Goal: Task Accomplishment & Management: Manage account settings

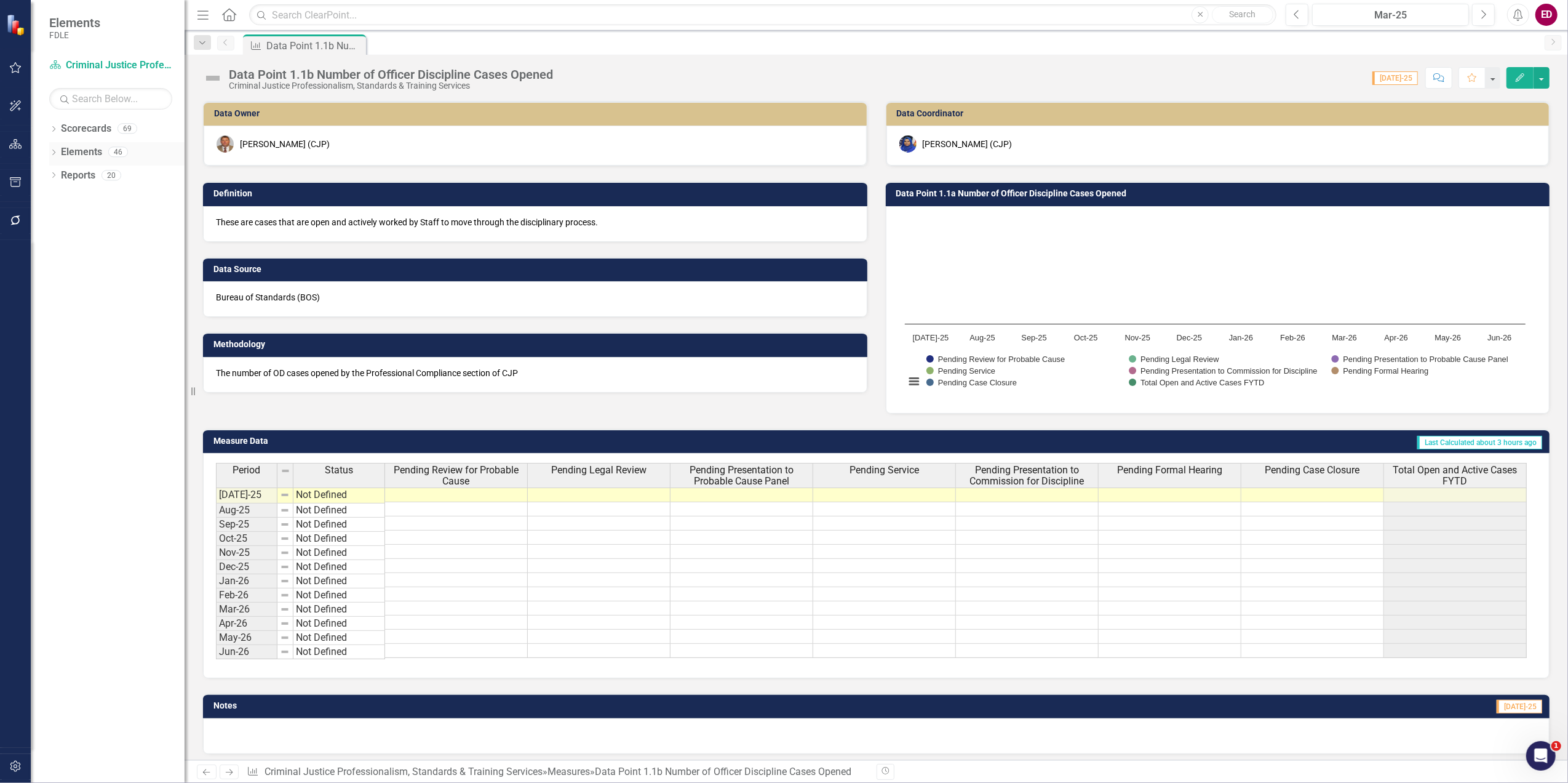
click at [57, 152] on icon "Dropdown" at bounding box center [53, 153] width 9 height 7
click at [61, 220] on icon "Dropdown" at bounding box center [60, 223] width 9 height 7
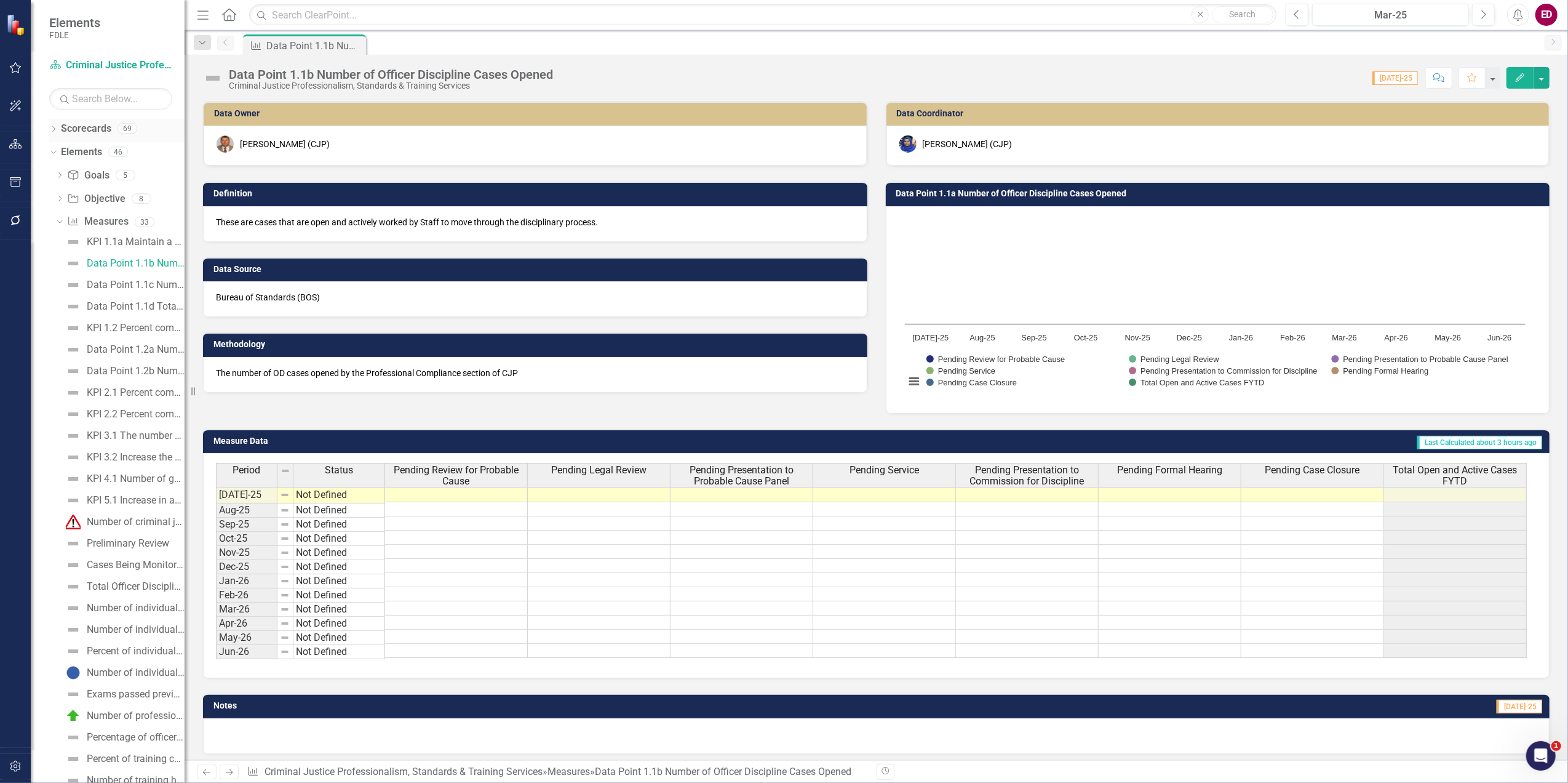
click at [54, 127] on icon "Dropdown" at bounding box center [53, 130] width 9 height 7
click at [61, 222] on icon "Dropdown" at bounding box center [60, 222] width 9 height 8
click at [124, 329] on div "Division Landing Page Template" at bounding box center [126, 338] width 117 height 21
click at [146, 334] on link "Division Landing Page Template" at bounding box center [126, 338] width 117 height 14
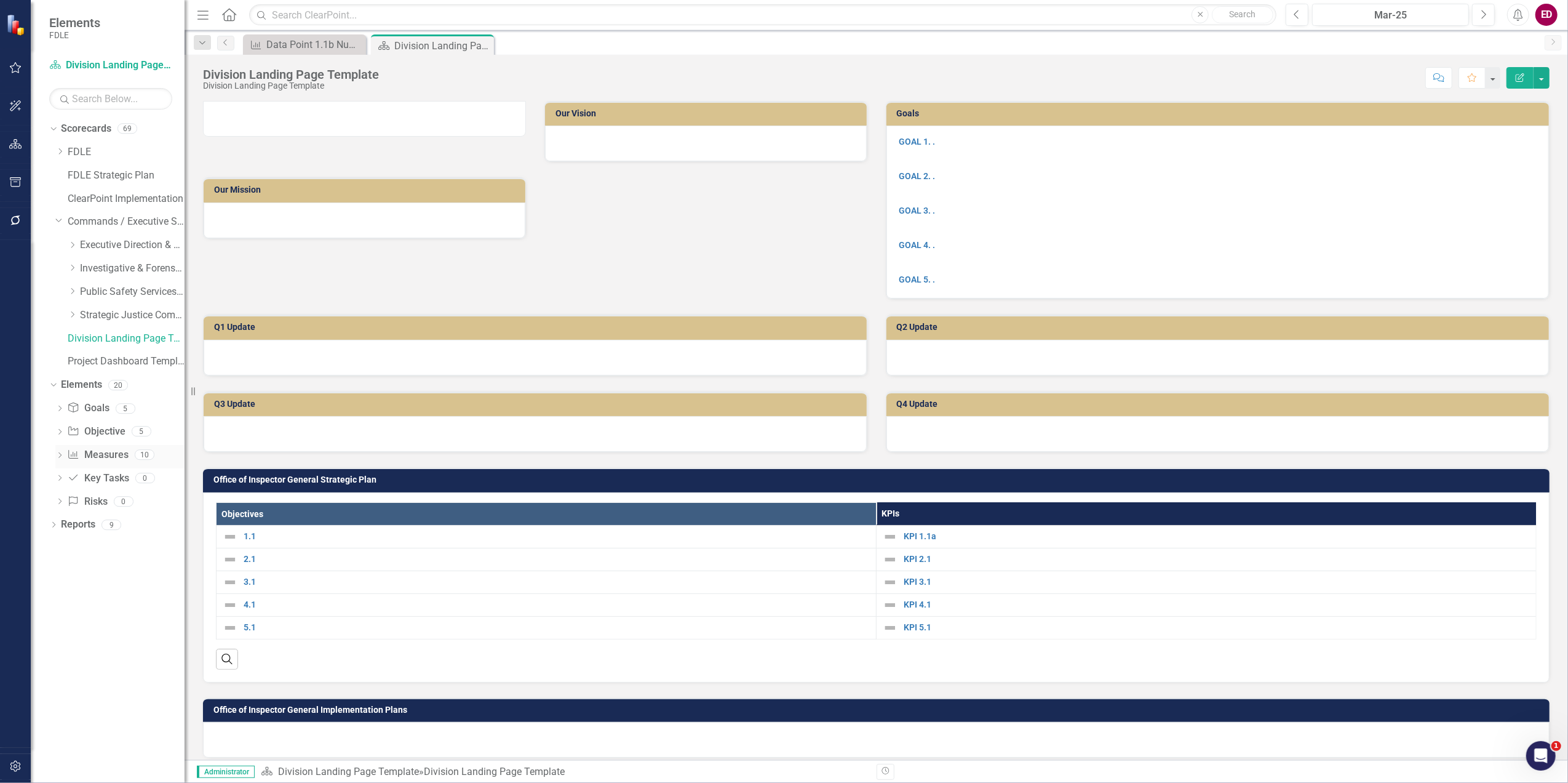
click at [60, 447] on div "Dropdown Measure Measures 10" at bounding box center [120, 457] width 129 height 23
click at [60, 458] on icon "Dropdown" at bounding box center [60, 456] width 9 height 7
click at [109, 494] on div "Data Point 1.1a(1)" at bounding box center [127, 496] width 80 height 11
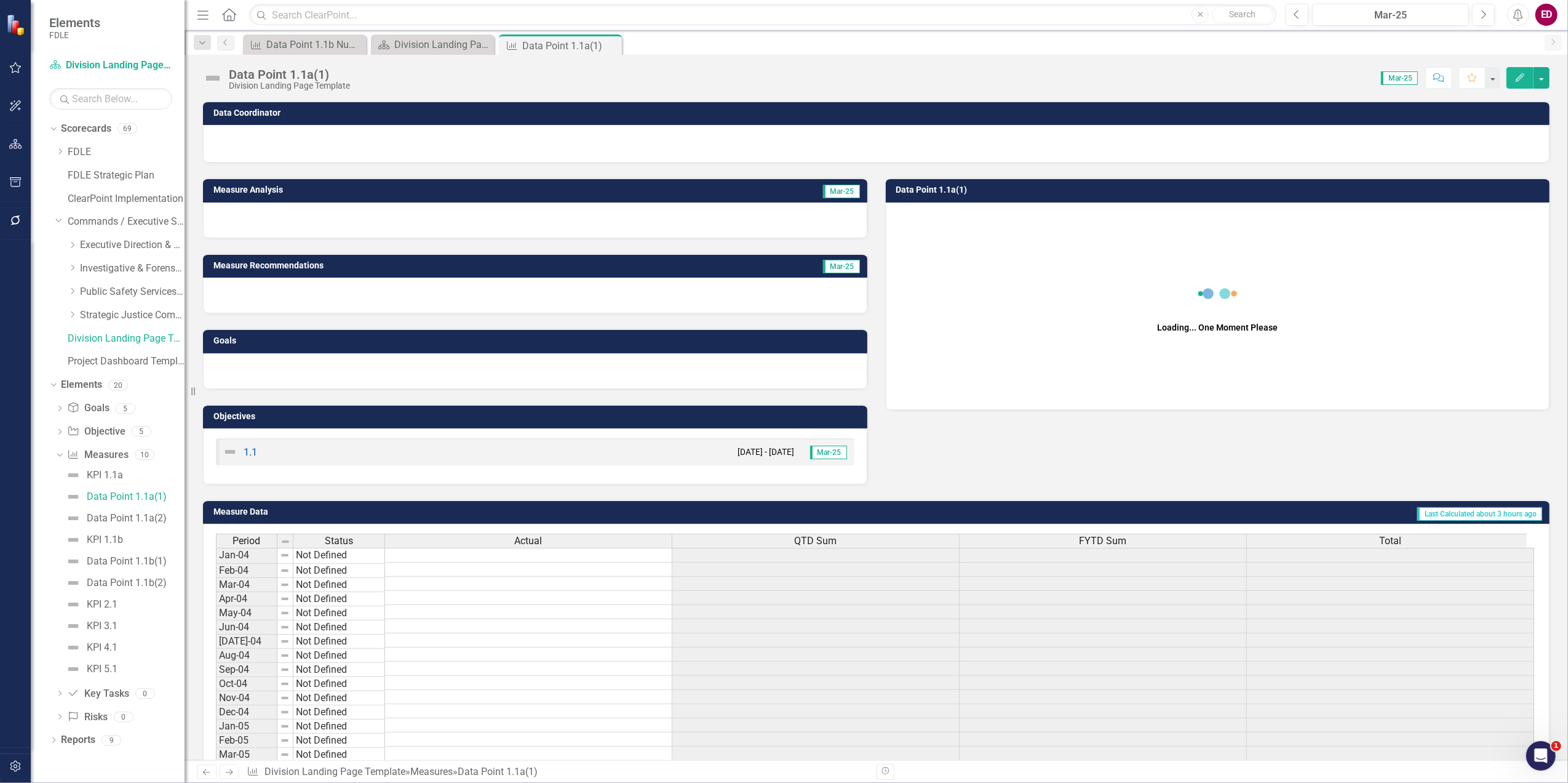
click at [289, 76] on div "Data Point 1.1a(1)" at bounding box center [289, 74] width 121 height 14
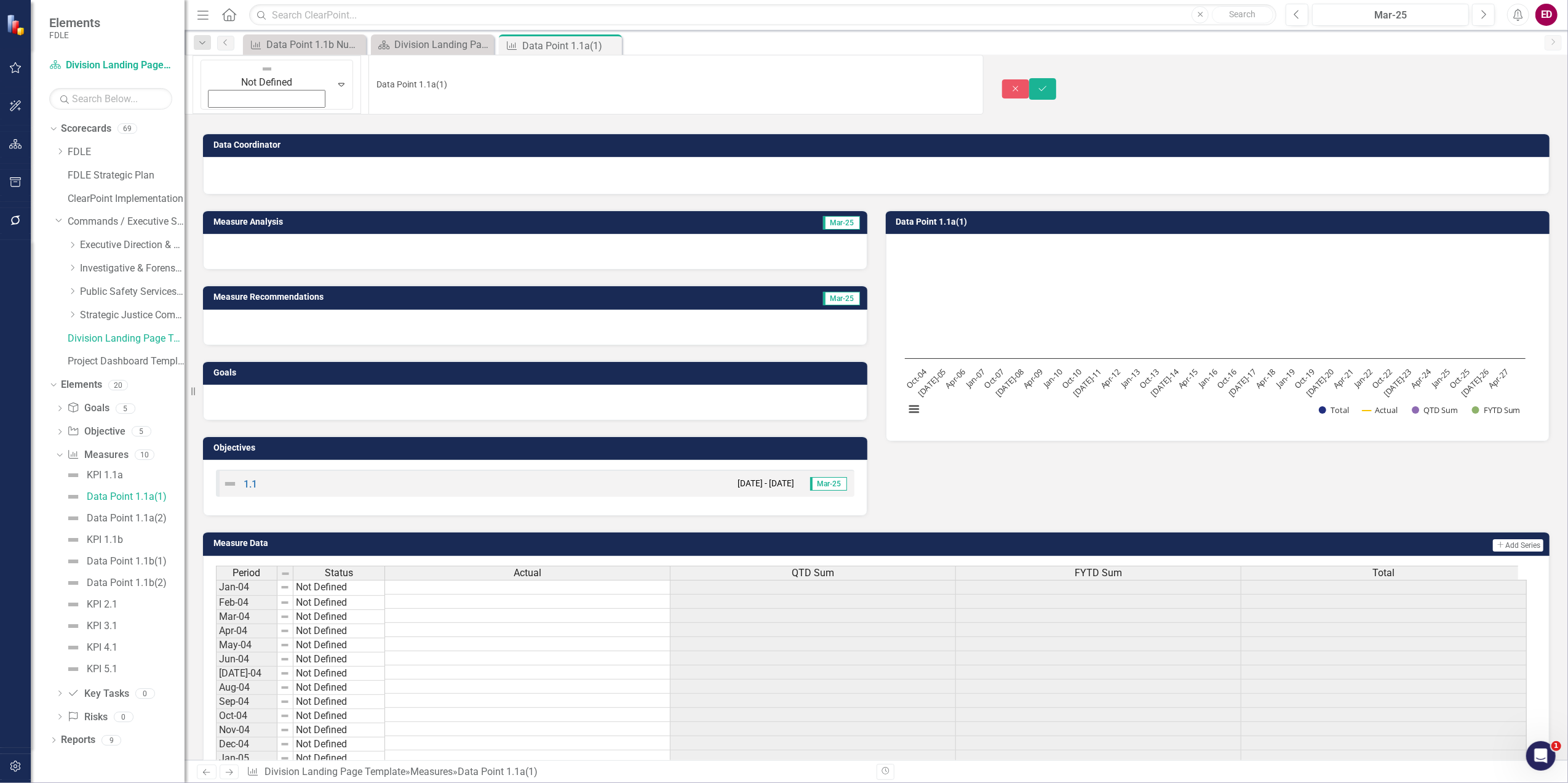
drag, startPoint x: 253, startPoint y: 75, endPoint x: 252, endPoint y: 84, distance: 9.1
click at [235, 74] on div "Not Defined Expand Data Point 1.1a(1)" at bounding box center [585, 84] width 800 height 60
type input "Supporting Measure 1.1a(1)"
click at [1029, 78] on button "Save" at bounding box center [1043, 89] width 27 height 22
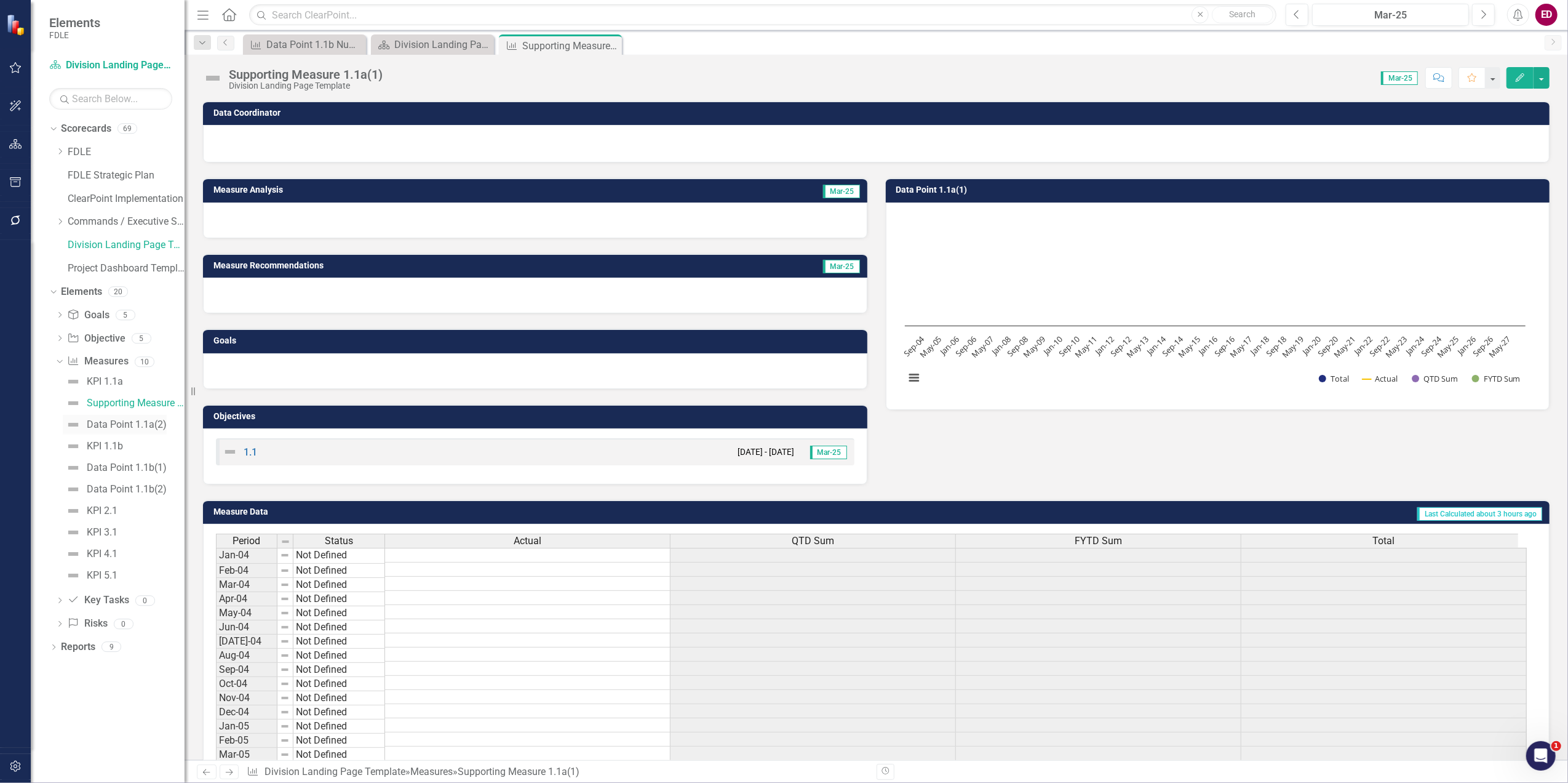
click at [124, 423] on div "Data Point 1.1a(2)" at bounding box center [127, 424] width 80 height 11
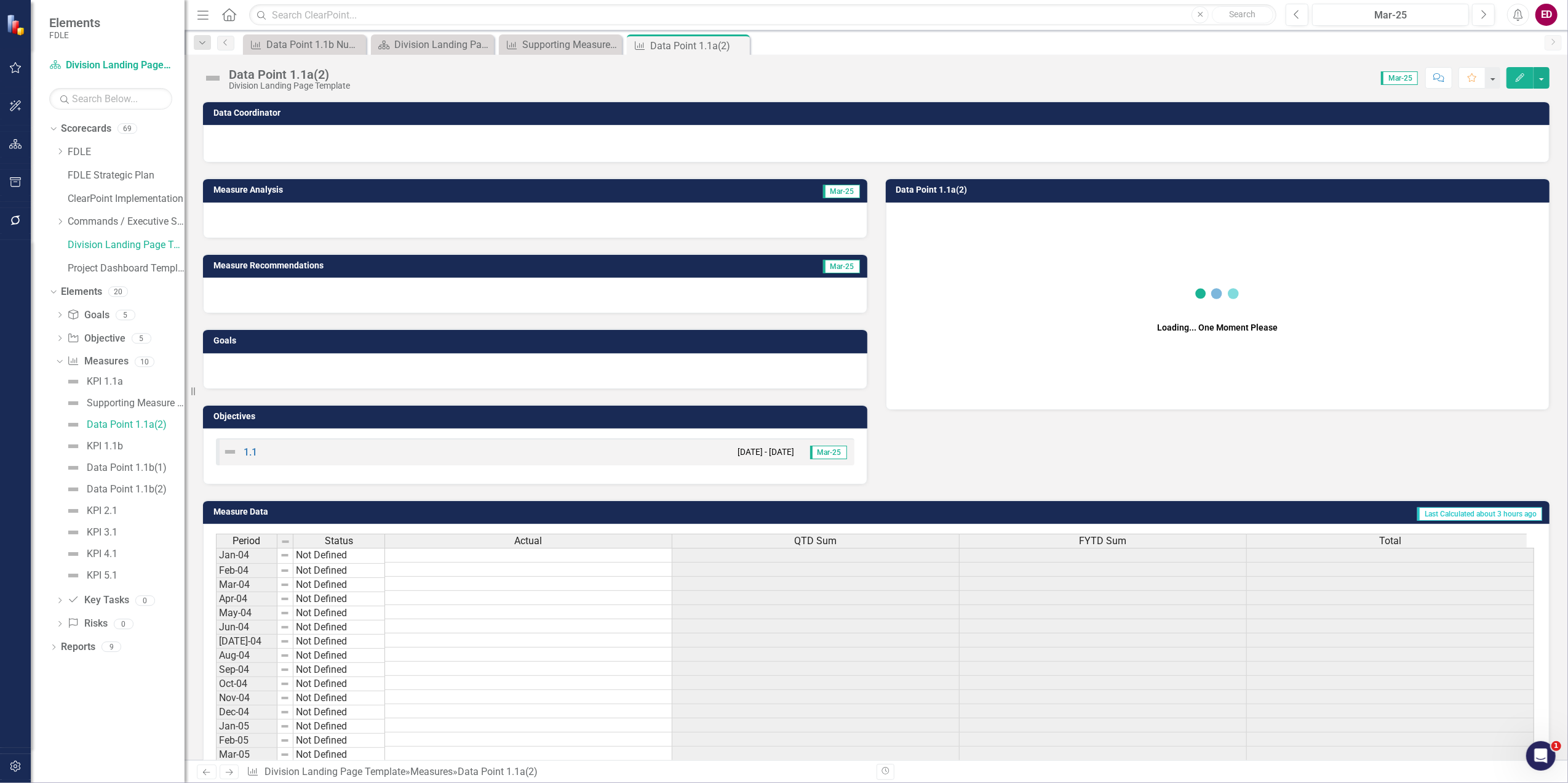
click at [309, 74] on div "Data Point 1.1a(2)" at bounding box center [289, 74] width 121 height 14
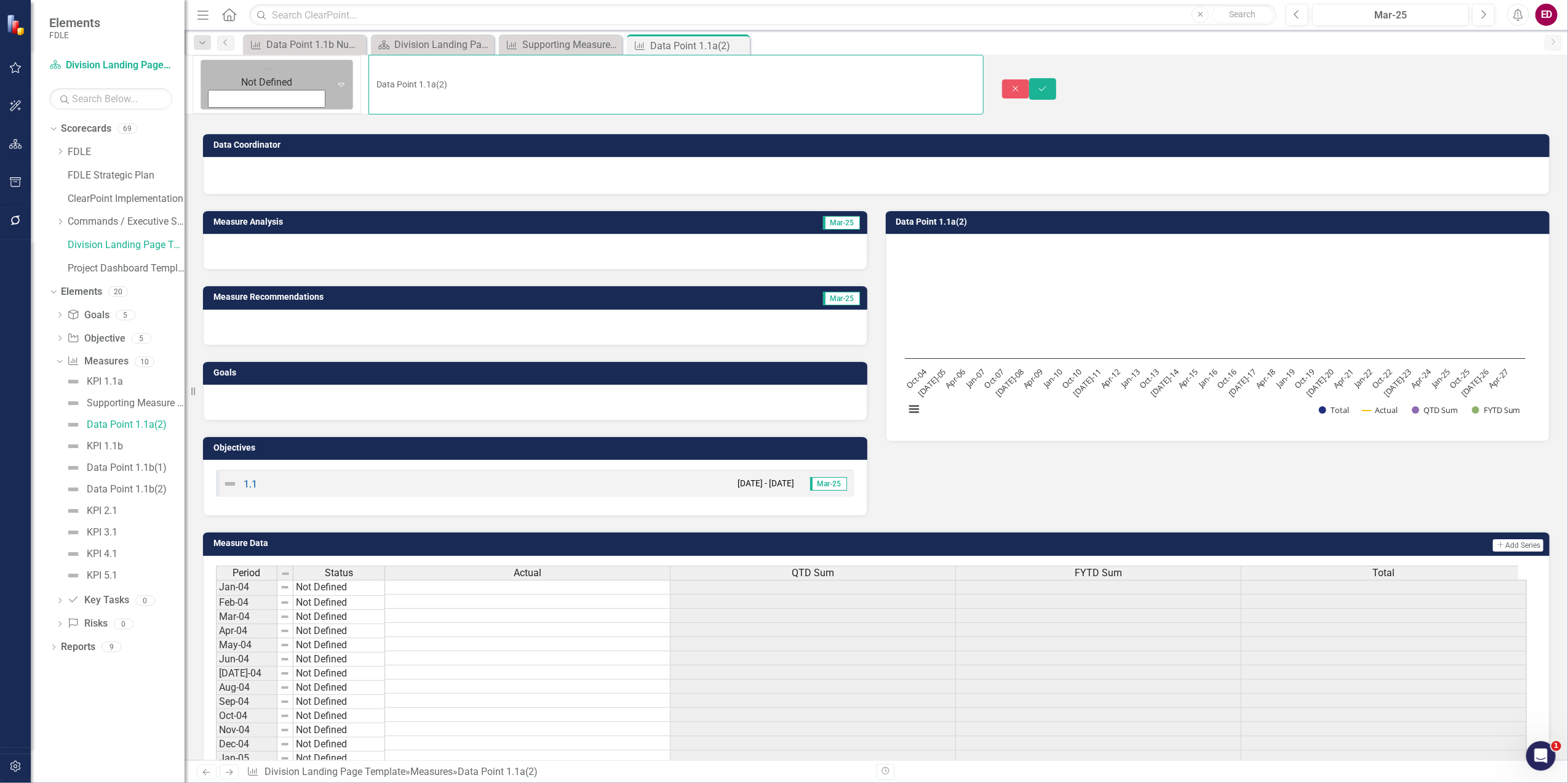
click at [235, 63] on div "Not Defined Expand Data Point 1.1a(2)" at bounding box center [585, 84] width 800 height 60
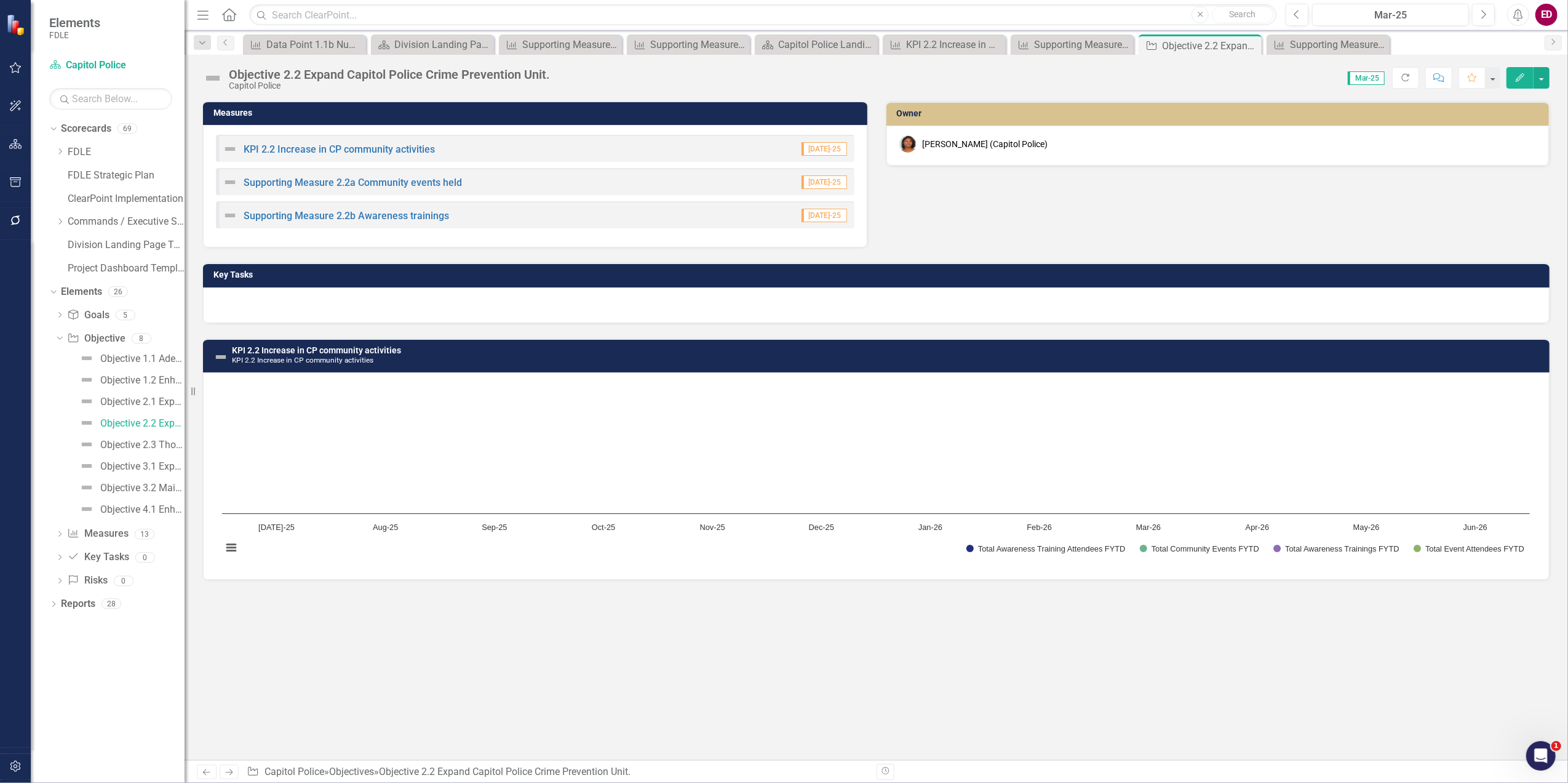
click at [542, 658] on div "Measures KPI 2.2 Increase in CP community activities [DATE]-25 Supporting Measu…" at bounding box center [876, 430] width 1383 height 659
click at [62, 225] on div "Dropdown" at bounding box center [60, 222] width 9 height 11
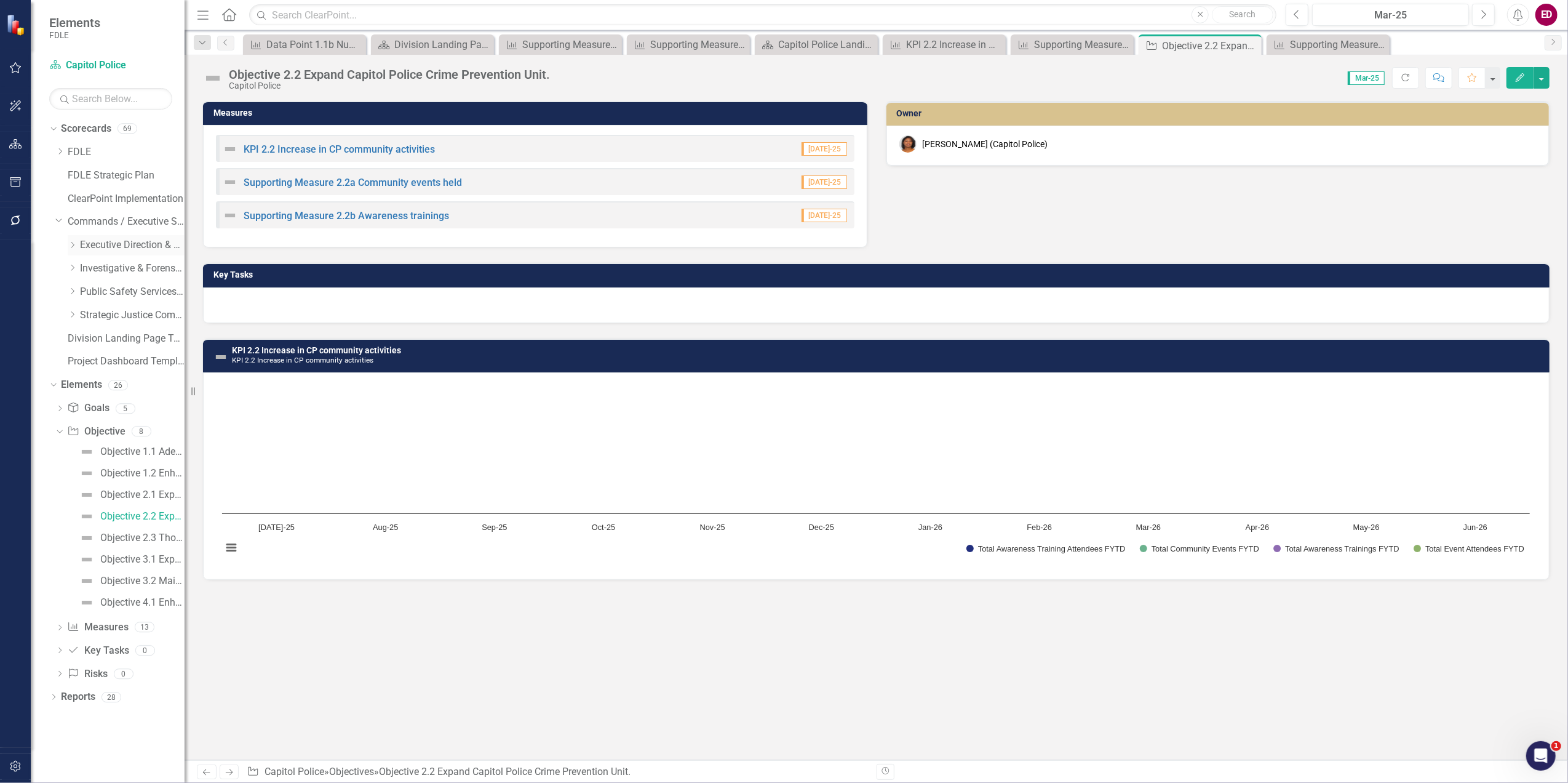
click at [67, 242] on icon "Dropdown" at bounding box center [71, 245] width 9 height 8
click at [72, 313] on icon "Dropdown" at bounding box center [71, 315] width 9 height 8
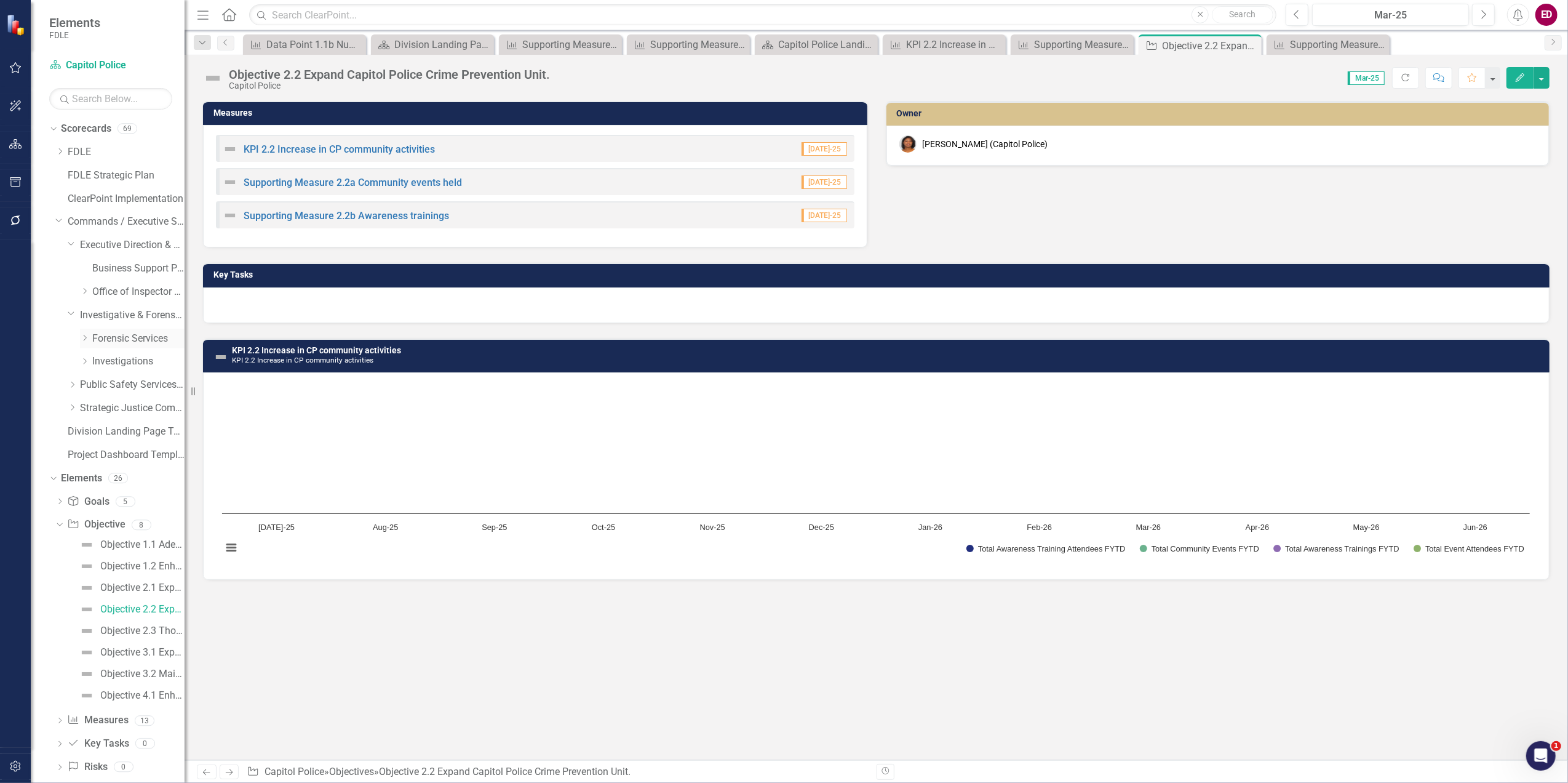
click at [84, 332] on div "Dropdown" at bounding box center [84, 337] width 9 height 11
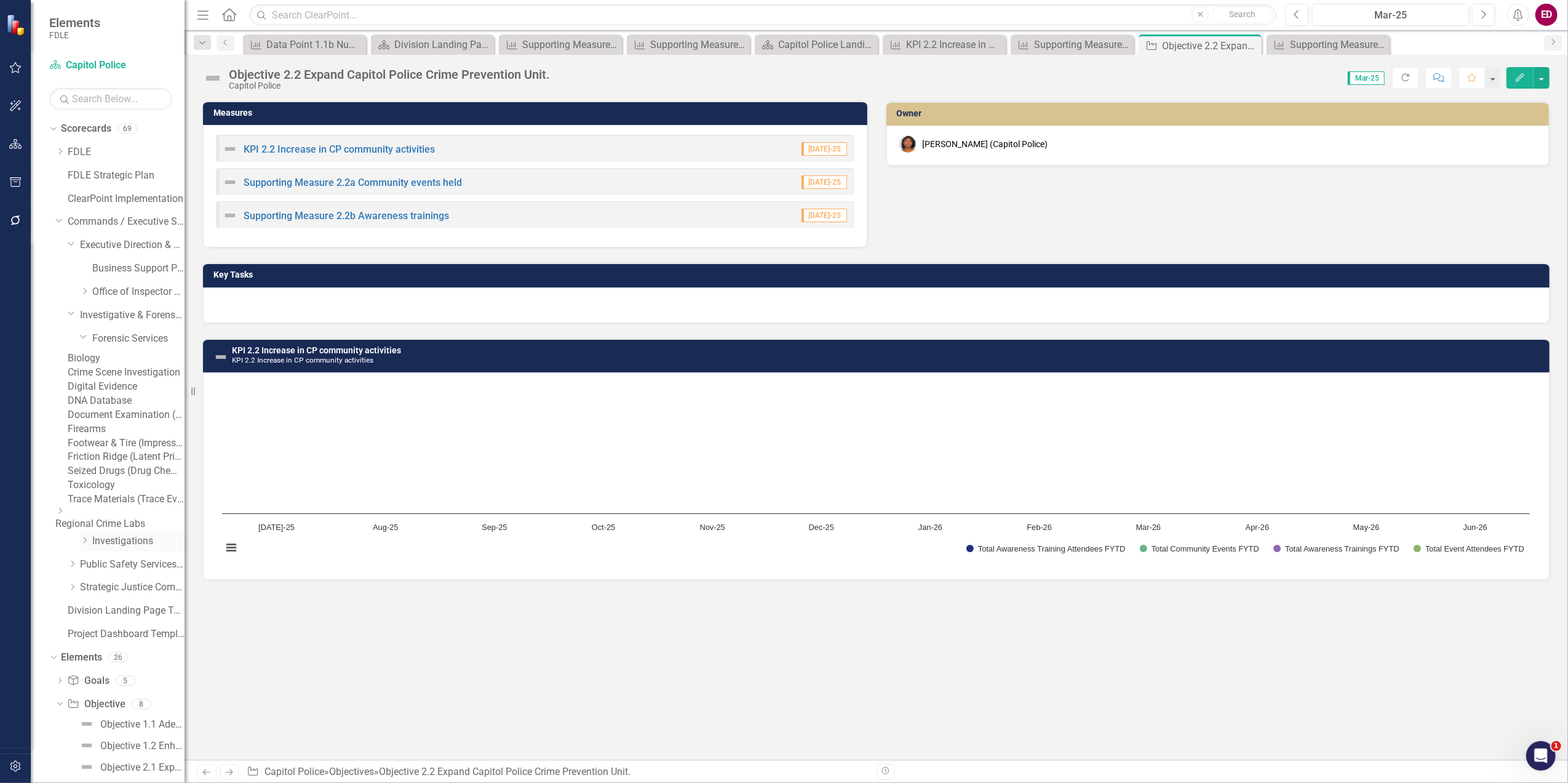
click at [82, 551] on div "Dropdown Investigations" at bounding box center [132, 541] width 105 height 21
click at [74, 567] on icon "Dropdown" at bounding box center [71, 564] width 9 height 8
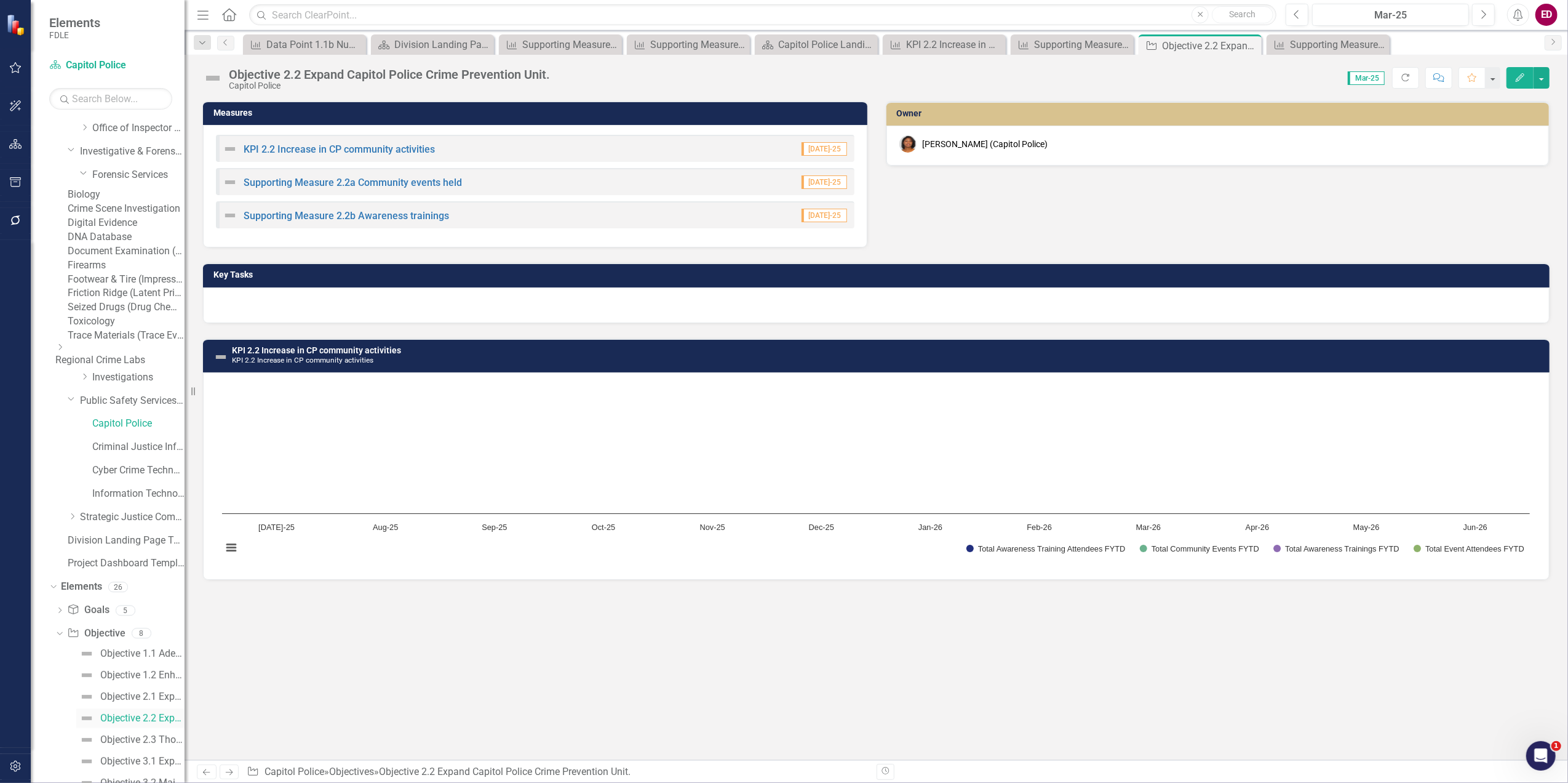
scroll to position [394, 0]
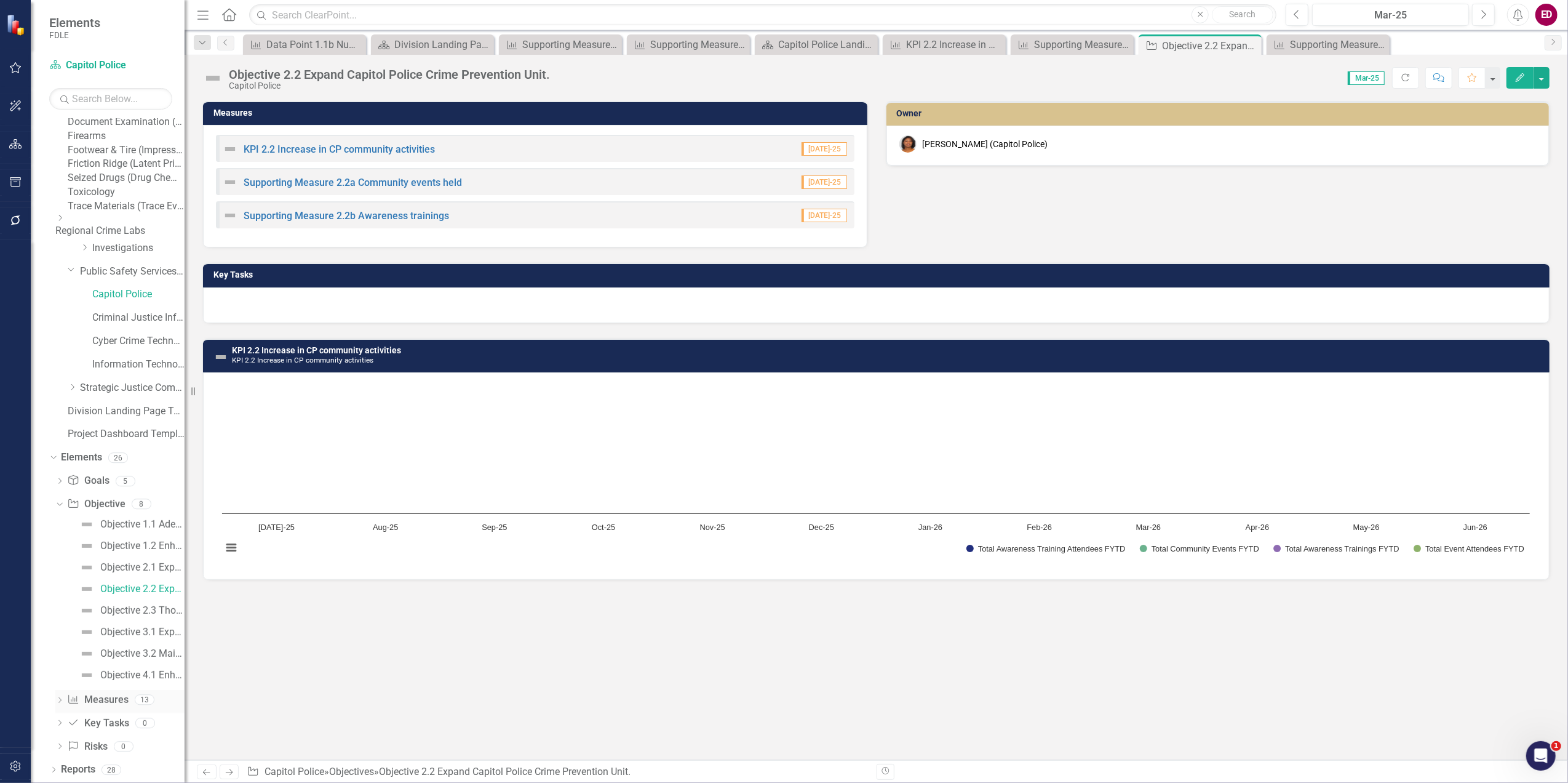
click at [58, 700] on icon "Dropdown" at bounding box center [60, 701] width 9 height 7
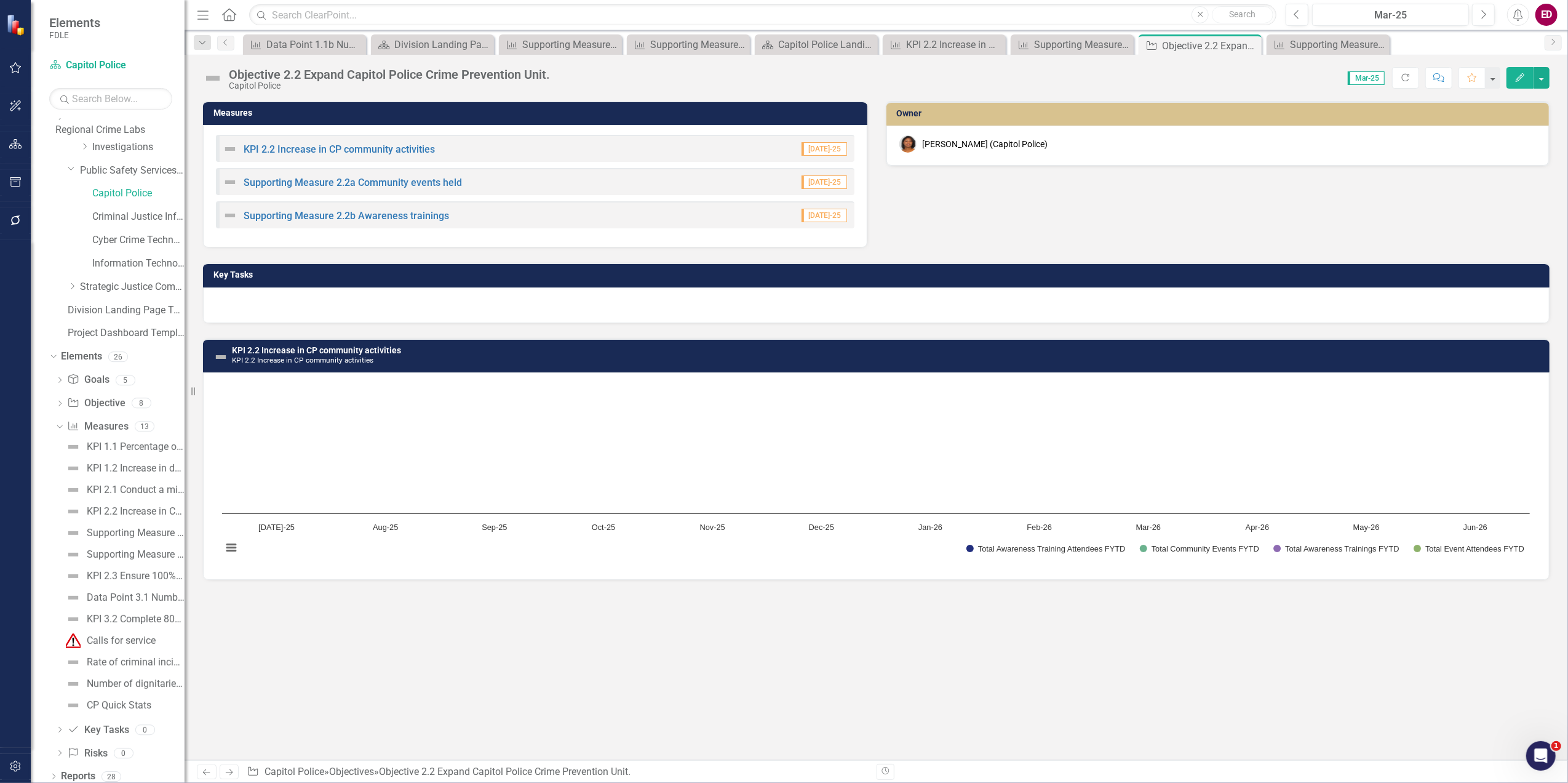
scroll to position [500, 0]
click at [135, 593] on div "Data Point 3.1 Number of mail cases open and closed" at bounding box center [136, 590] width 98 height 11
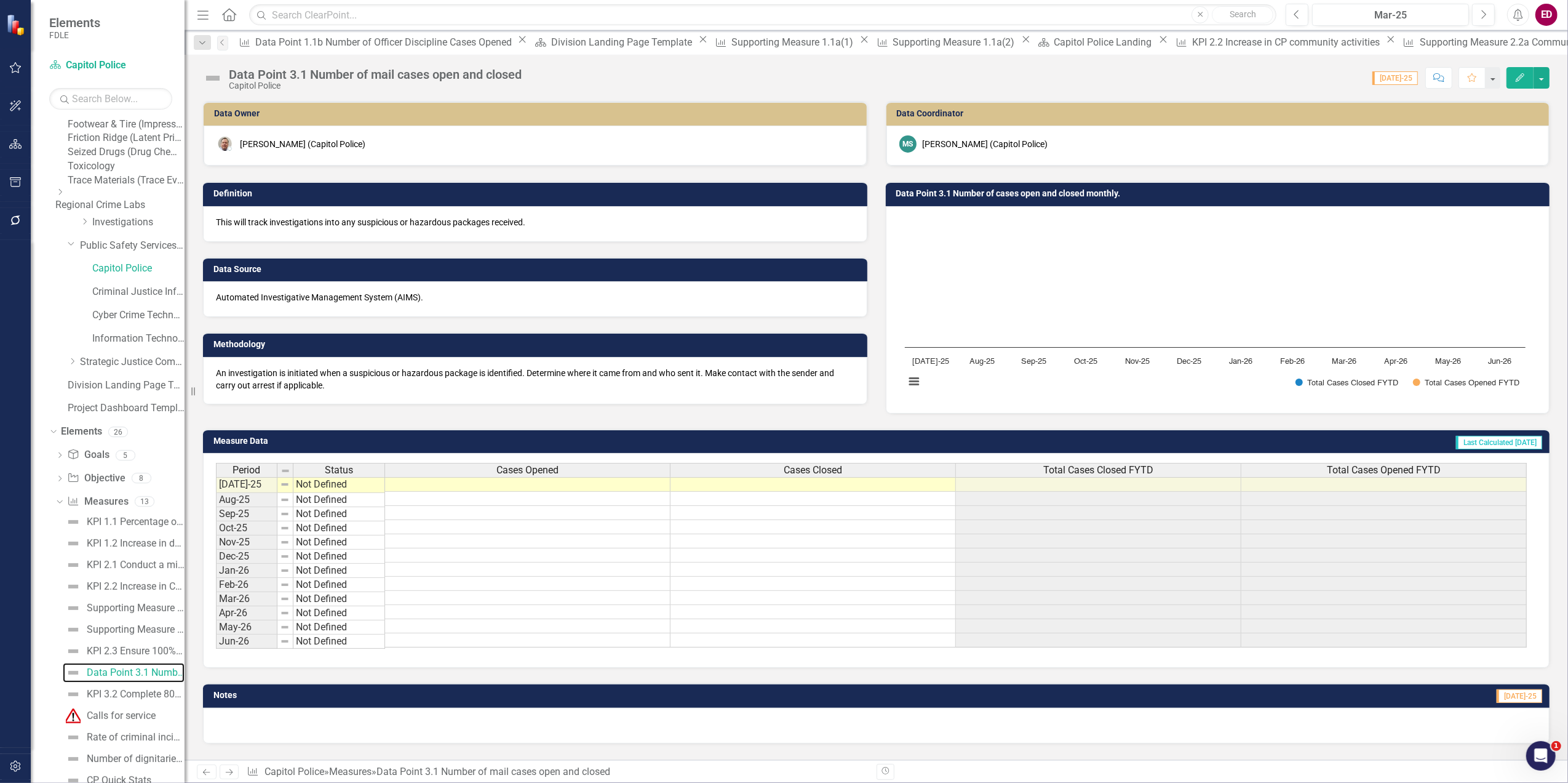
scroll to position [500, 0]
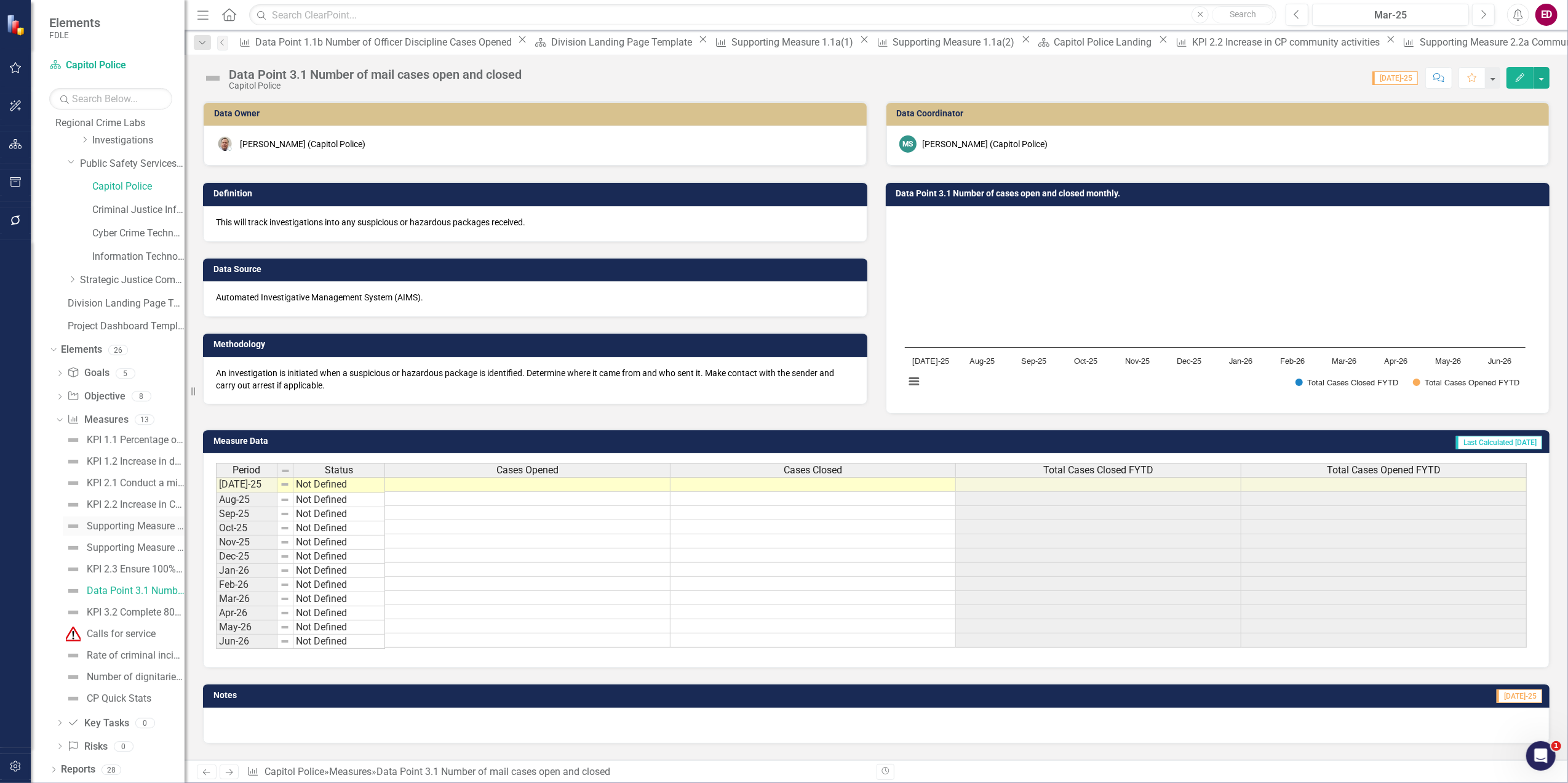
click at [143, 522] on div "Supporting Measure 2.2a Community events held" at bounding box center [136, 525] width 98 height 11
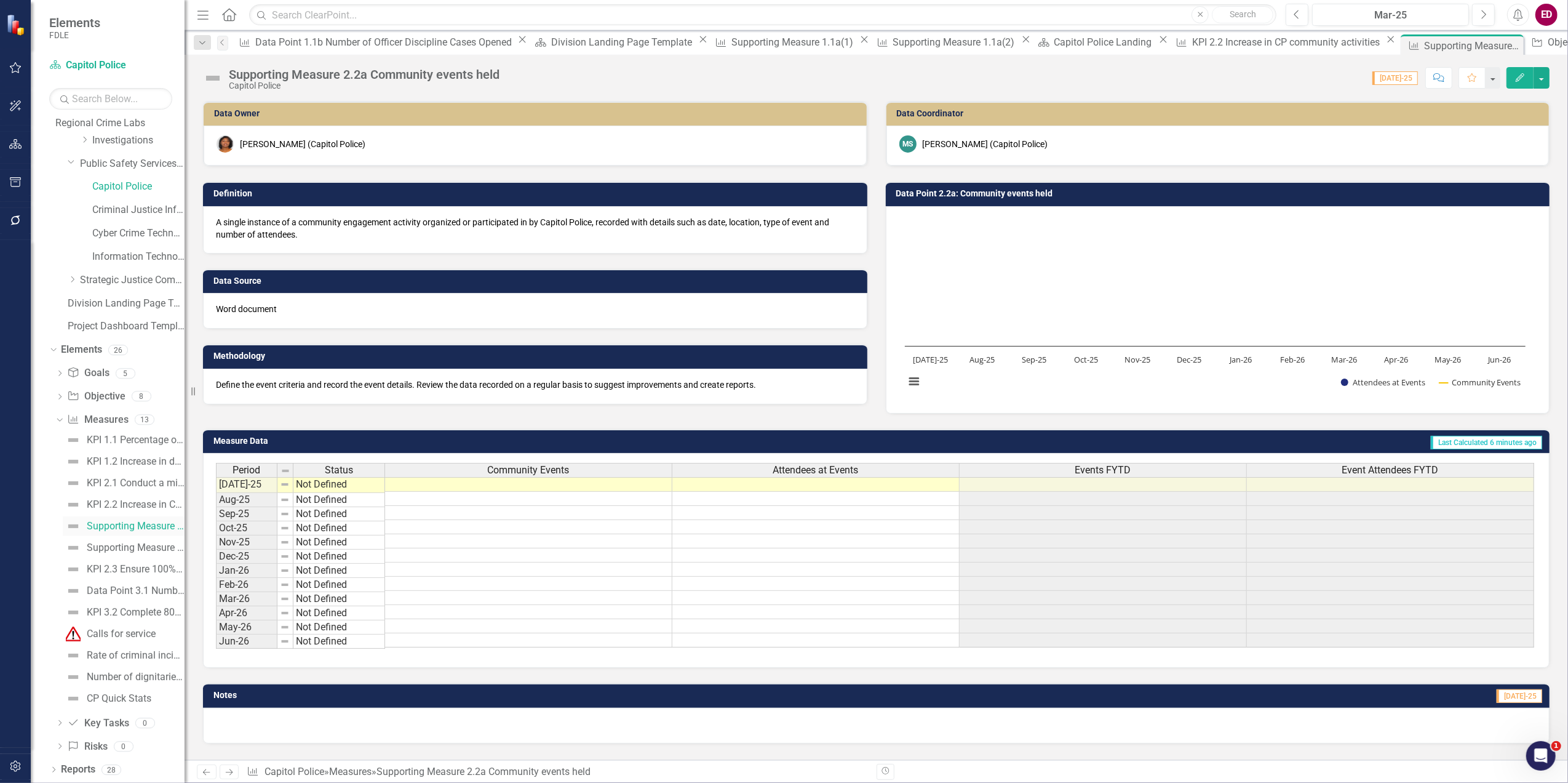
scroll to position [254, 0]
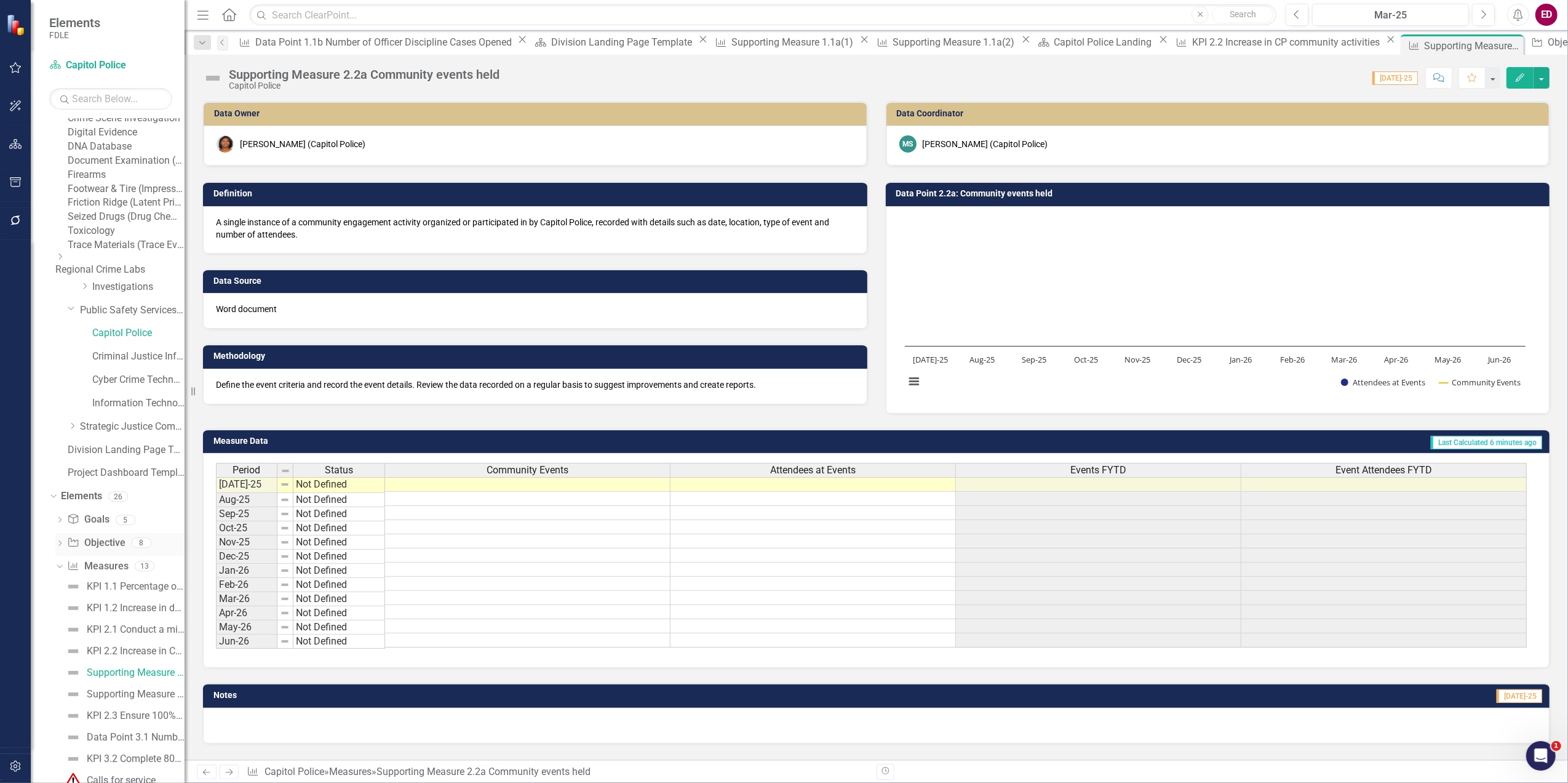
click at [56, 556] on div "Dropdown Objective Objective 8" at bounding box center [120, 544] width 129 height 23
click at [60, 547] on icon "Dropdown" at bounding box center [60, 544] width 9 height 7
click at [160, 633] on div "Objective 2.2 Expand Capitol Police Crime Prevention Unit." at bounding box center [143, 627] width 84 height 11
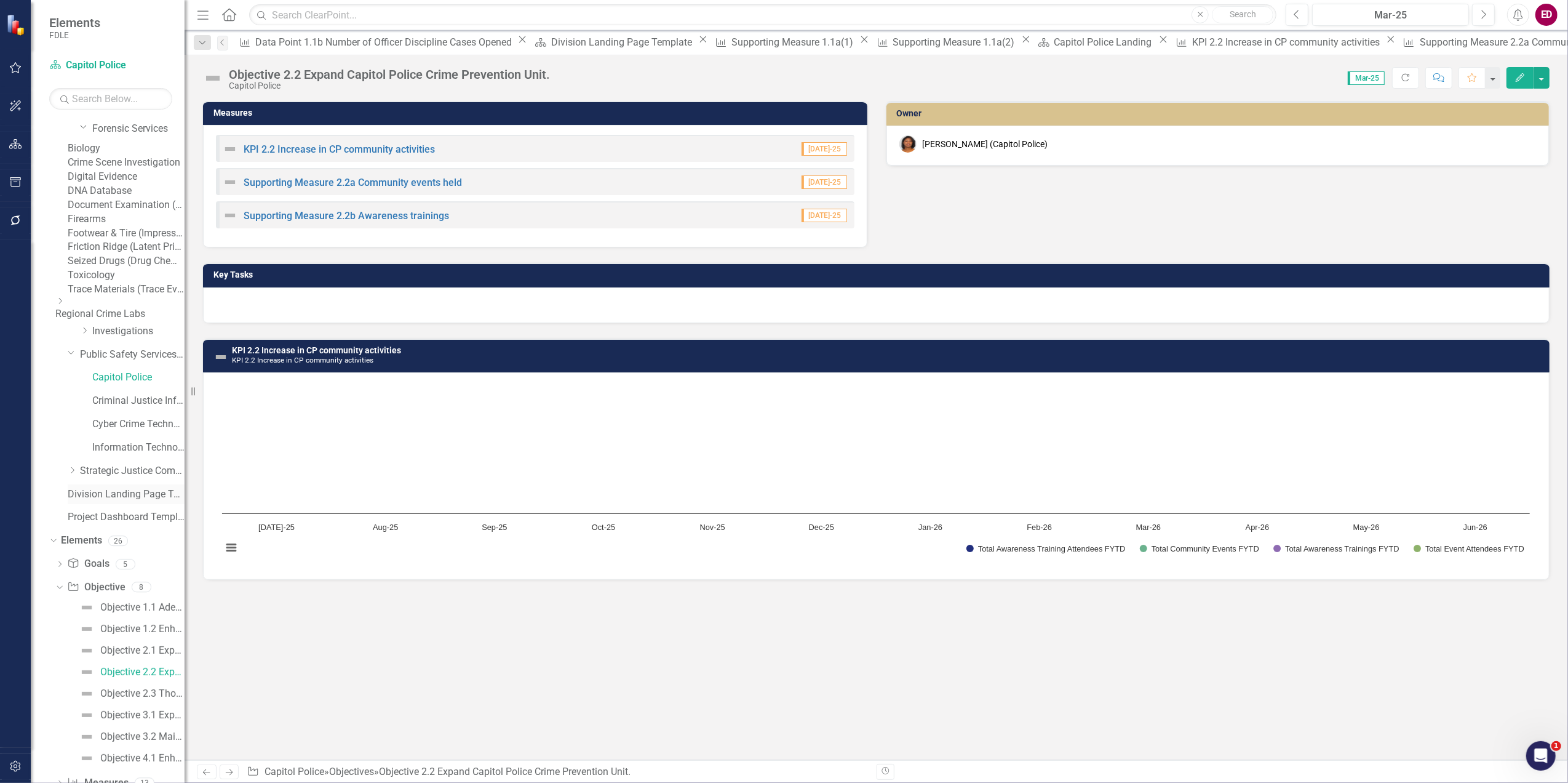
scroll to position [394, 0]
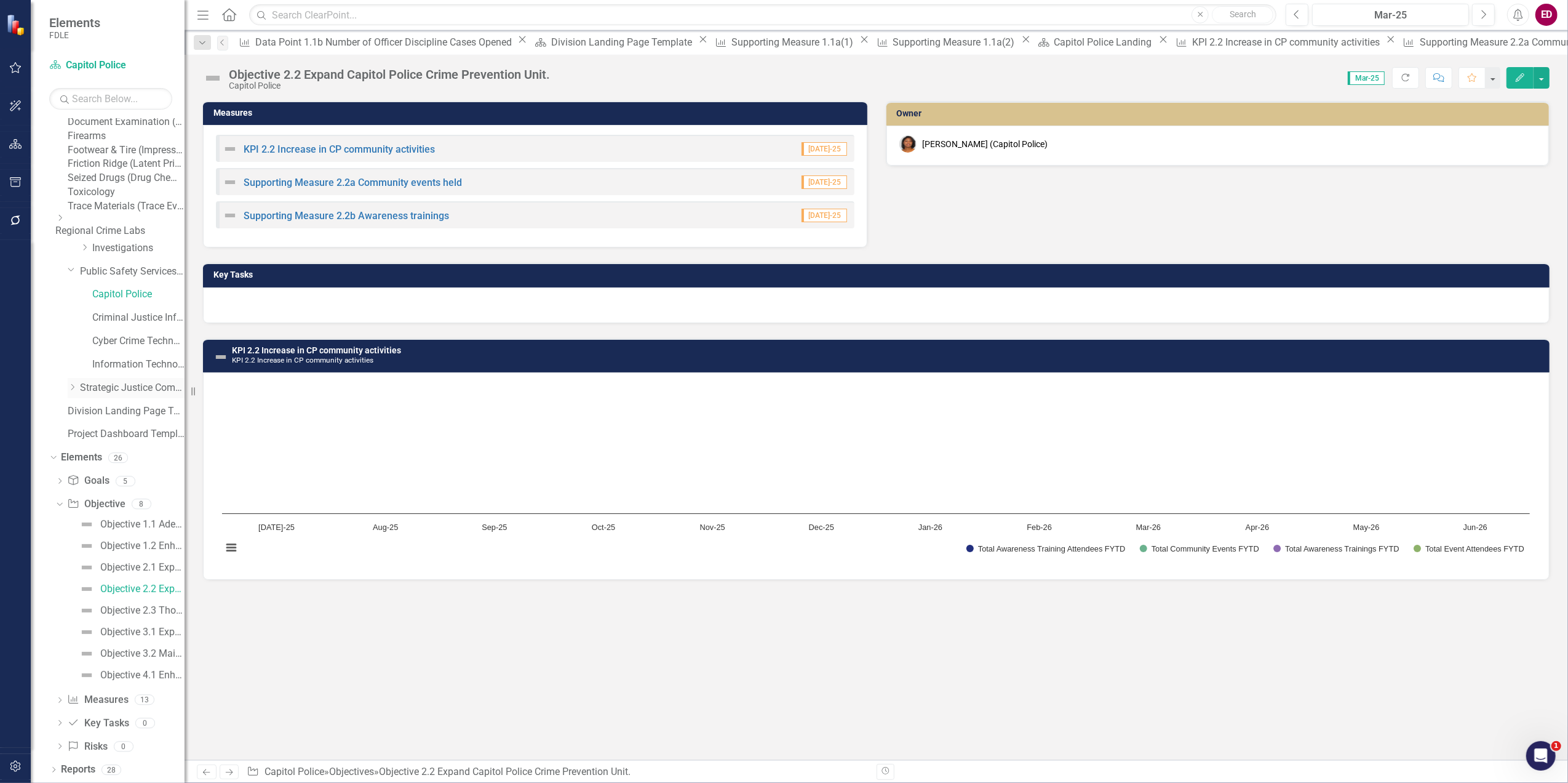
click at [74, 386] on icon "Dropdown" at bounding box center [71, 387] width 9 height 8
click at [82, 368] on icon "Dropdown" at bounding box center [84, 364] width 9 height 8
click at [121, 364] on link "Missing Persons & Offender Enforcement" at bounding box center [138, 356] width 92 height 14
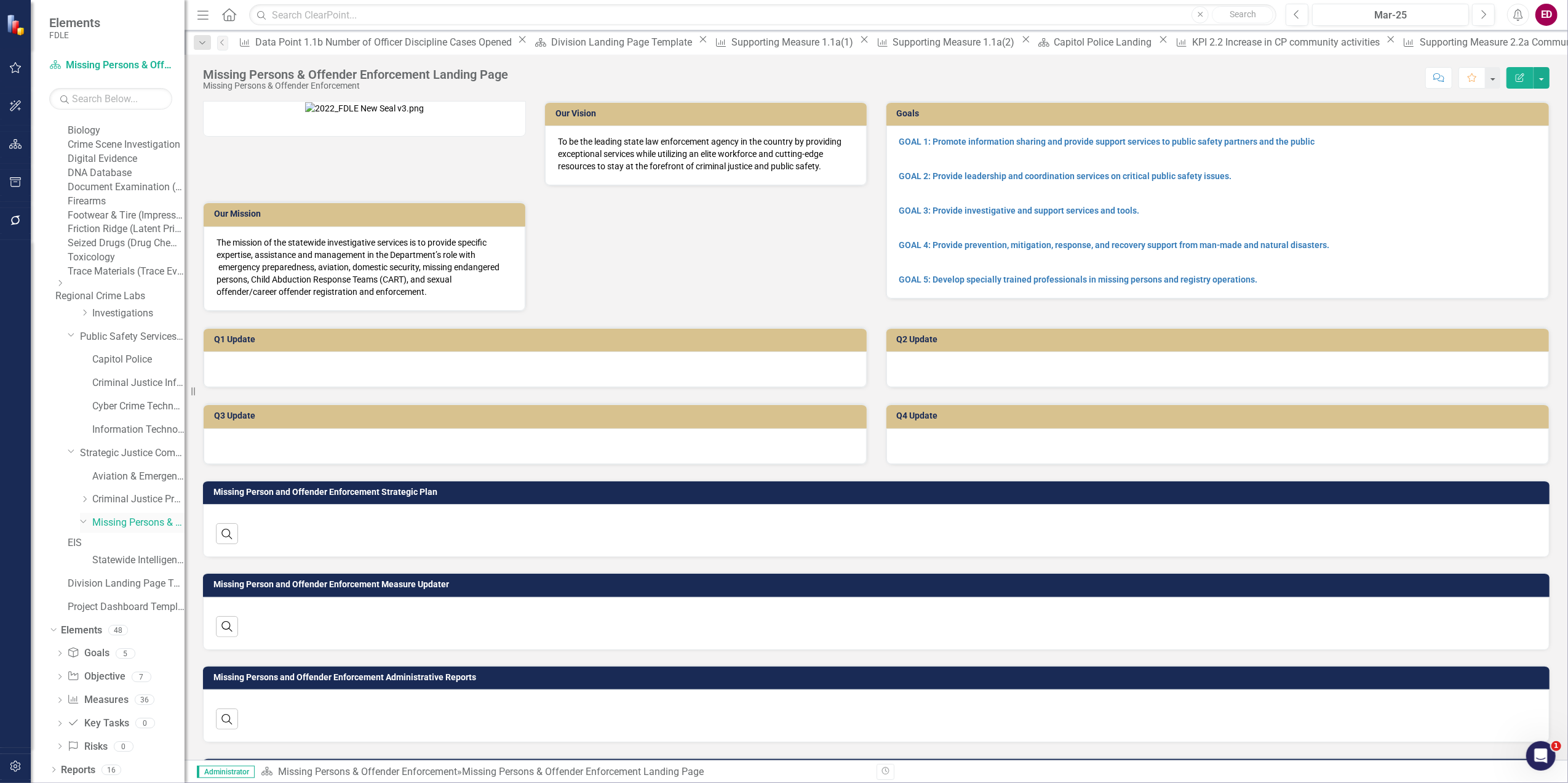
scroll to position [338, 0]
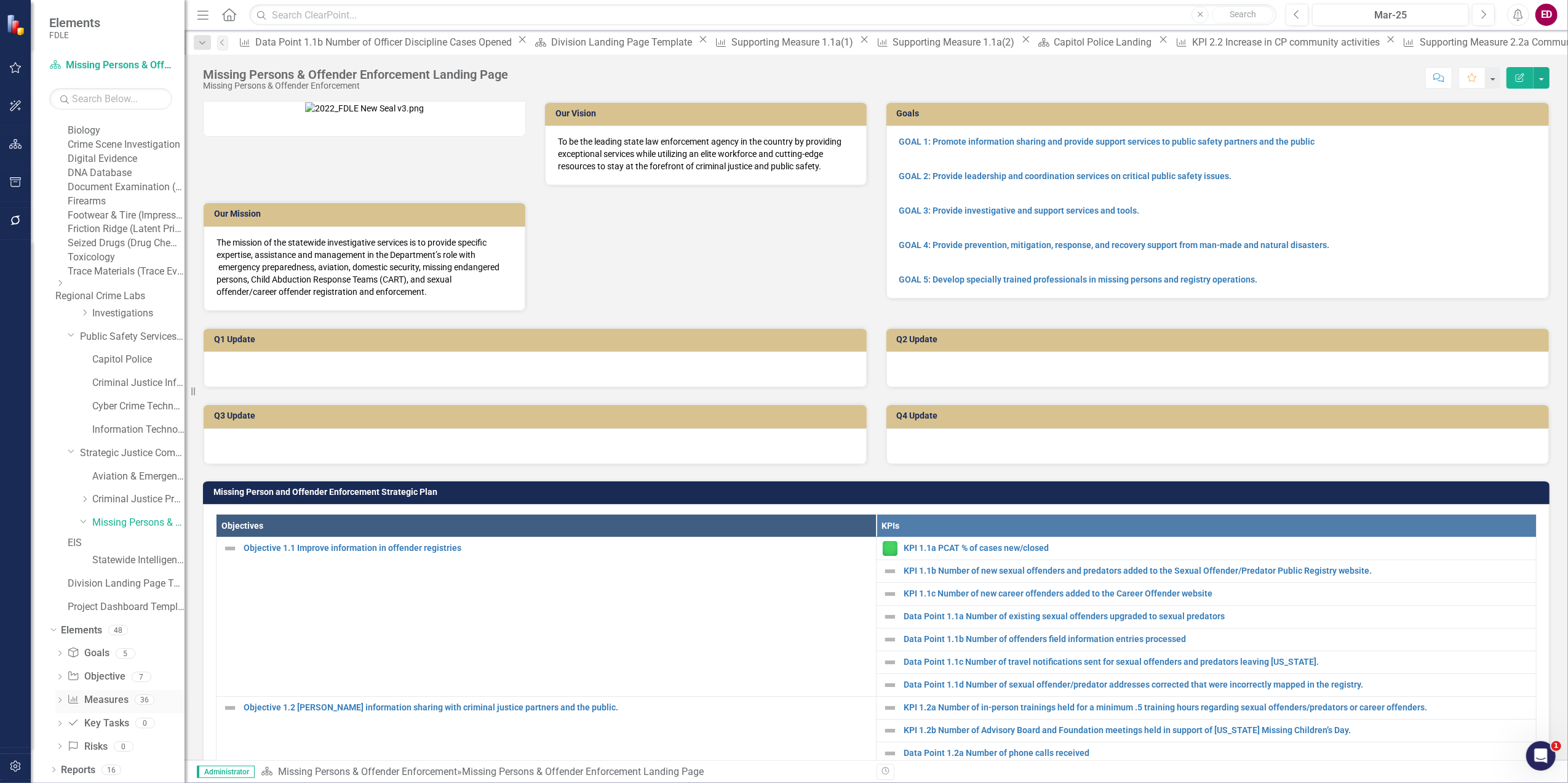
click at [57, 699] on icon "Dropdown" at bounding box center [60, 701] width 9 height 7
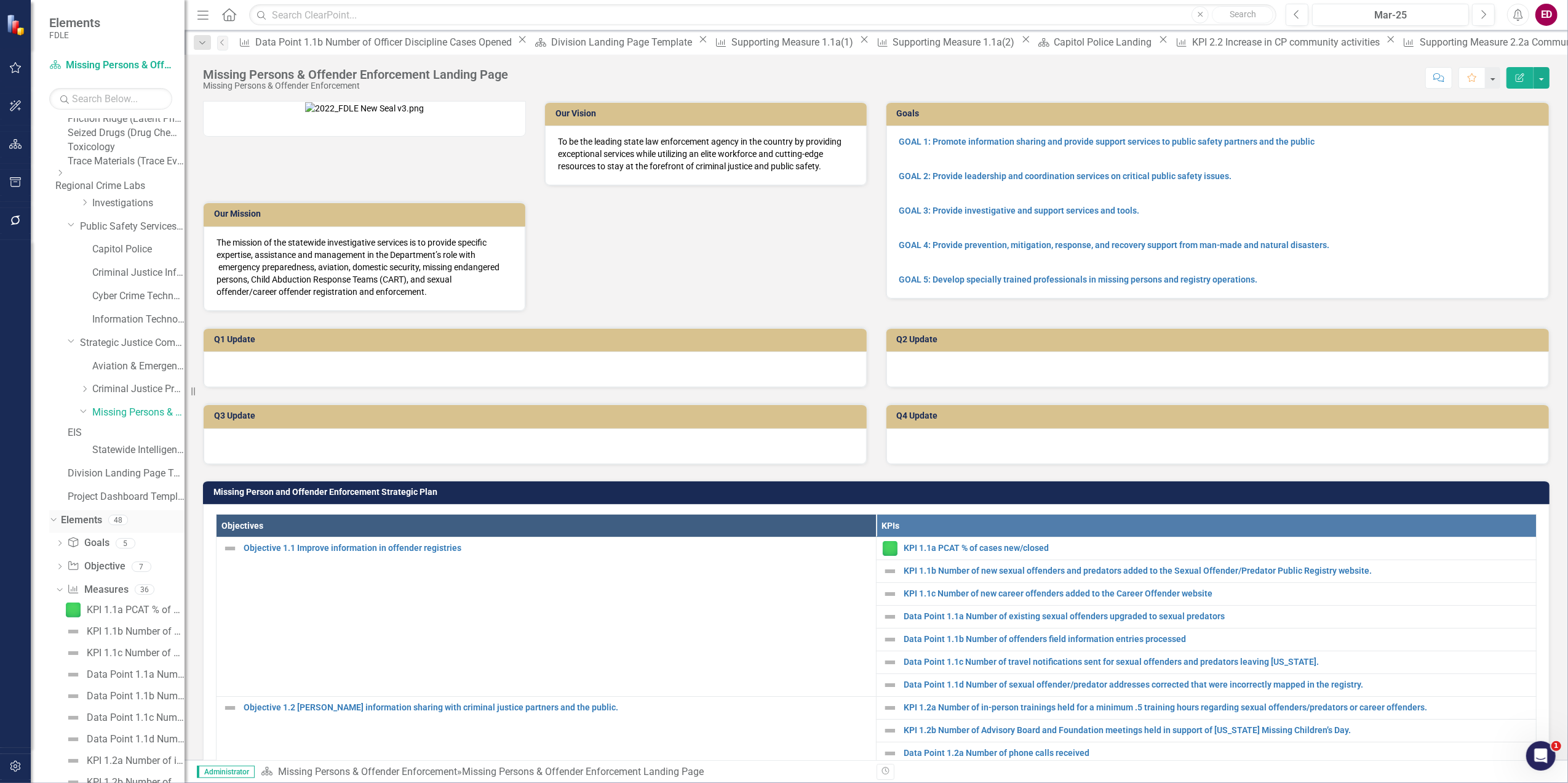
scroll to position [830, 0]
click at [166, 188] on div "Data Point 1.1a Number of existing sexual offenders upgraded to sexual predators" at bounding box center [136, 182] width 98 height 11
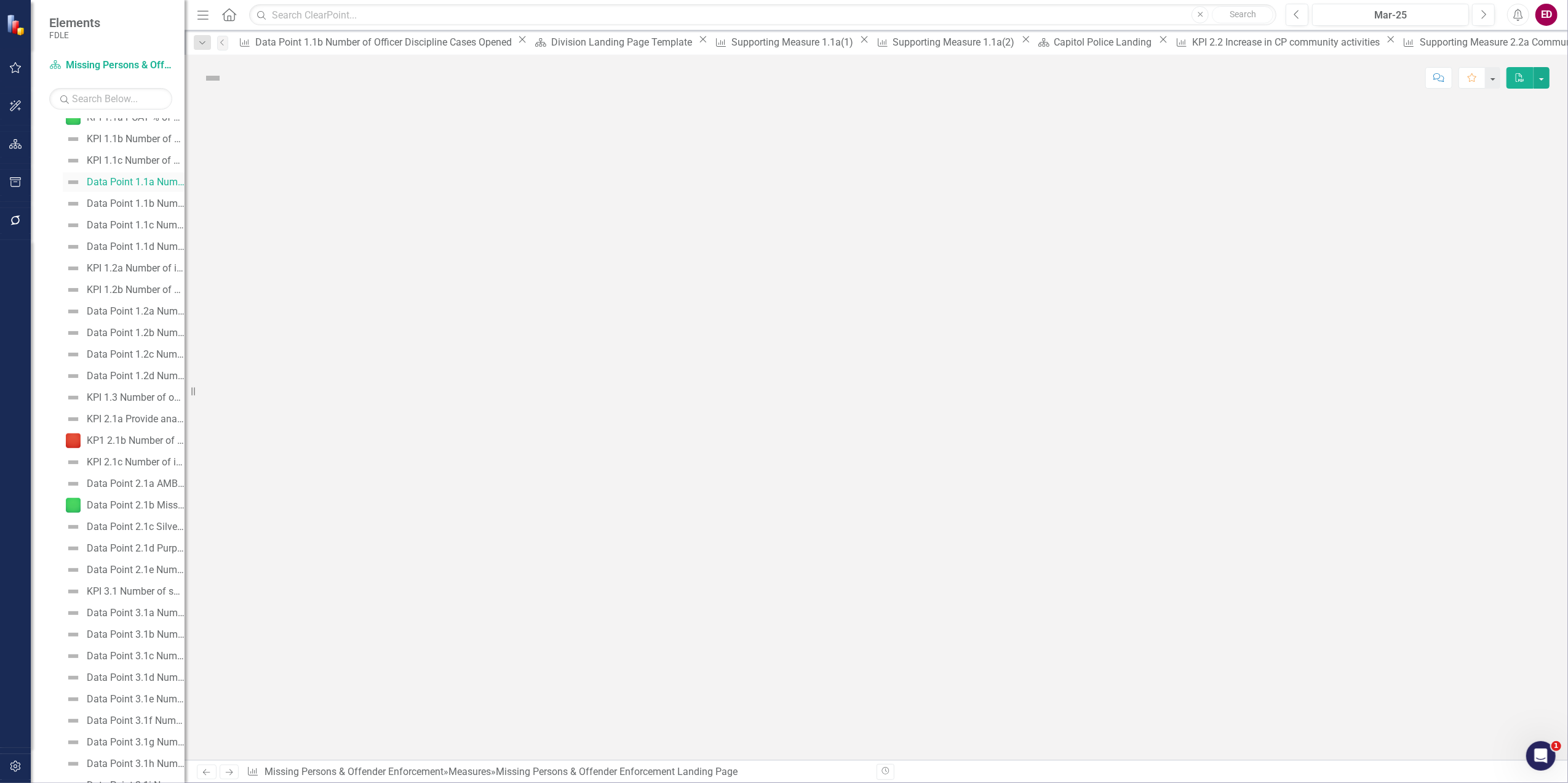
scroll to position [349, 0]
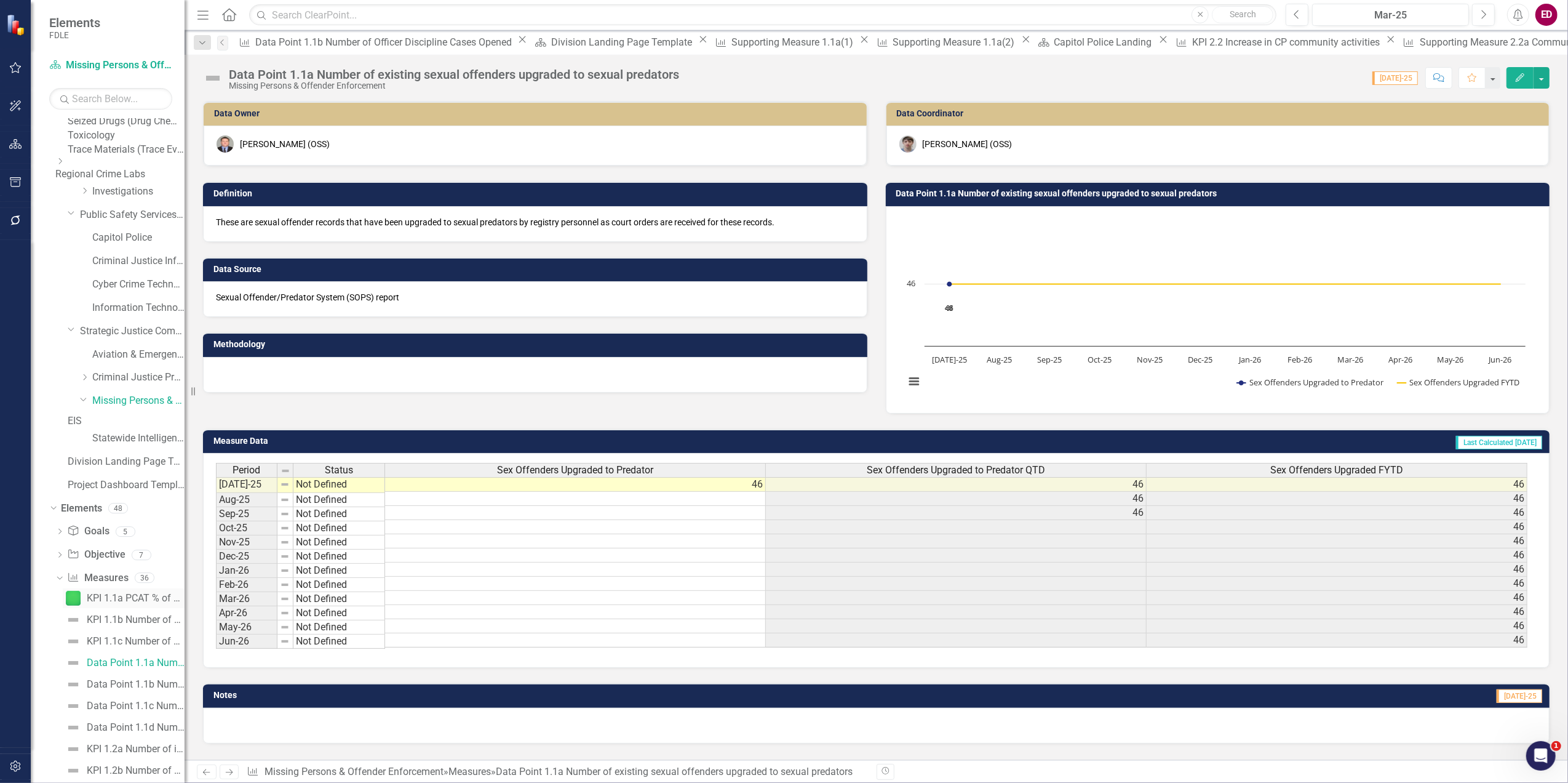
click at [153, 608] on link "KPI 1.1a PCAT % of cases new/closed" at bounding box center [123, 598] width 122 height 20
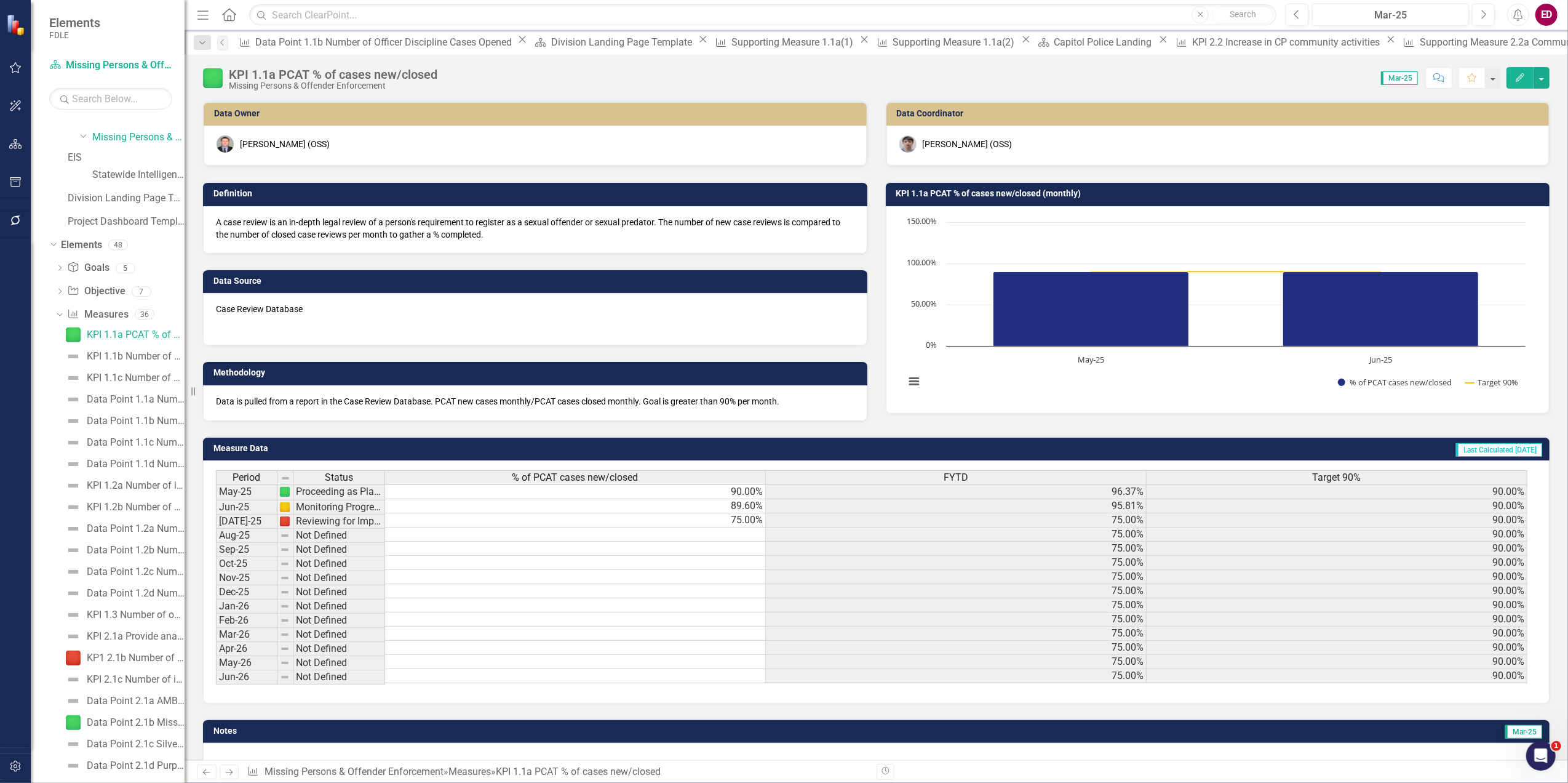
scroll to position [202, 0]
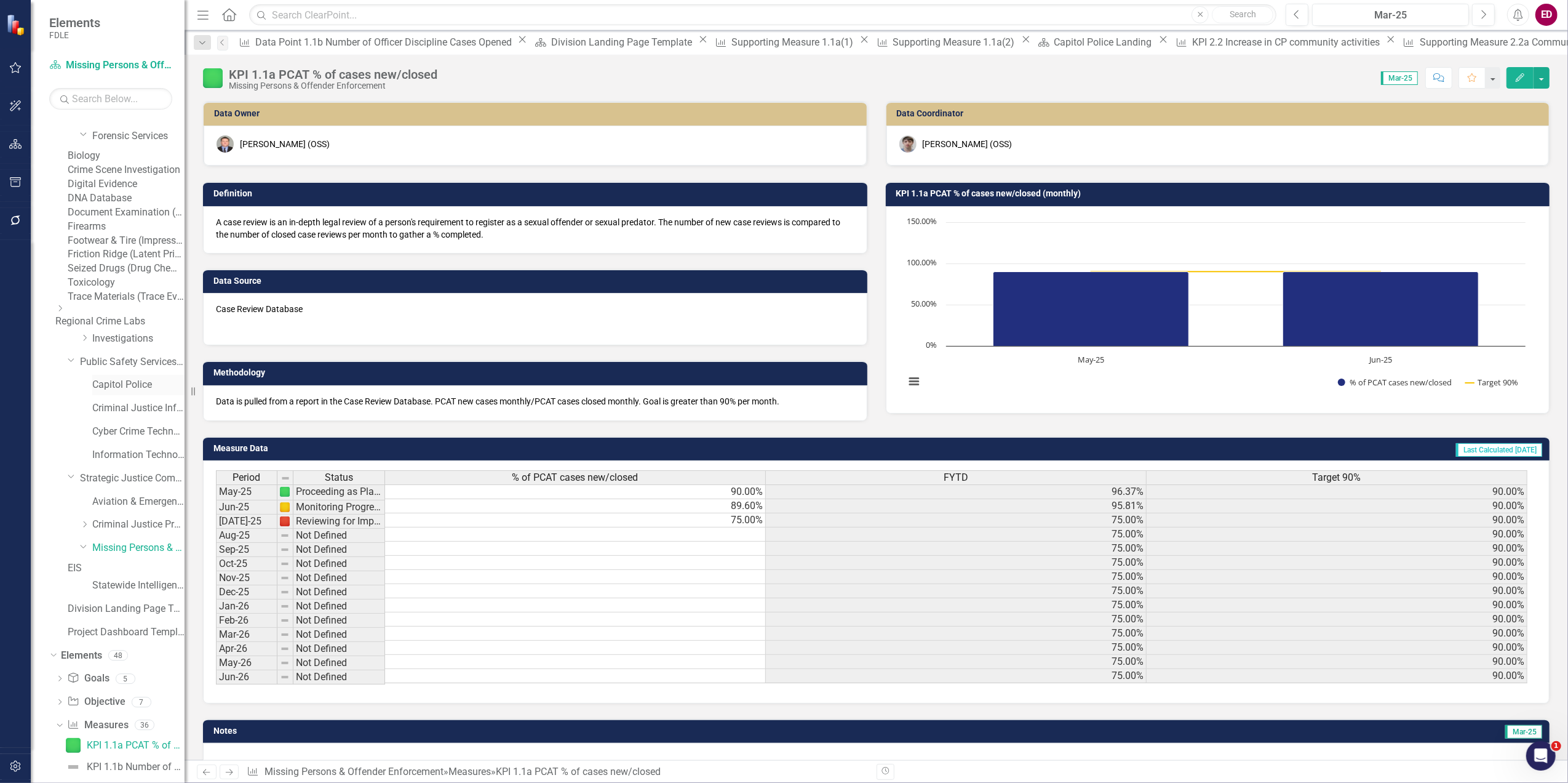
click at [146, 395] on div "Capitol Police" at bounding box center [138, 384] width 92 height 21
click at [151, 392] on link "Capitol Police" at bounding box center [138, 384] width 92 height 14
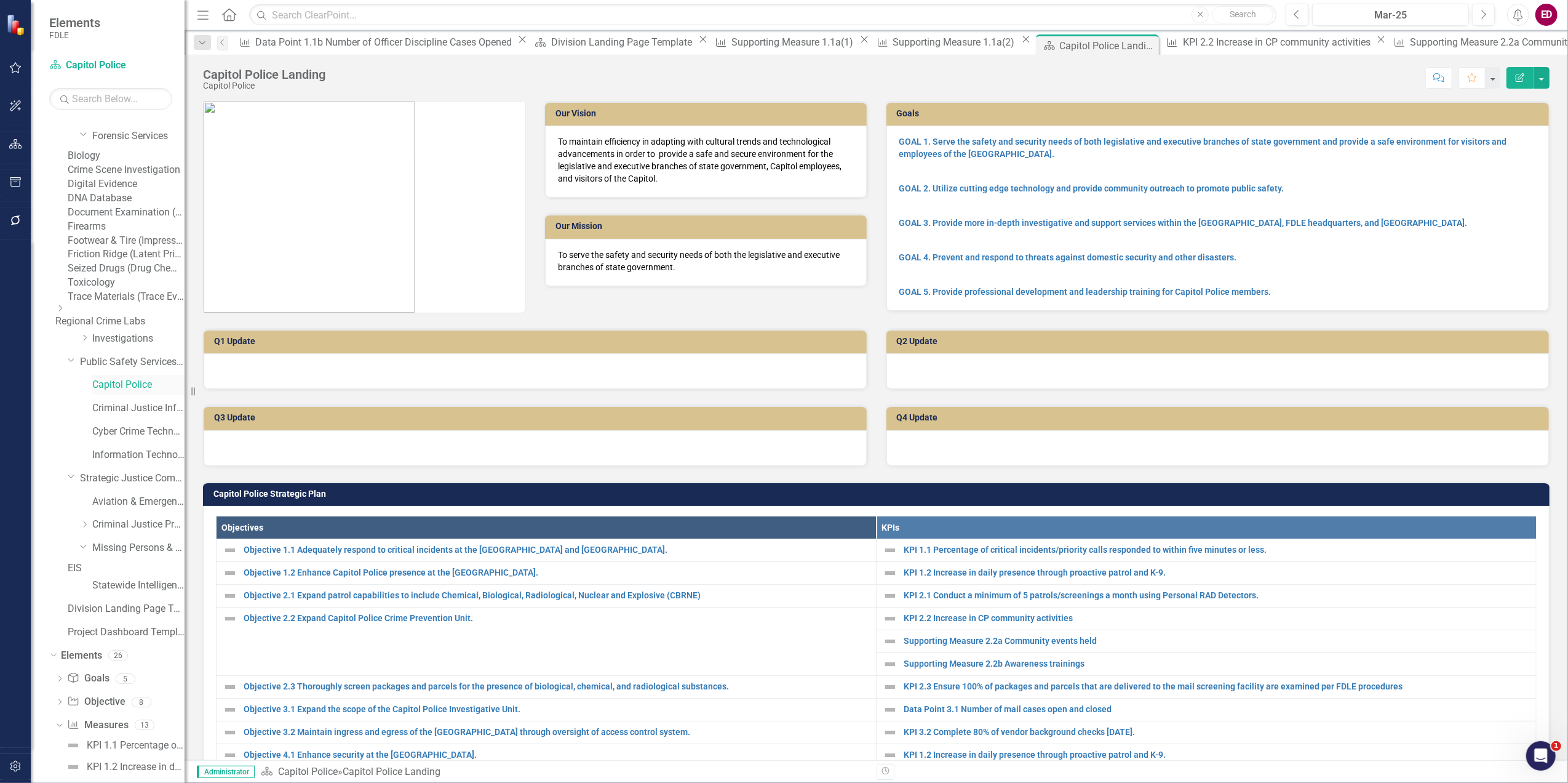
scroll to position [284, 0]
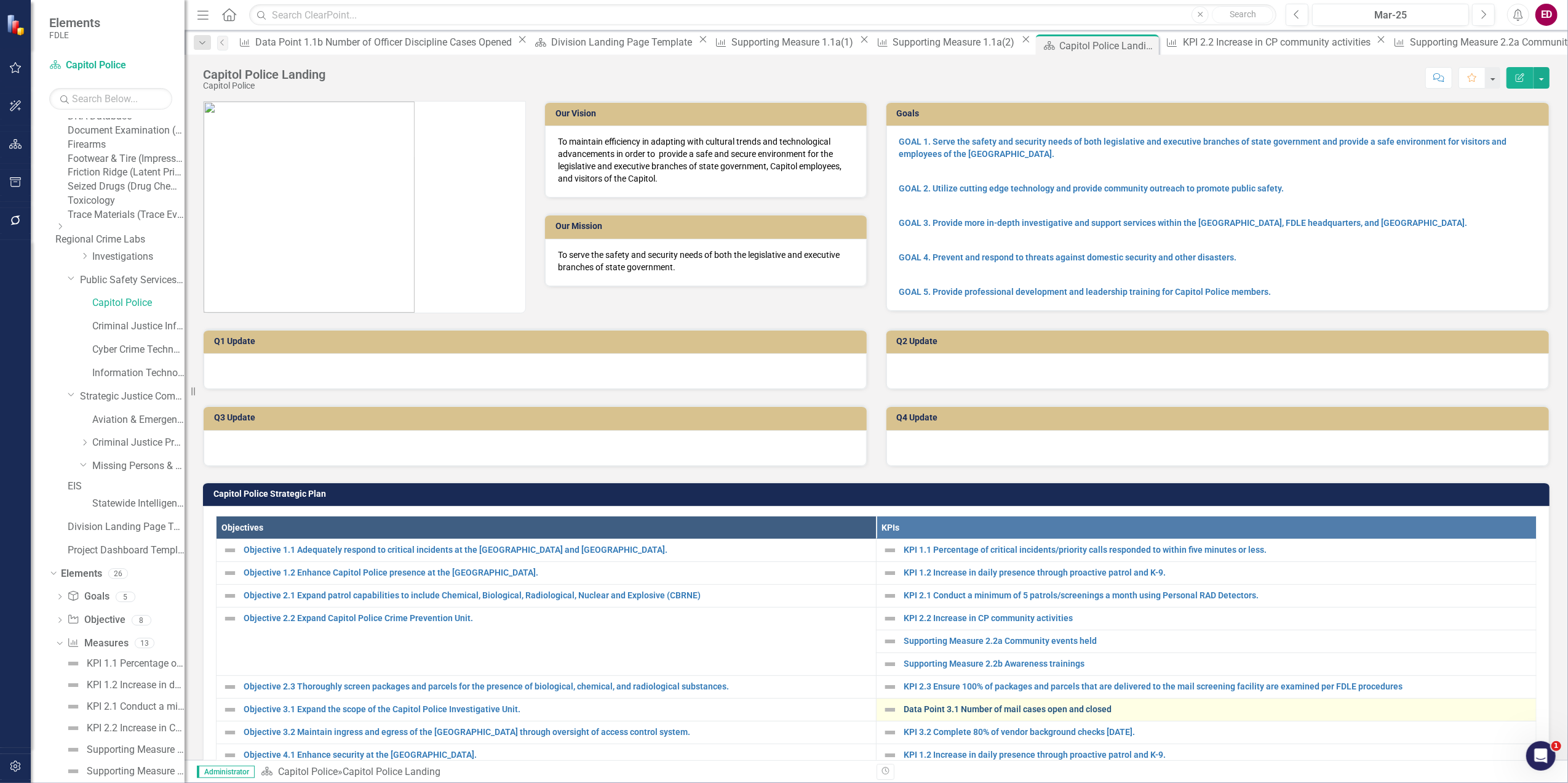
click at [1024, 714] on link "Data Point 3.1 Number of mail cases open and closed" at bounding box center [1217, 709] width 627 height 9
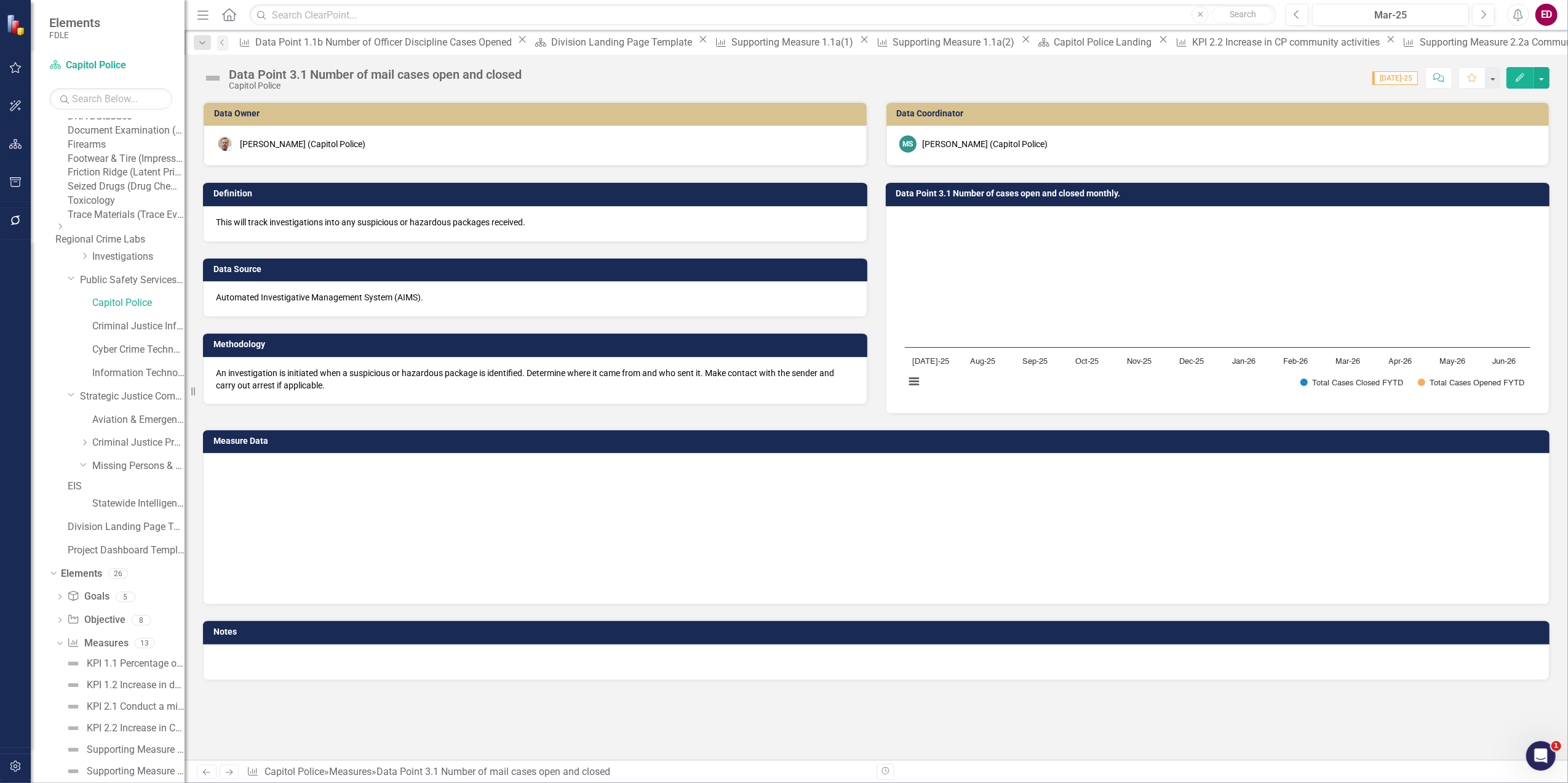
scroll to position [436, 0]
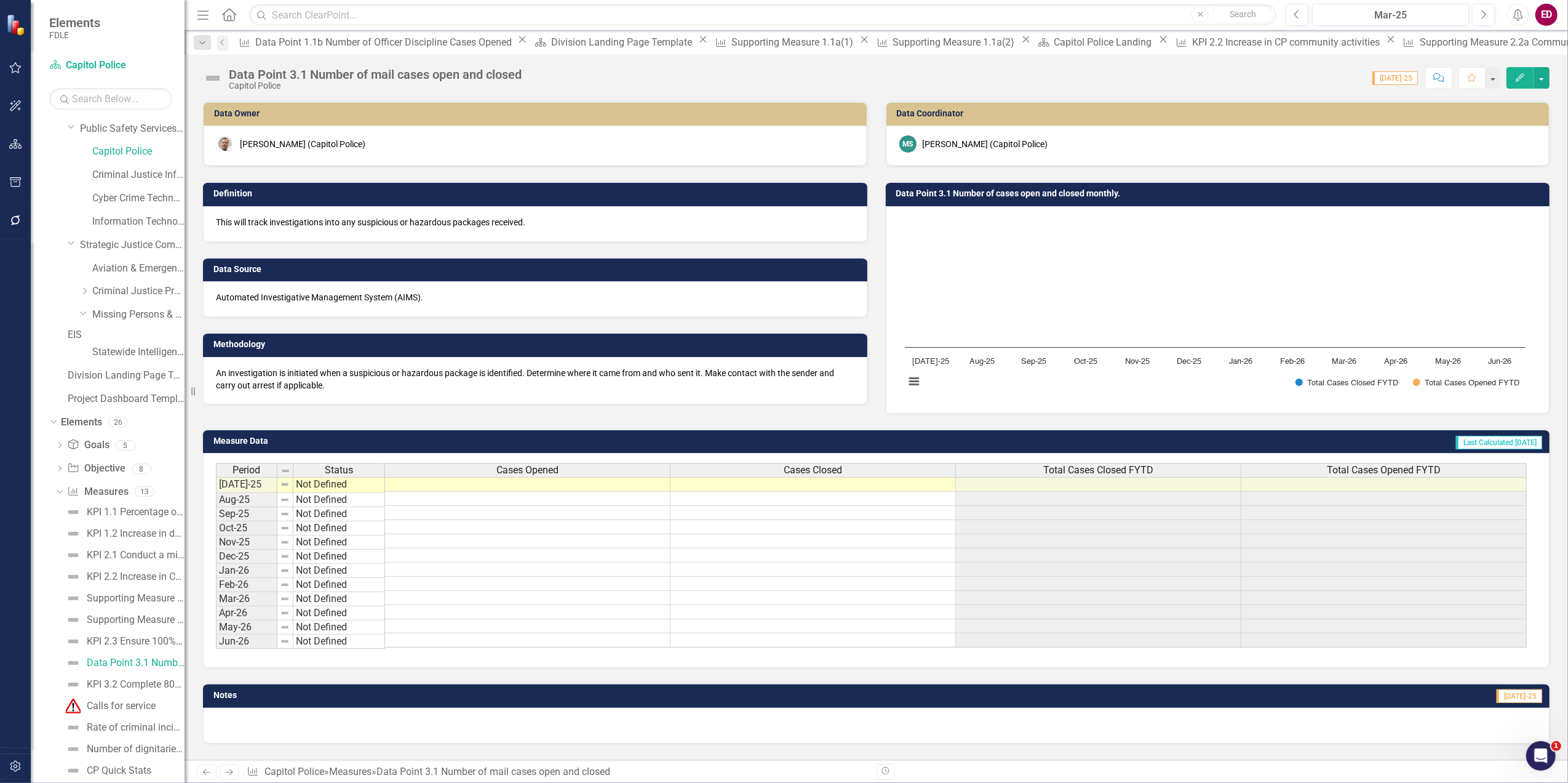
click at [274, 63] on div "Data Point 3.1 Number of mail cases open and closed Capitol Police Score: 0.00 …" at bounding box center [876, 73] width 1383 height 37
drag, startPoint x: 274, startPoint y: 63, endPoint x: 252, endPoint y: 65, distance: 22.1
click at [252, 65] on div "Data Point 3.1 Number of mail cases open and closed Capitol Police Score: 0.00 …" at bounding box center [876, 73] width 1383 height 37
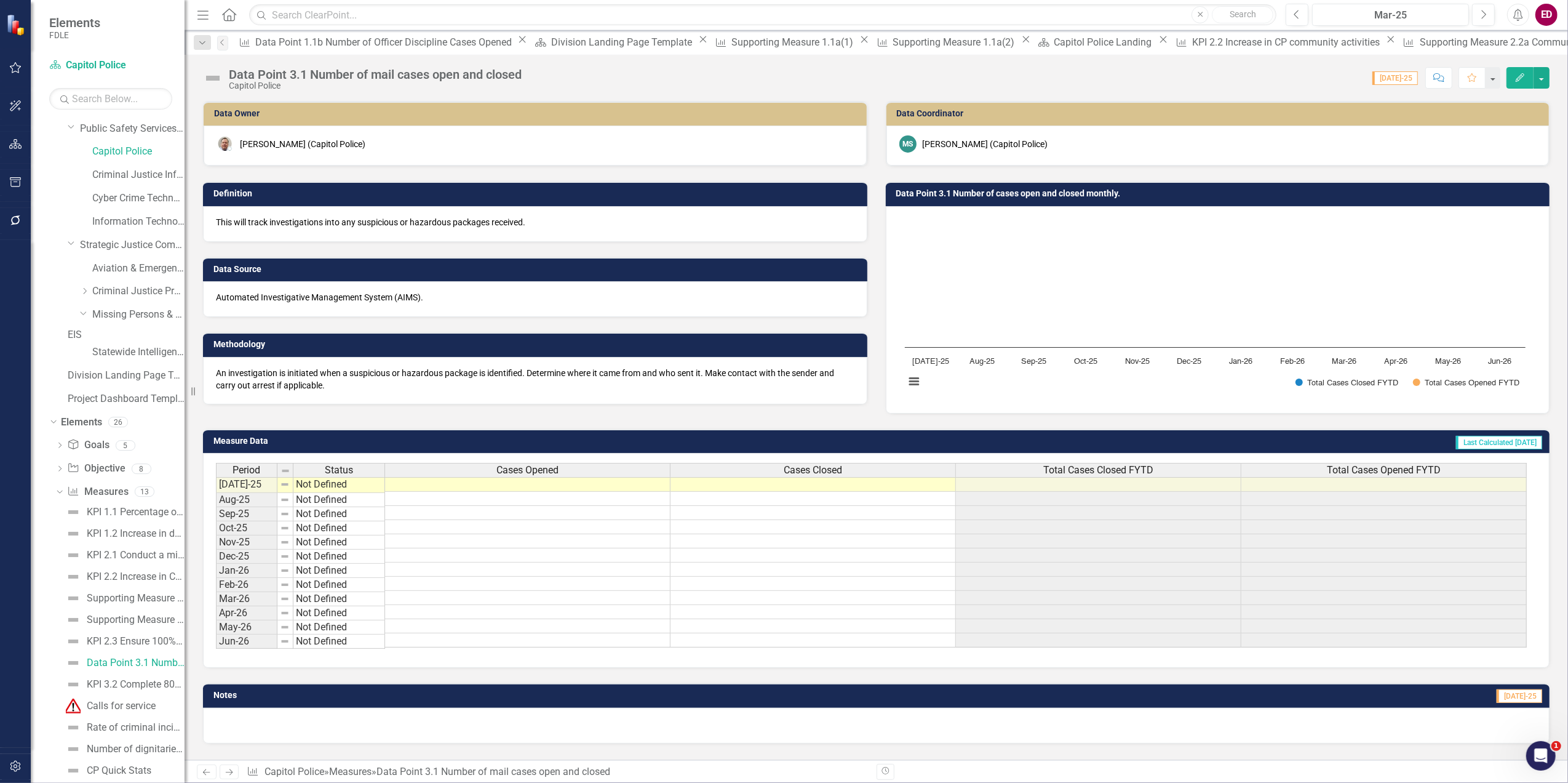
click at [273, 79] on div "Data Point 3.1 Number of mail cases open and closed" at bounding box center [375, 74] width 293 height 14
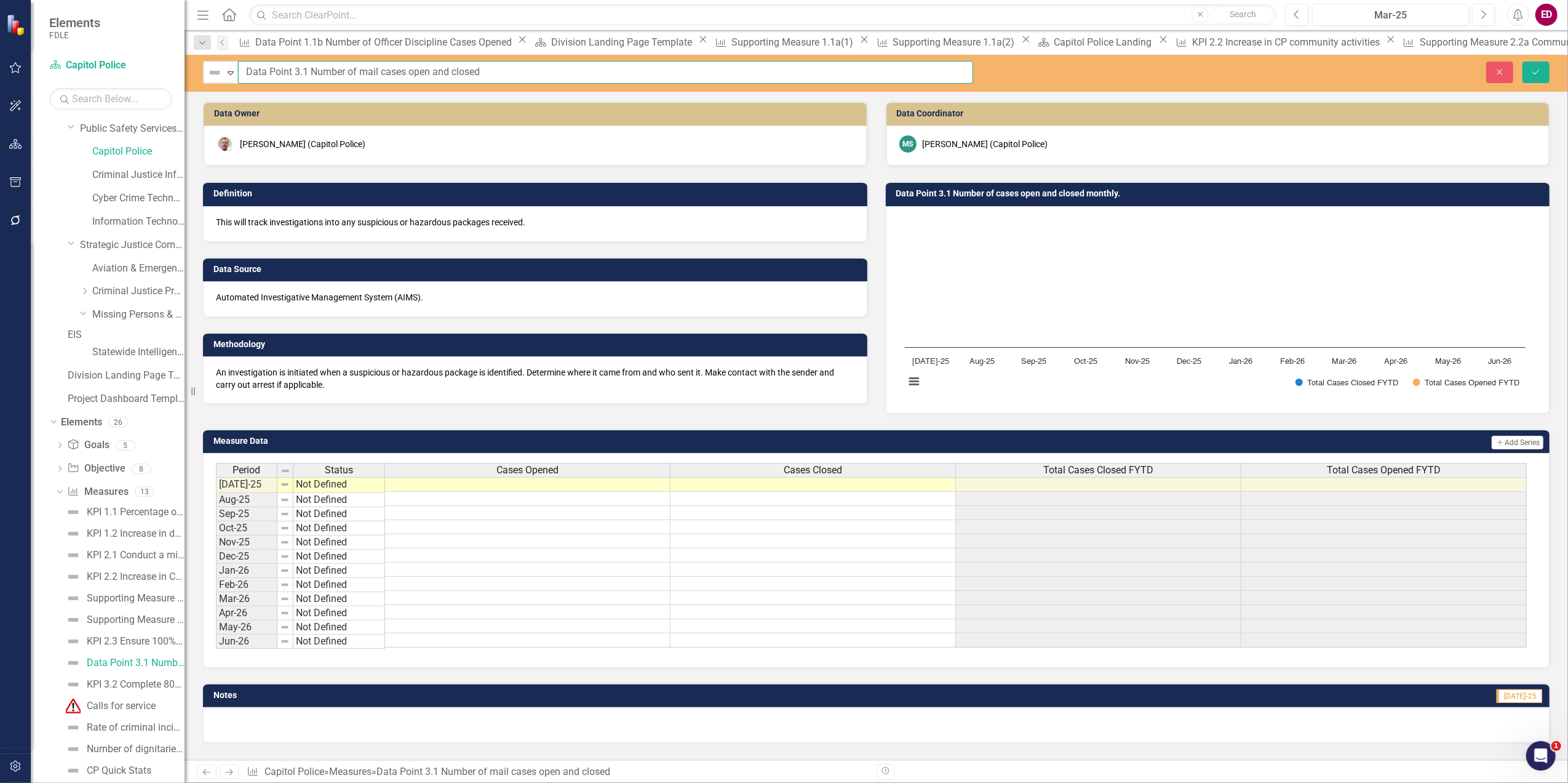
drag, startPoint x: 285, startPoint y: 72, endPoint x: 238, endPoint y: 74, distance: 47.0
click at [239, 74] on input "Data Point 3.1 Number of mail cases open and closed" at bounding box center [606, 71] width 735 height 22
type input "Composite Measure 3.1 Number of mail cases open and closed"
click at [1523, 70] on button "Save" at bounding box center [1537, 72] width 27 height 22
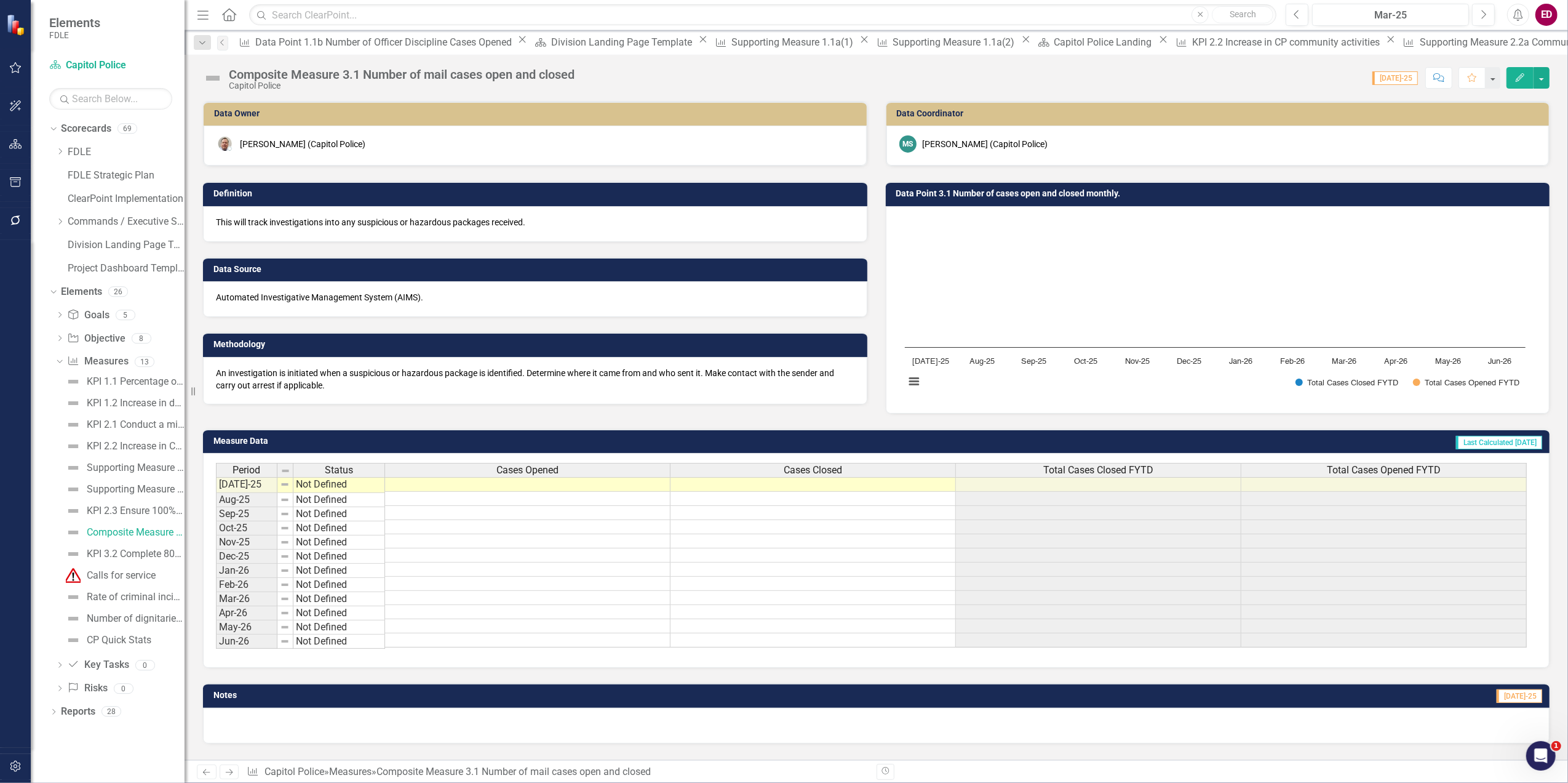
scroll to position [0, 0]
click at [61, 338] on icon at bounding box center [60, 338] width 3 height 6
click at [121, 381] on div "Objective 1.2 Enhance Capitol Police presence at the [GEOGRAPHIC_DATA]." at bounding box center [143, 379] width 84 height 11
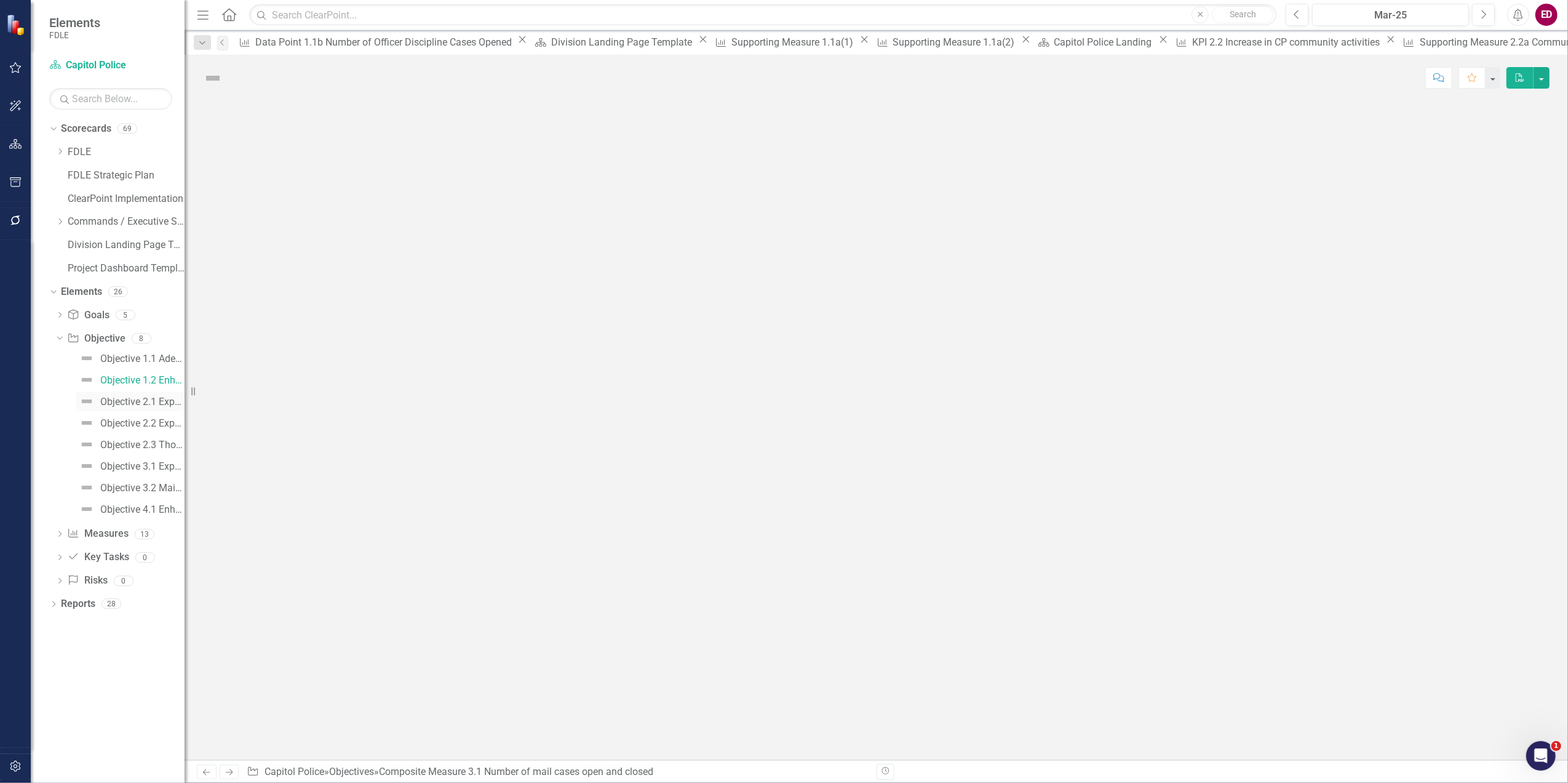
click at [127, 399] on div "Objective 2.1 Expand patrol capabilities to include Chemical, Biological, Radio…" at bounding box center [143, 401] width 84 height 11
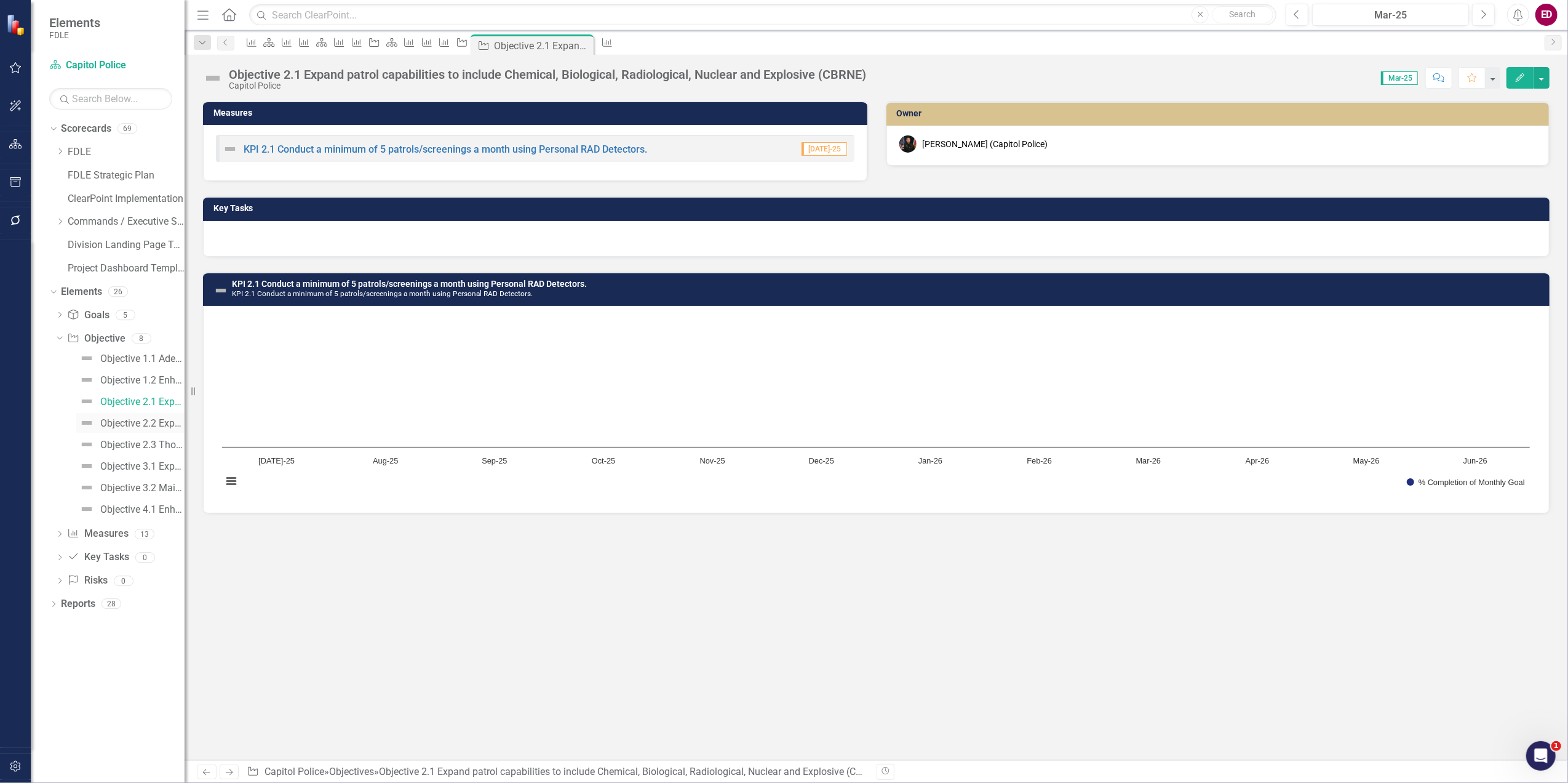
click at [141, 422] on div "Objective 2.2 Expand Capitol Police Crime Prevention Unit." at bounding box center [143, 422] width 84 height 11
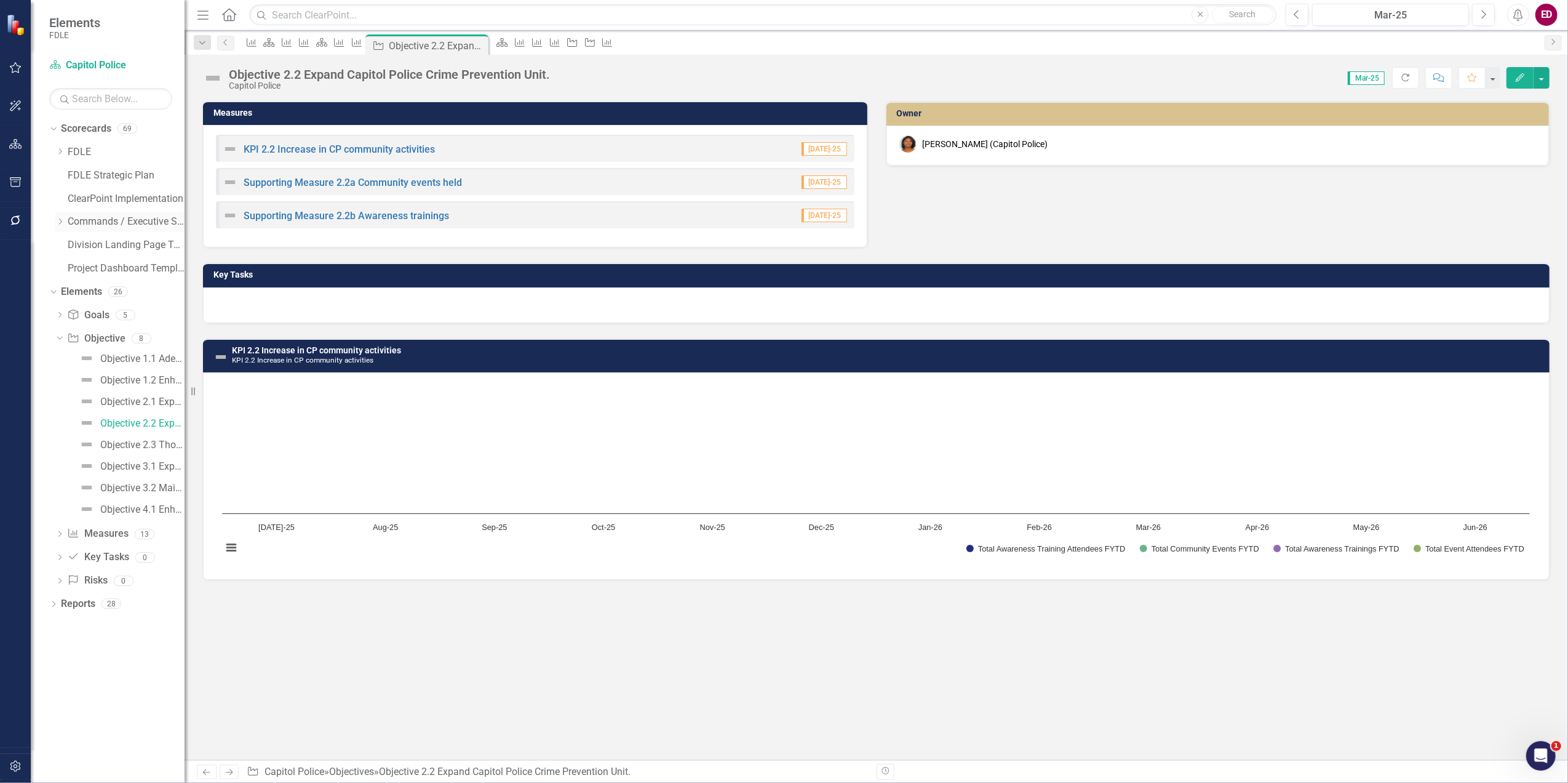
drag, startPoint x: 51, startPoint y: 225, endPoint x: 61, endPoint y: 224, distance: 10.0
click at [57, 225] on div "Dropdown Scorecards 69 Dropdown FDLE Commissioner's Initiative Team Project Das…" at bounding box center [116, 199] width 135 height 163
click at [57, 219] on icon "Dropdown" at bounding box center [60, 222] width 9 height 8
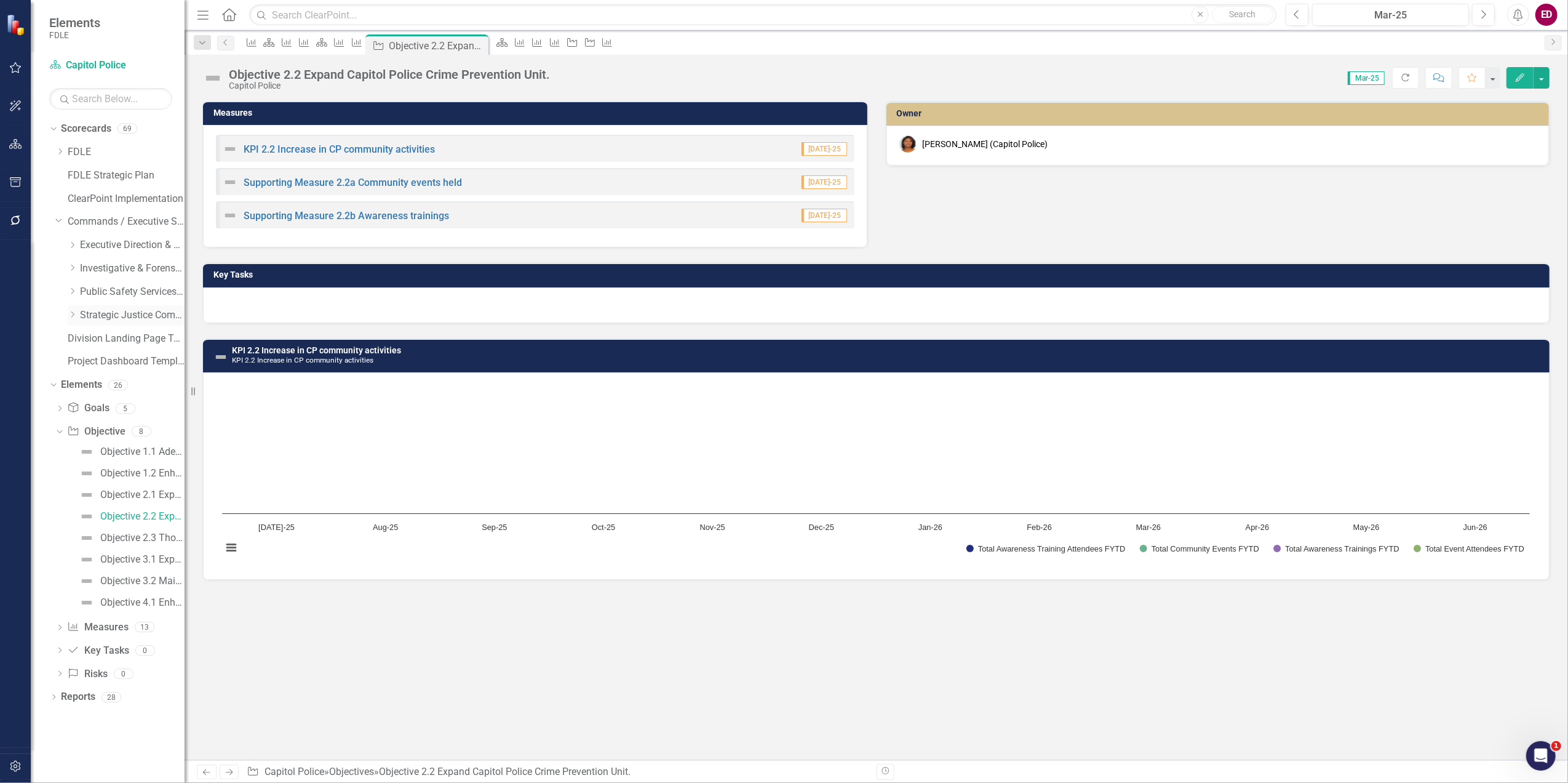
click at [70, 315] on icon "Dropdown" at bounding box center [71, 315] width 9 height 8
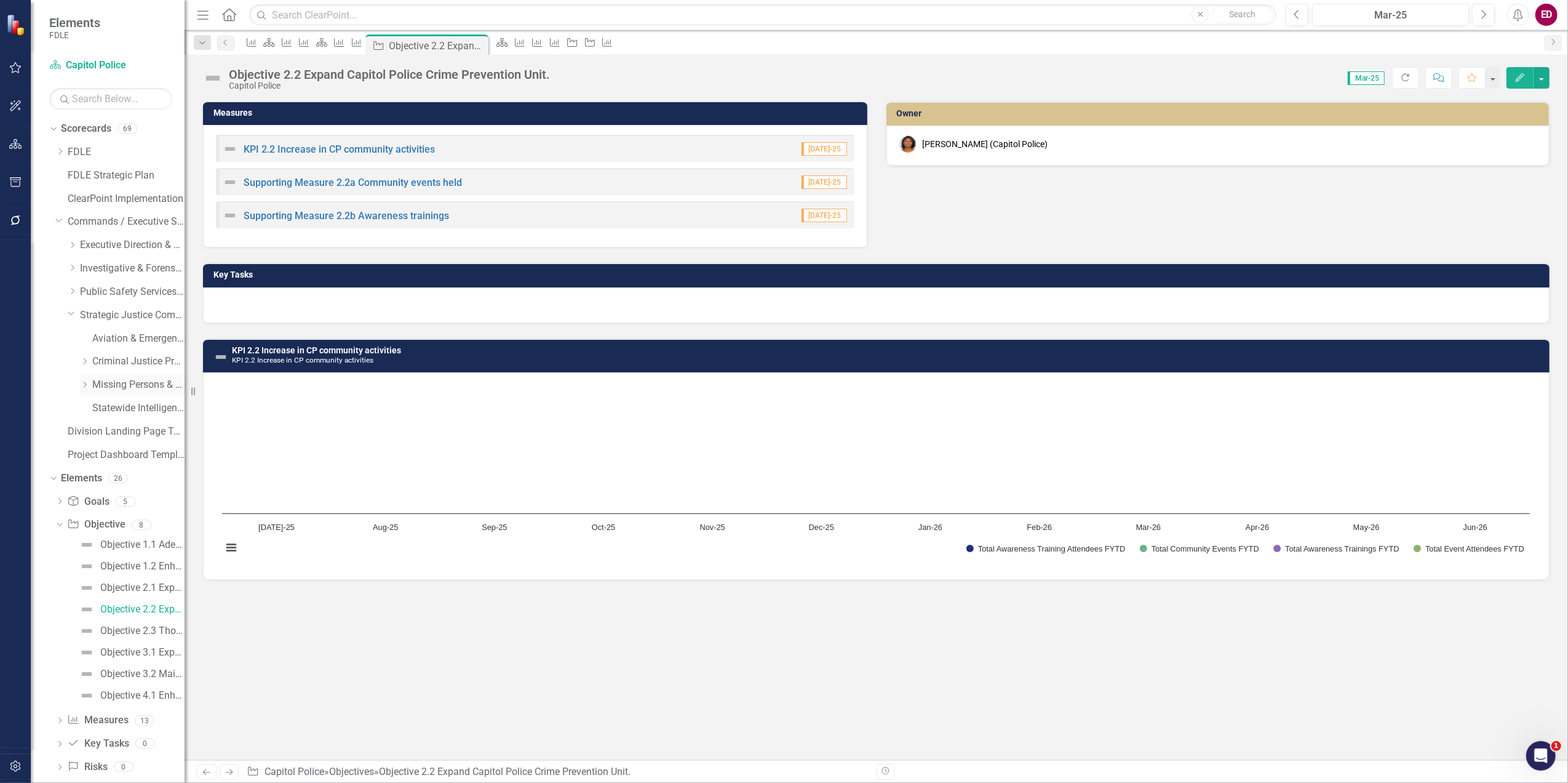
click at [138, 376] on div "Dropdown Missing Persons & Offender Enforcement" at bounding box center [132, 384] width 105 height 21
click at [101, 391] on link "Missing Persons & Offender Enforcement" at bounding box center [138, 384] width 92 height 14
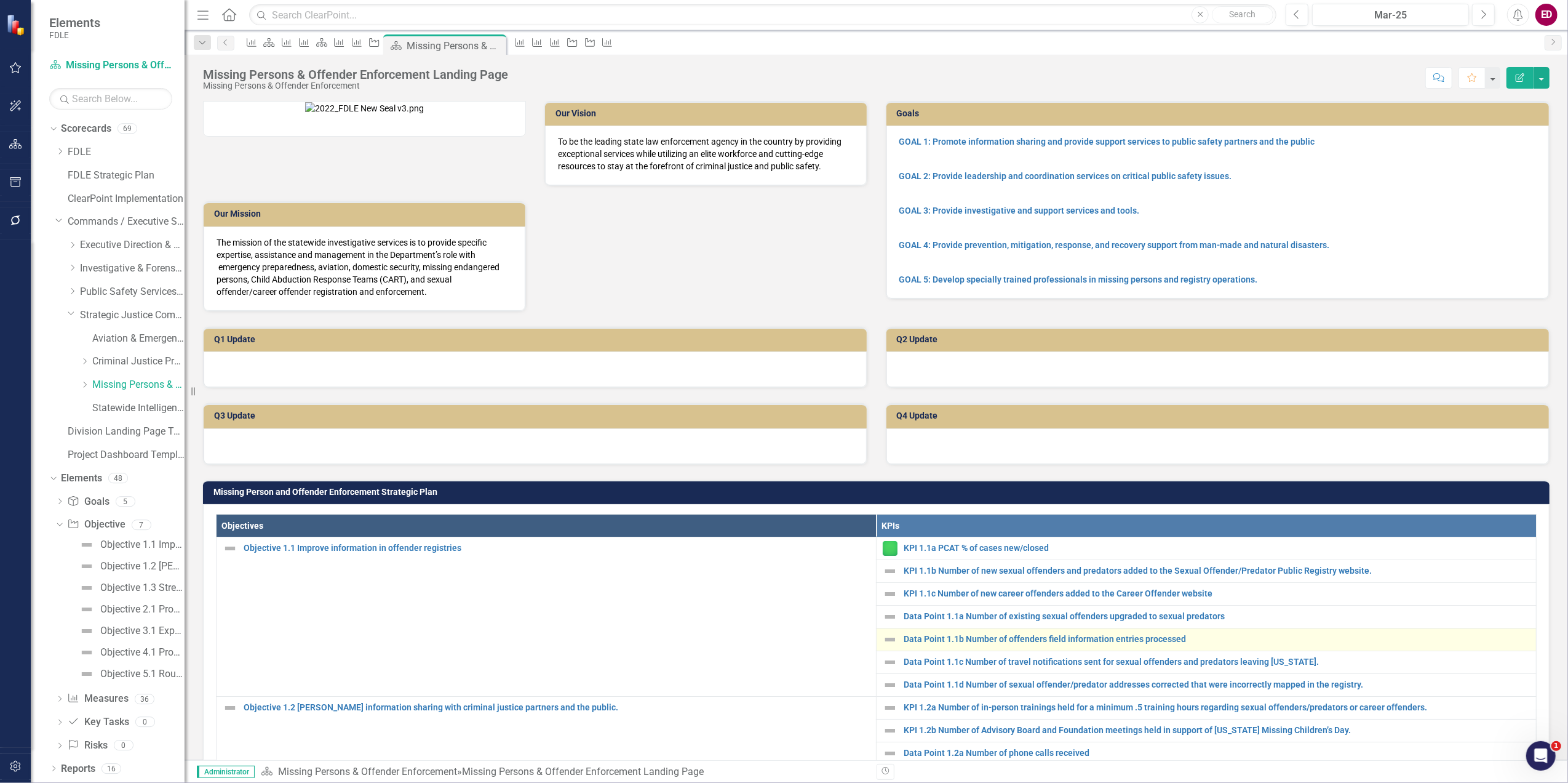
click at [1123, 646] on div "Data Point 1.1b Number of offenders field information entries processed" at bounding box center [1206, 638] width 647 height 15
click at [1133, 643] on link "Data Point 1.1b Number of offenders field information entries processed" at bounding box center [1217, 638] width 627 height 9
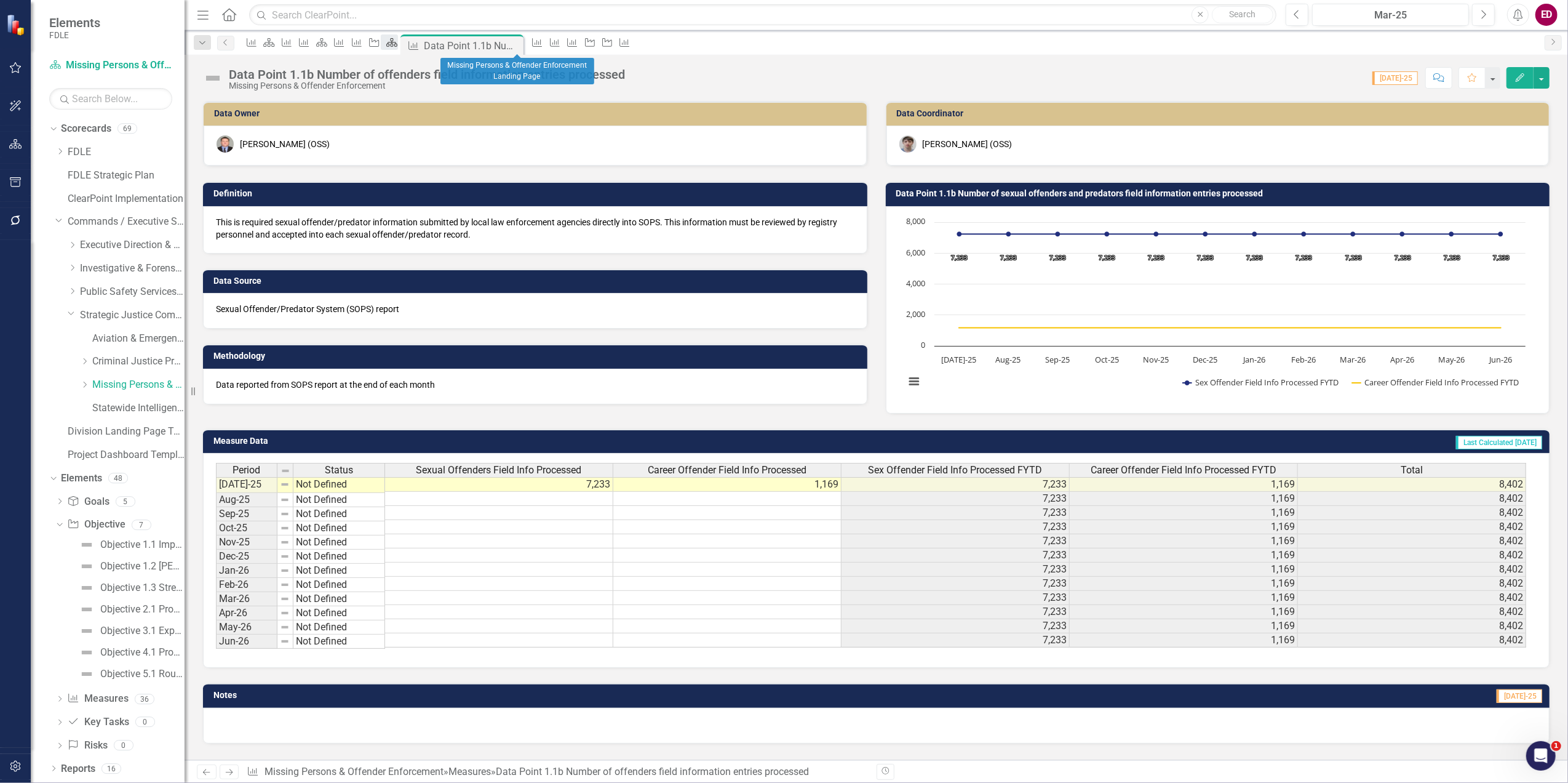
click at [398, 43] on div "Scorecard" at bounding box center [390, 42] width 18 height 16
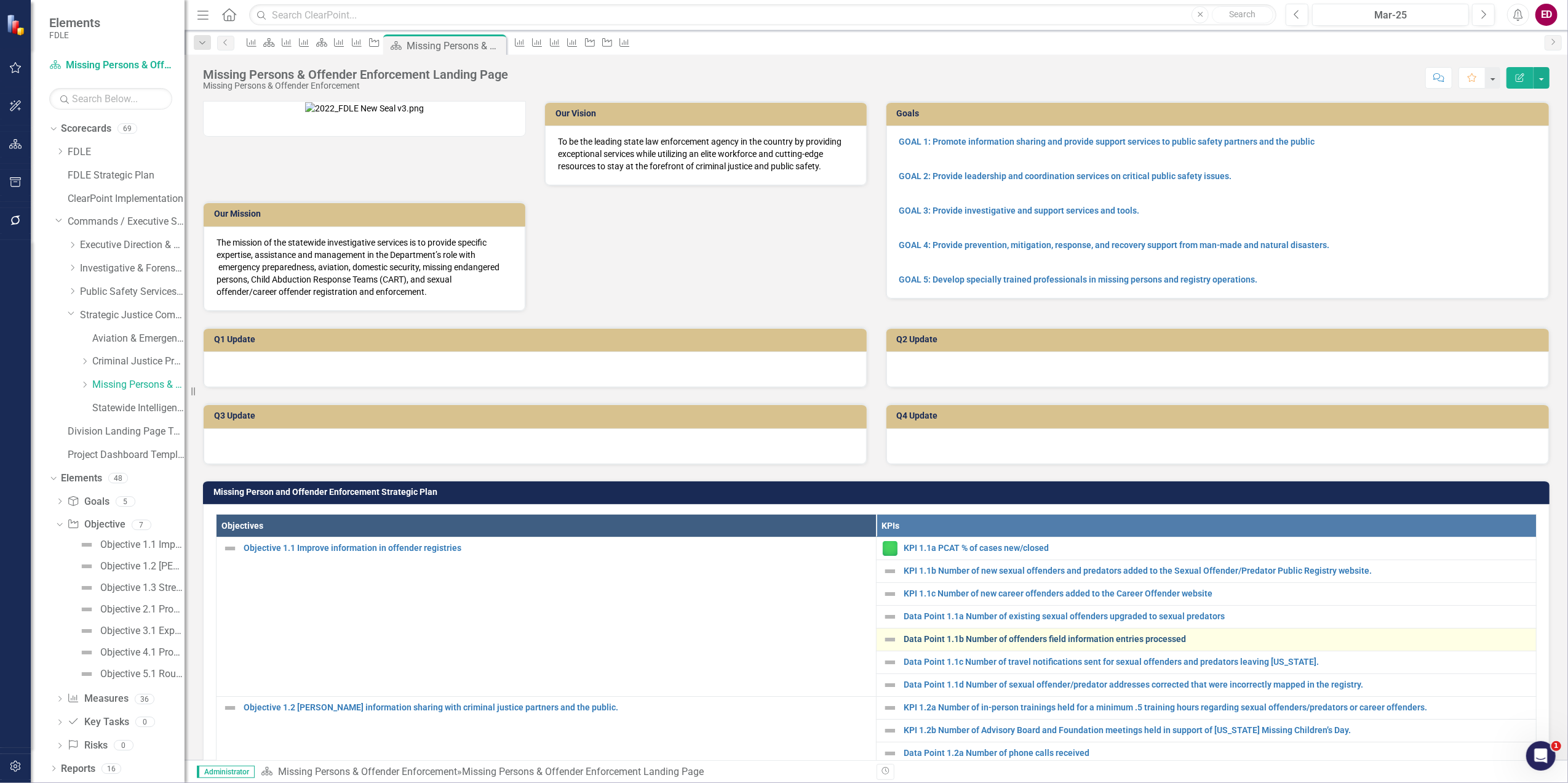
click at [924, 643] on link "Data Point 1.1b Number of offenders field information entries processed" at bounding box center [1217, 638] width 627 height 9
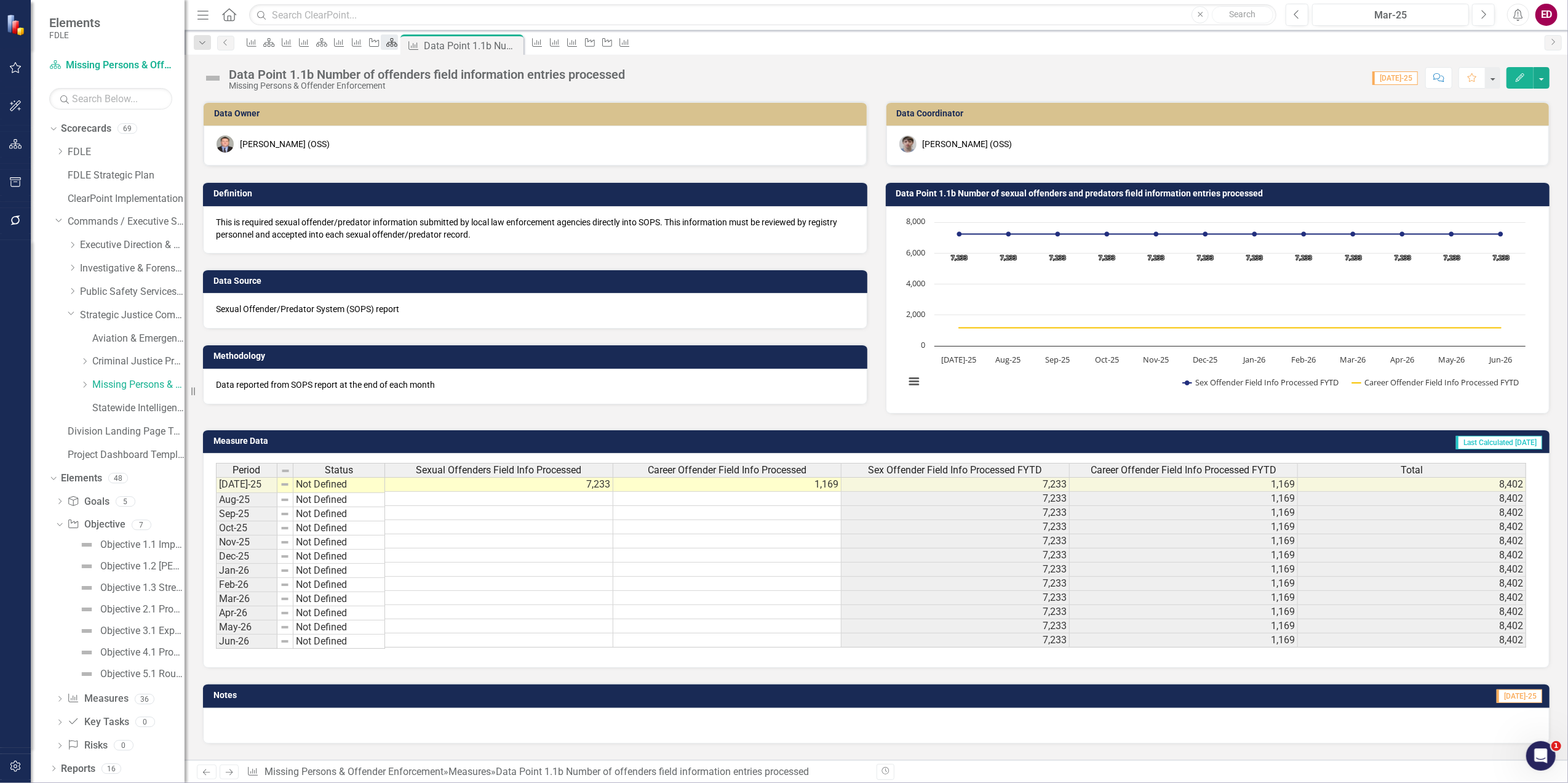
click at [398, 44] on icon "Scorecard" at bounding box center [392, 42] width 13 height 10
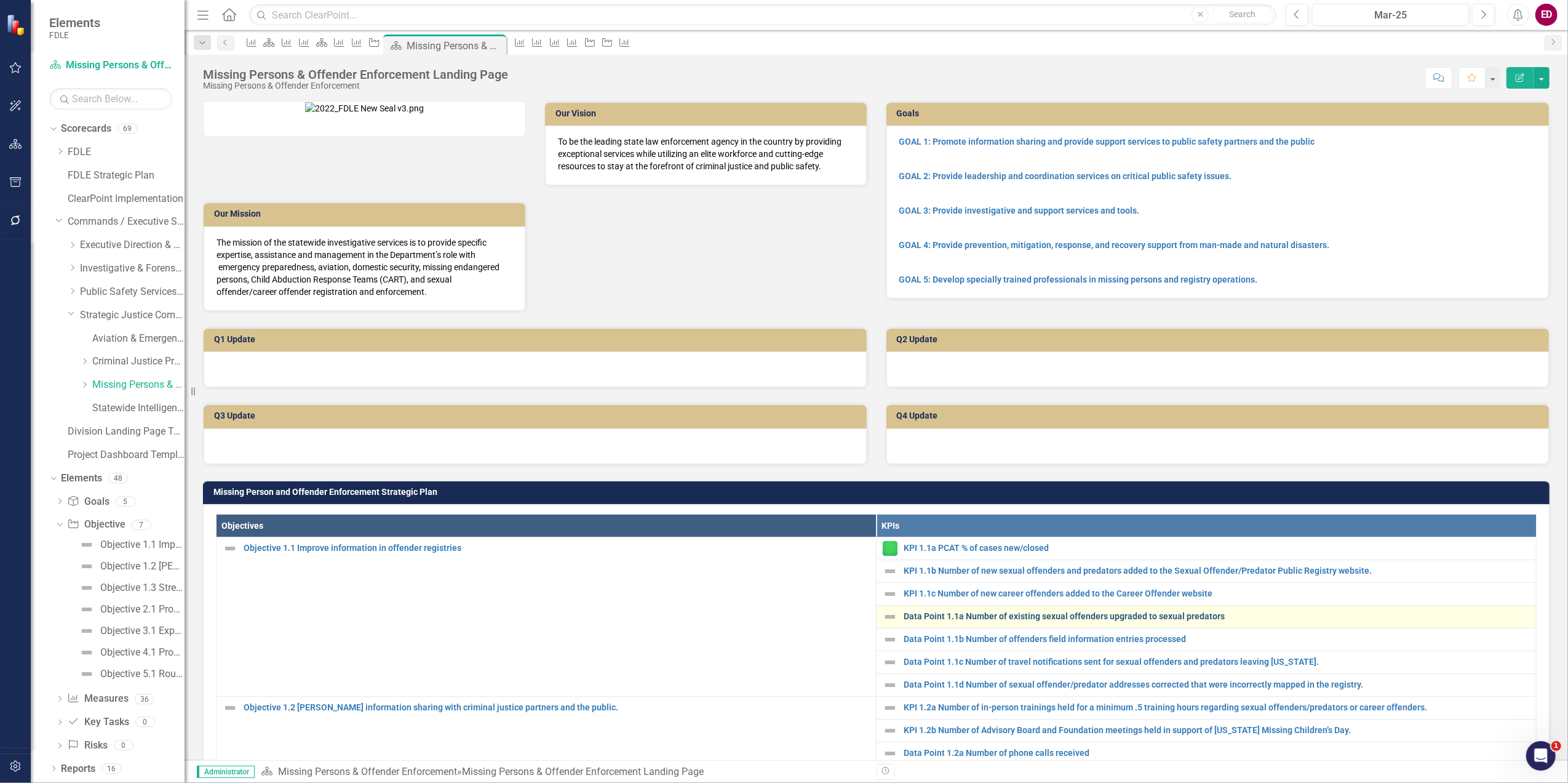
click at [1100, 621] on link "Data Point 1.1a Number of existing sexual offenders upgraded to sexual predators" at bounding box center [1217, 616] width 627 height 9
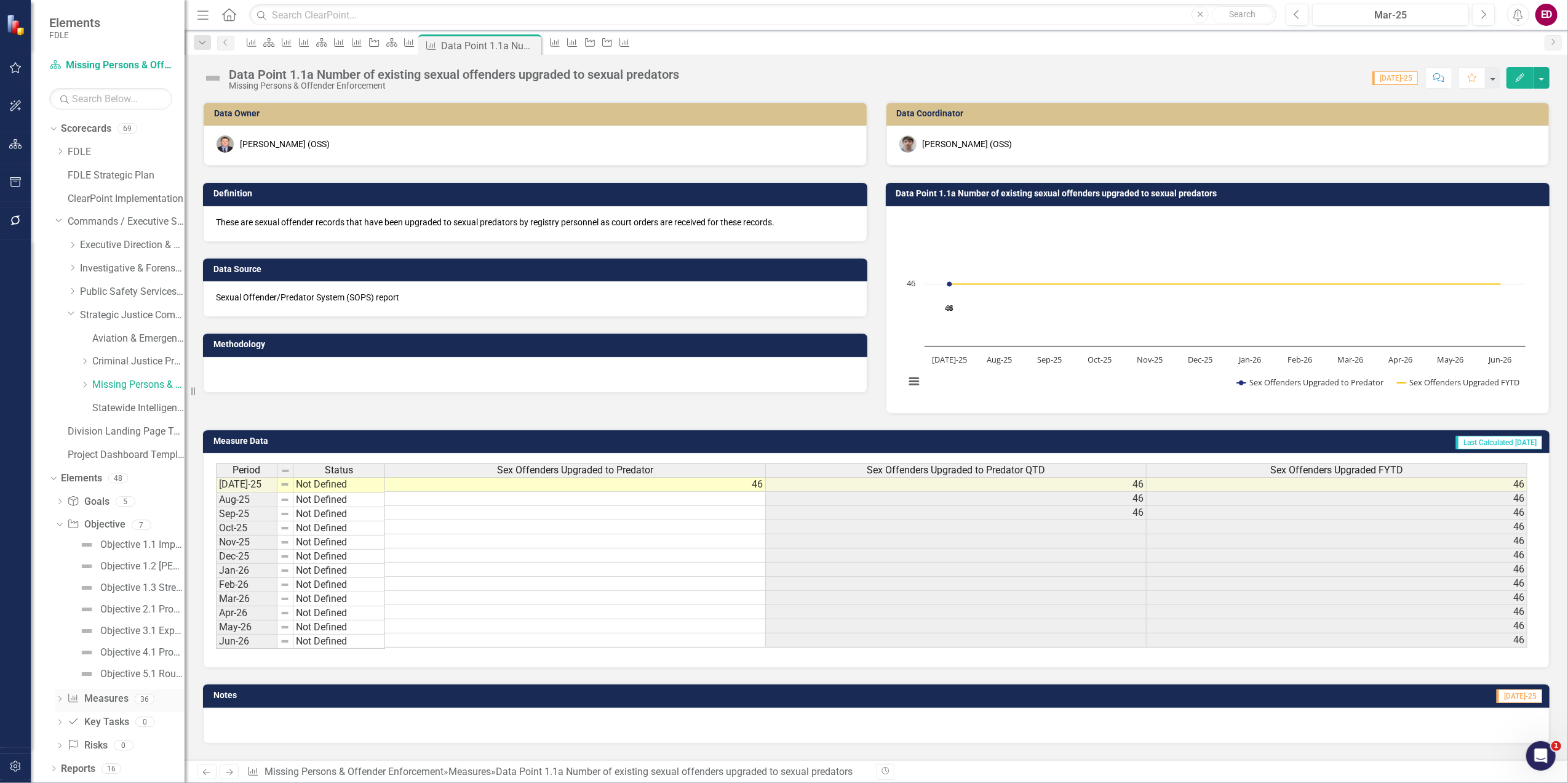
click at [58, 696] on icon "Dropdown" at bounding box center [60, 699] width 9 height 7
click at [89, 670] on link "Data Point 1.1c Number of travel notifications sent for sexual offenders and pr…" at bounding box center [123, 675] width 122 height 20
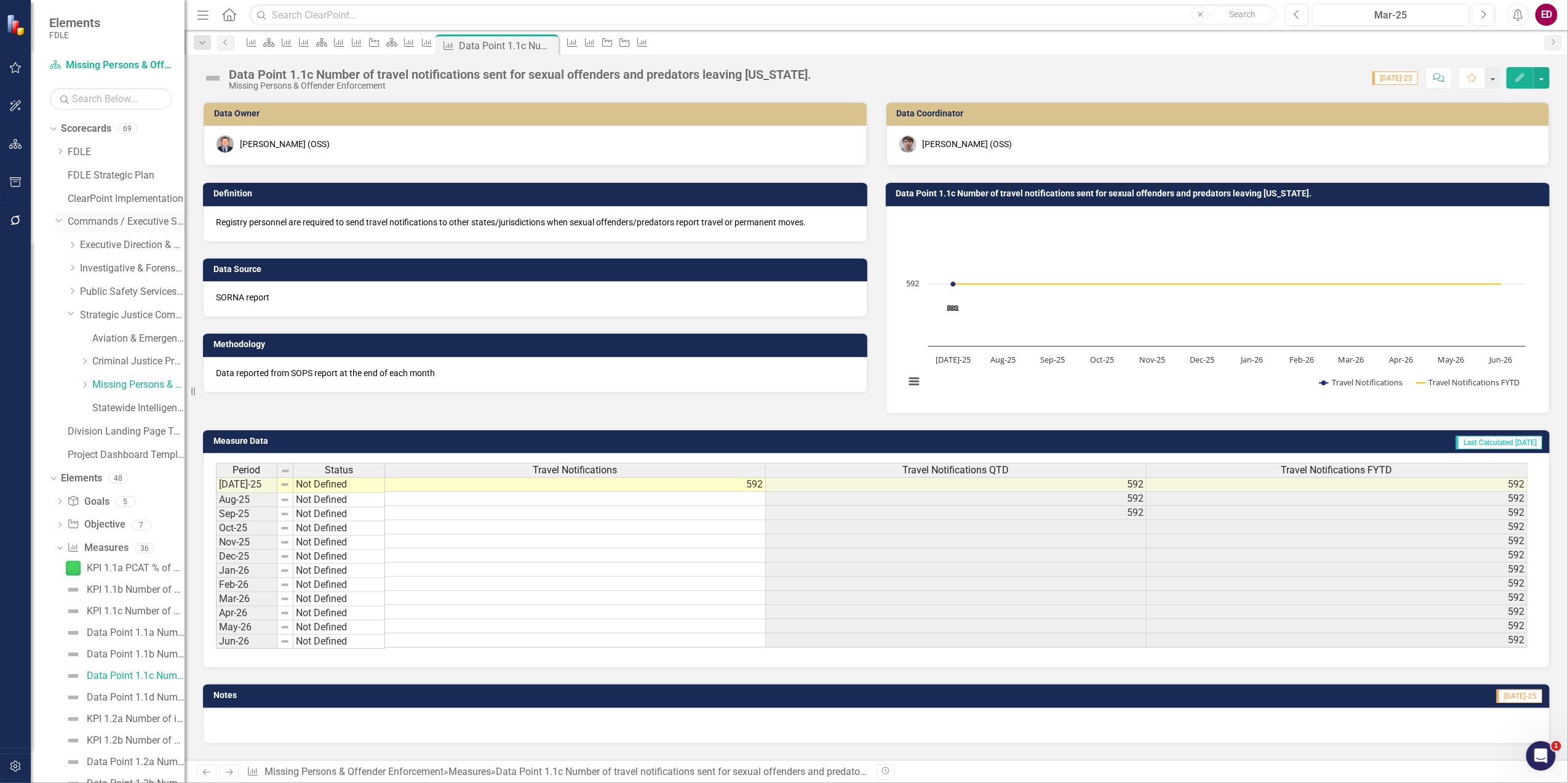
click at [57, 219] on icon "Dropdown" at bounding box center [60, 219] width 8 height 9
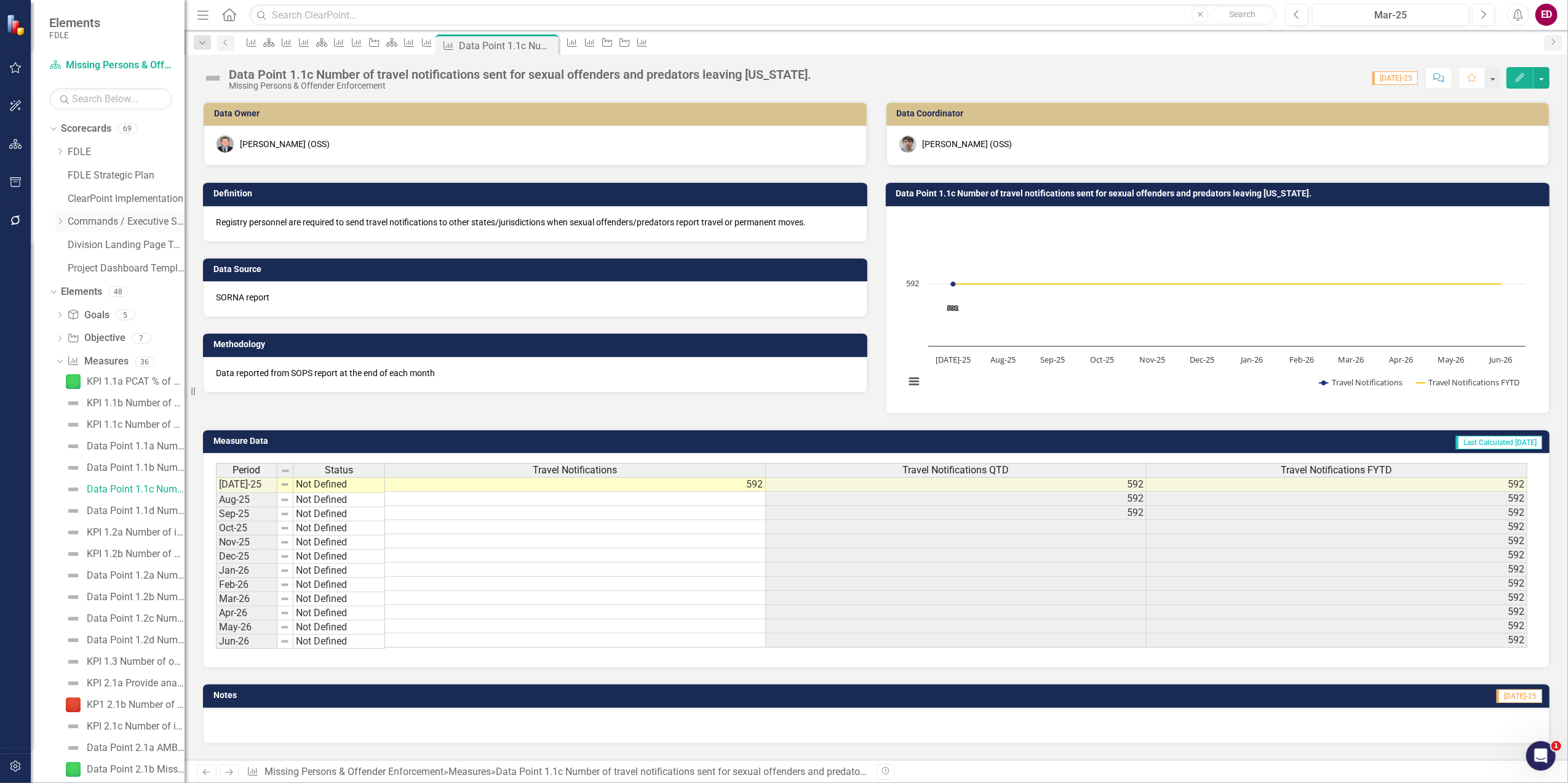
click at [57, 219] on div "Dropdown" at bounding box center [60, 222] width 9 height 11
drag, startPoint x: 57, startPoint y: 219, endPoint x: 68, endPoint y: 317, distance: 98.6
click at [68, 317] on icon "Dropdown" at bounding box center [71, 315] width 9 height 8
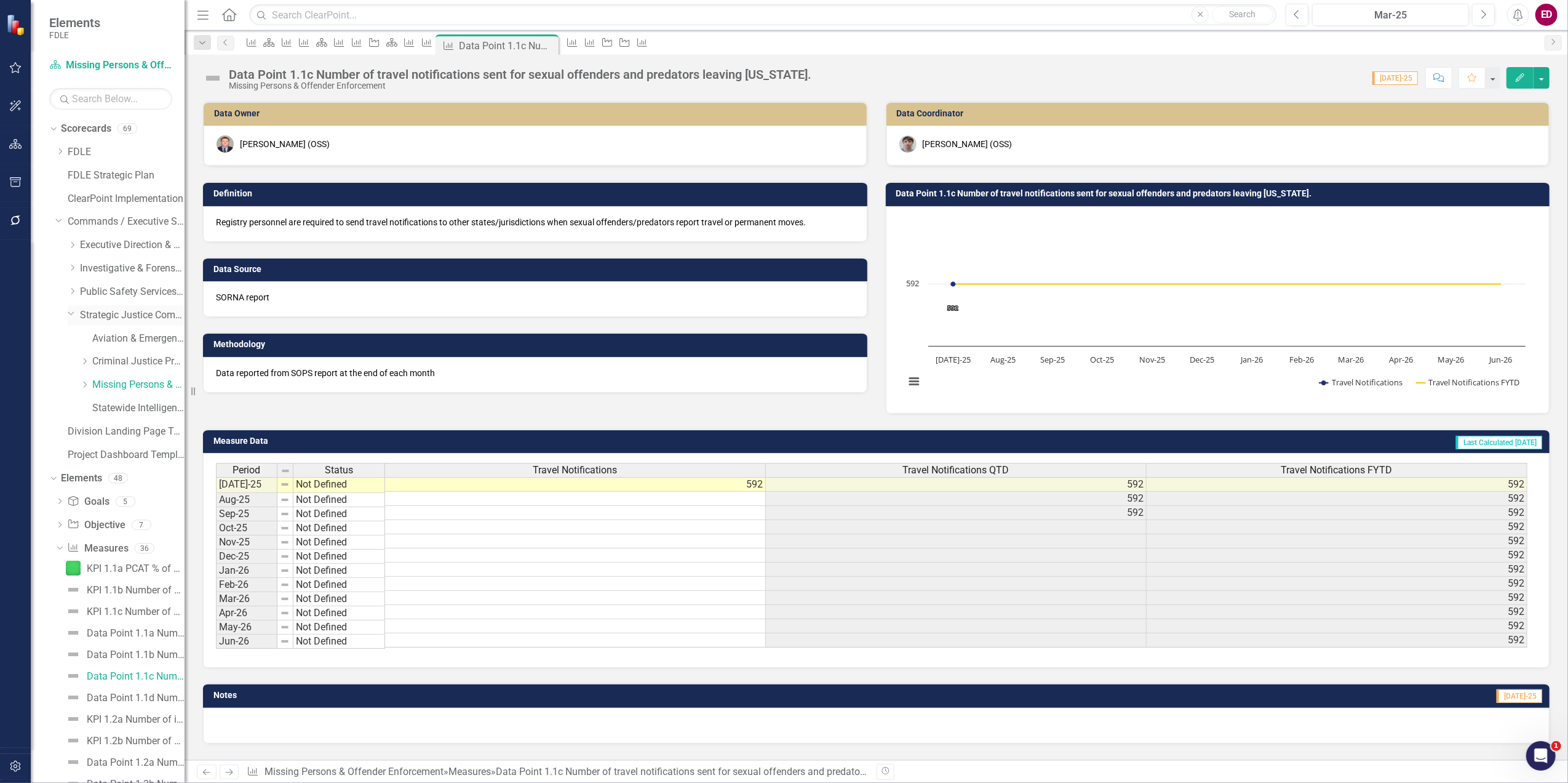
click at [68, 317] on icon "Dropdown" at bounding box center [71, 312] width 8 height 9
click at [51, 215] on div "Dropdown Scorecards 69 Dropdown FDLE Commissioner's Initiative Team Project Das…" at bounding box center [116, 246] width 135 height 256
click at [58, 219] on icon "Dropdown" at bounding box center [60, 219] width 8 height 9
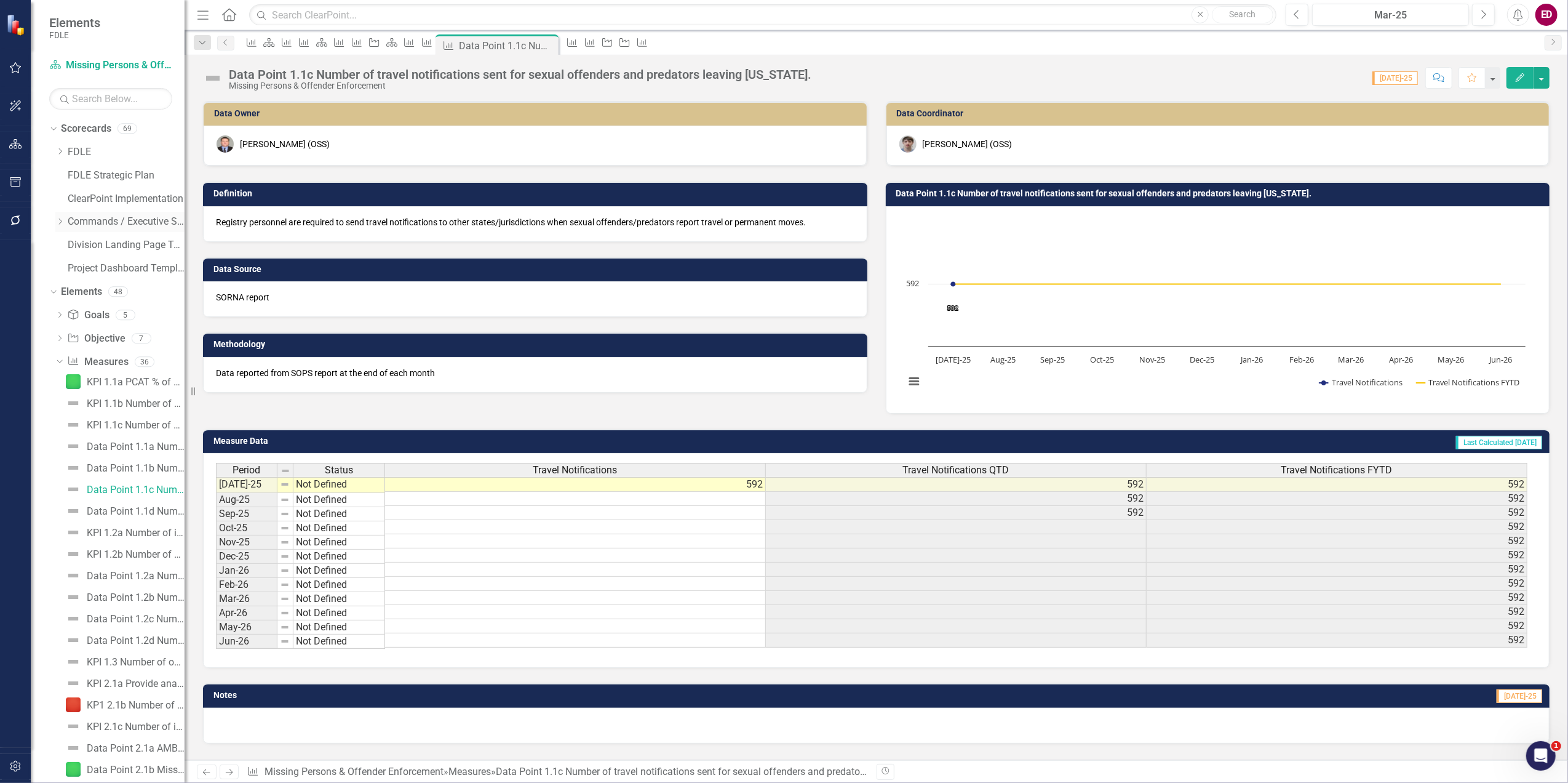
click at [58, 219] on icon "Dropdown" at bounding box center [60, 222] width 9 height 8
click at [143, 341] on link "Division Landing Page Template" at bounding box center [126, 338] width 117 height 14
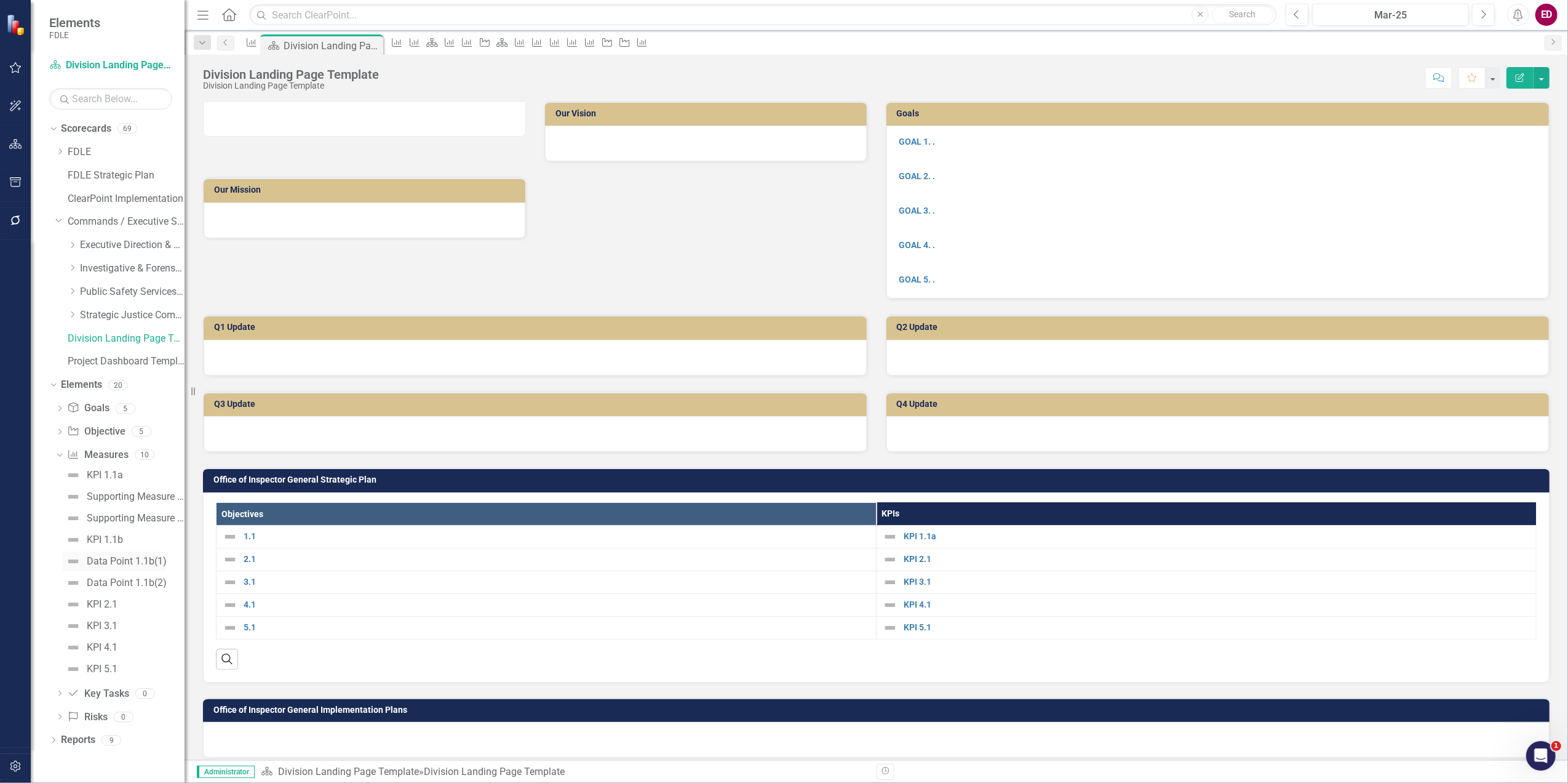
click at [129, 562] on div "Data Point 1.1b(1)" at bounding box center [127, 560] width 80 height 11
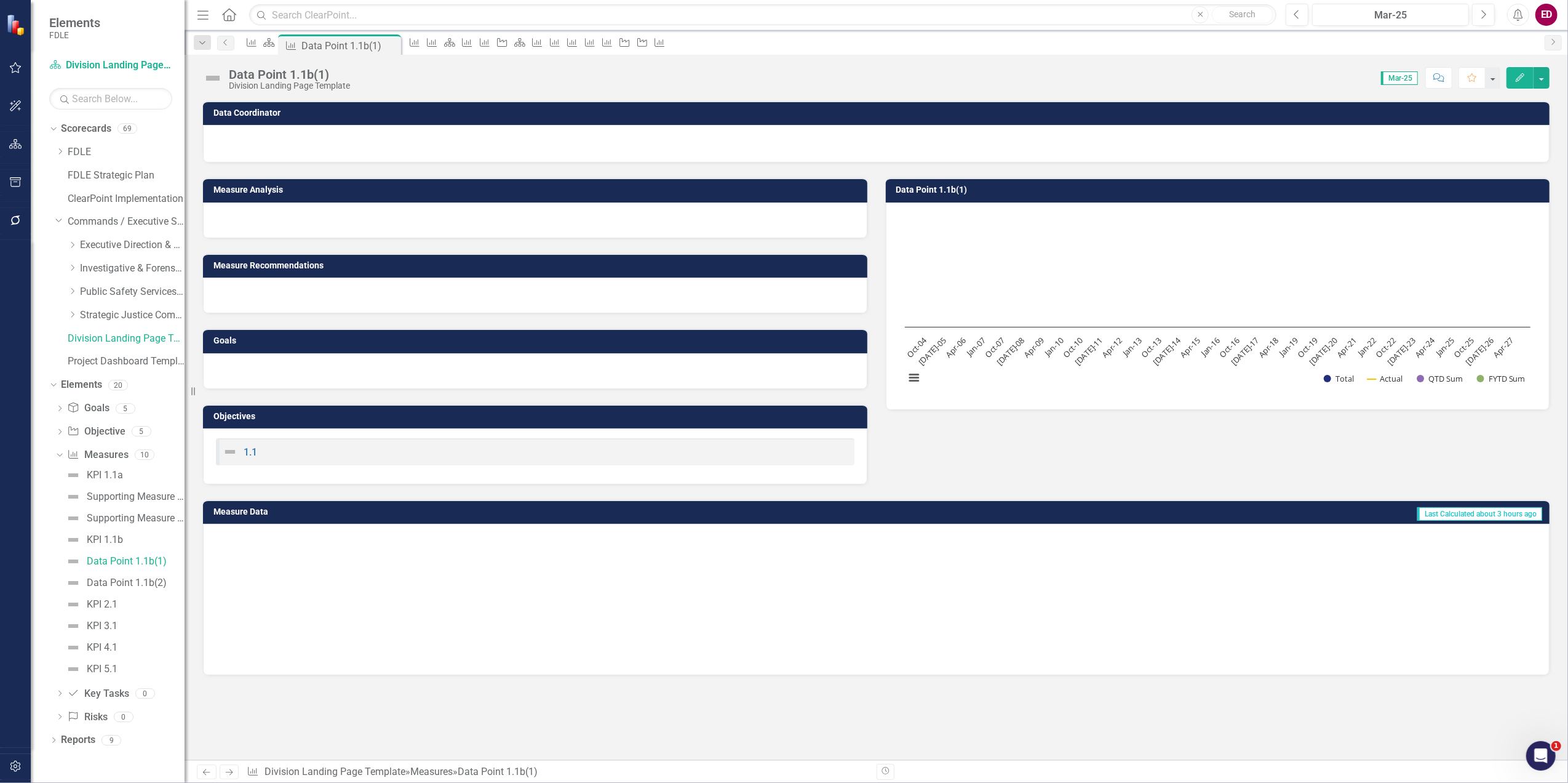
click at [262, 72] on div "Data Point 1.1b(1)" at bounding box center [289, 74] width 121 height 14
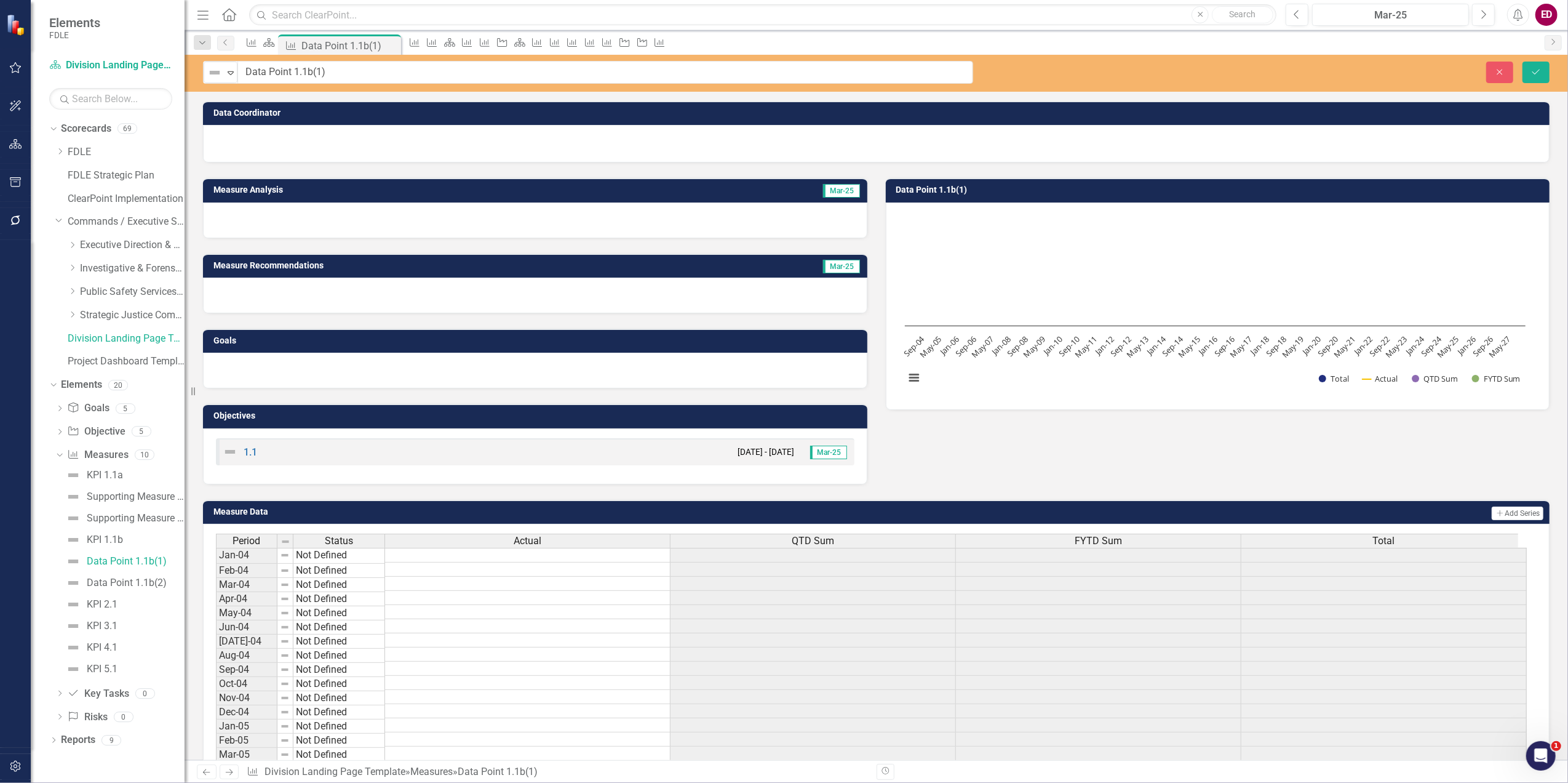
click at [295, 76] on input "Data Point 1.1b(1)" at bounding box center [605, 71] width 736 height 22
drag, startPoint x: 295, startPoint y: 76, endPoint x: 243, endPoint y: 75, distance: 52.0
click at [243, 75] on input "Data Point 1.1b(1)" at bounding box center [605, 71] width 736 height 22
type input "Supporting Measure 1.1b(1)"
click at [1545, 58] on div "Not Defined Expand Supporting Measure 1.1b(1) Close Save" at bounding box center [876, 73] width 1383 height 37
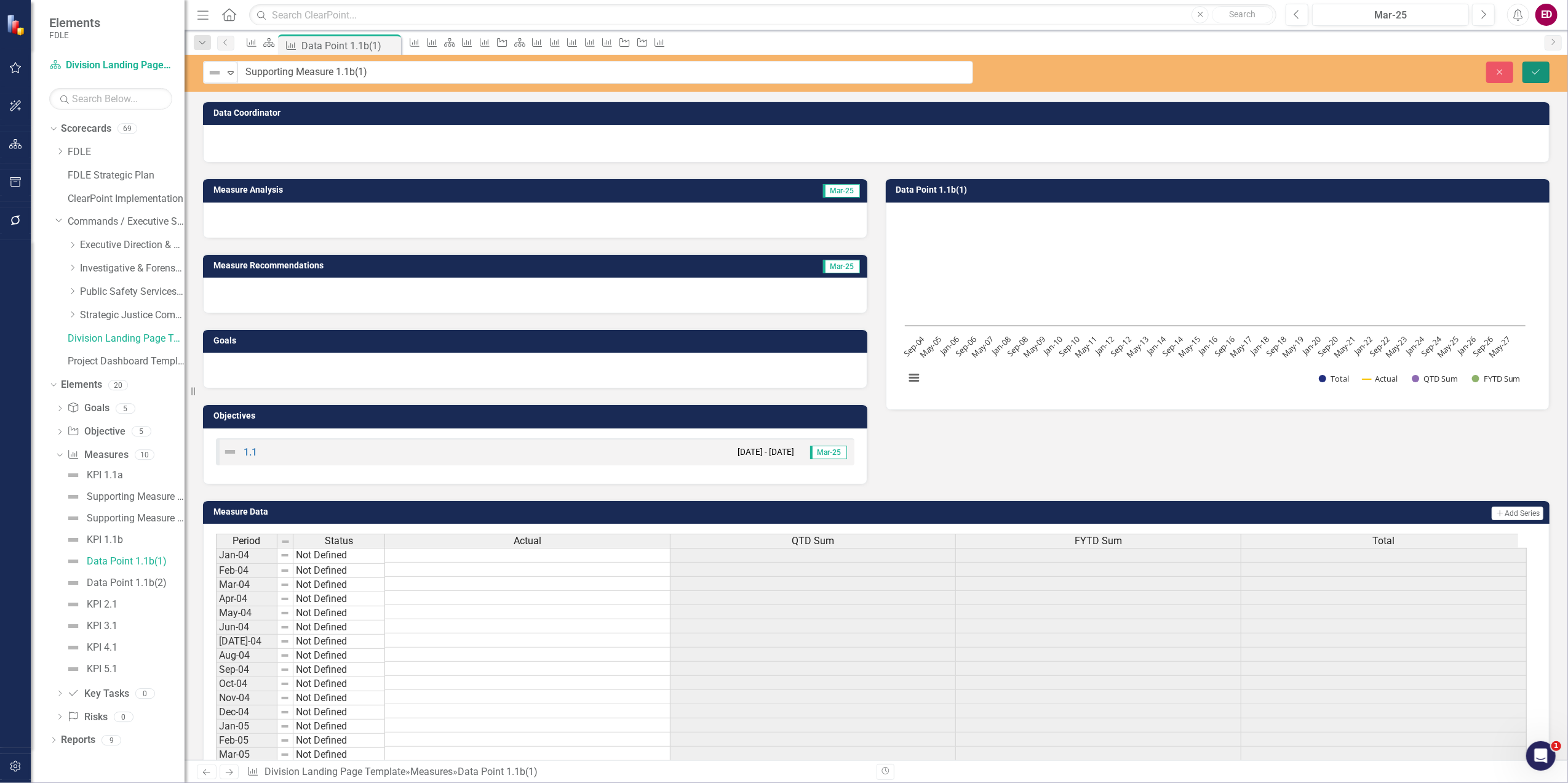
click at [1539, 70] on icon "Save" at bounding box center [1536, 71] width 11 height 9
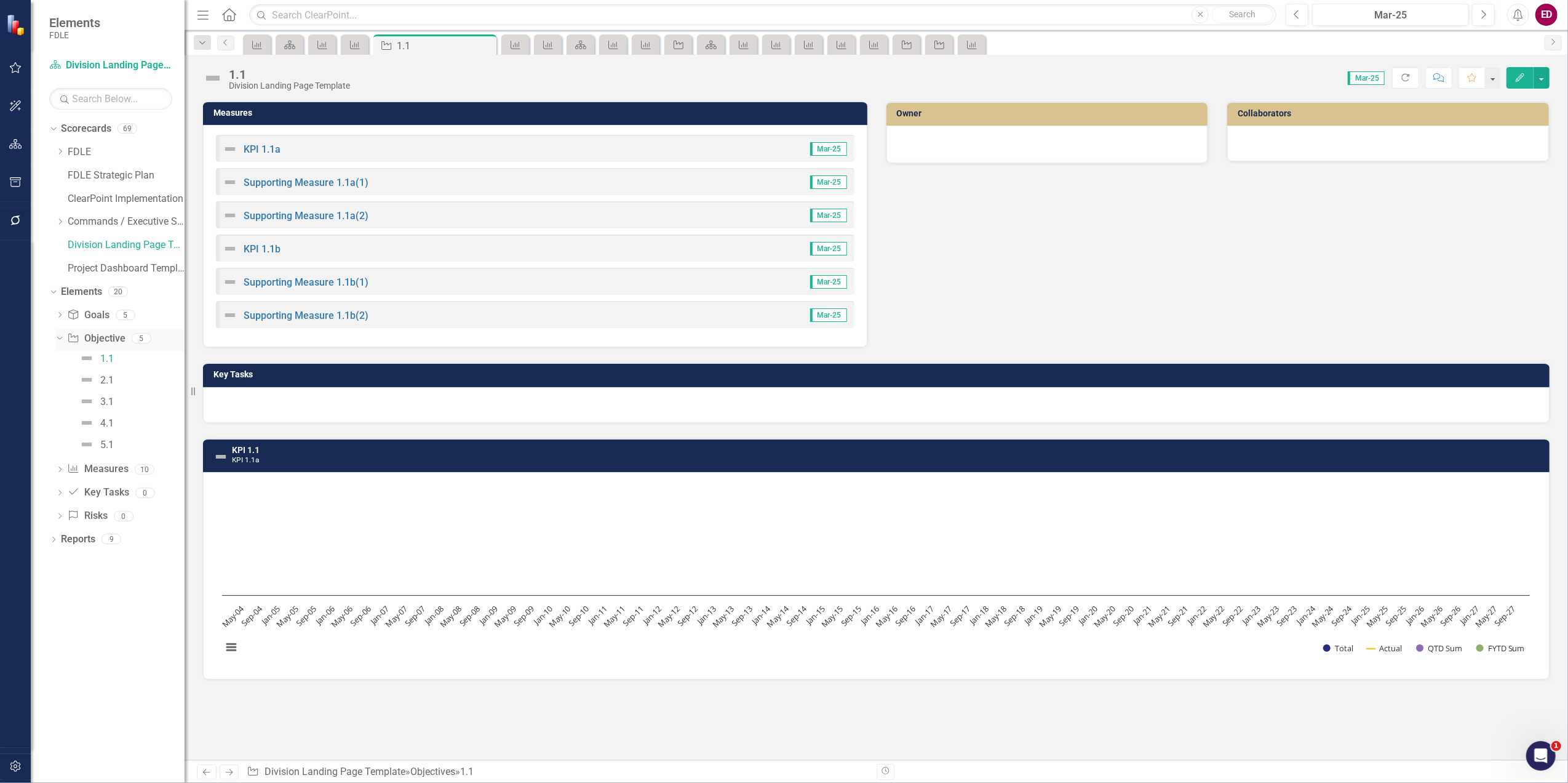
click at [62, 338] on icon at bounding box center [60, 337] width 6 height 3
click at [60, 357] on div "Dropdown Measure Measures 10" at bounding box center [120, 363] width 129 height 23
click at [61, 225] on icon "Dropdown" at bounding box center [60, 222] width 9 height 8
click at [72, 311] on icon "Dropdown" at bounding box center [71, 315] width 9 height 8
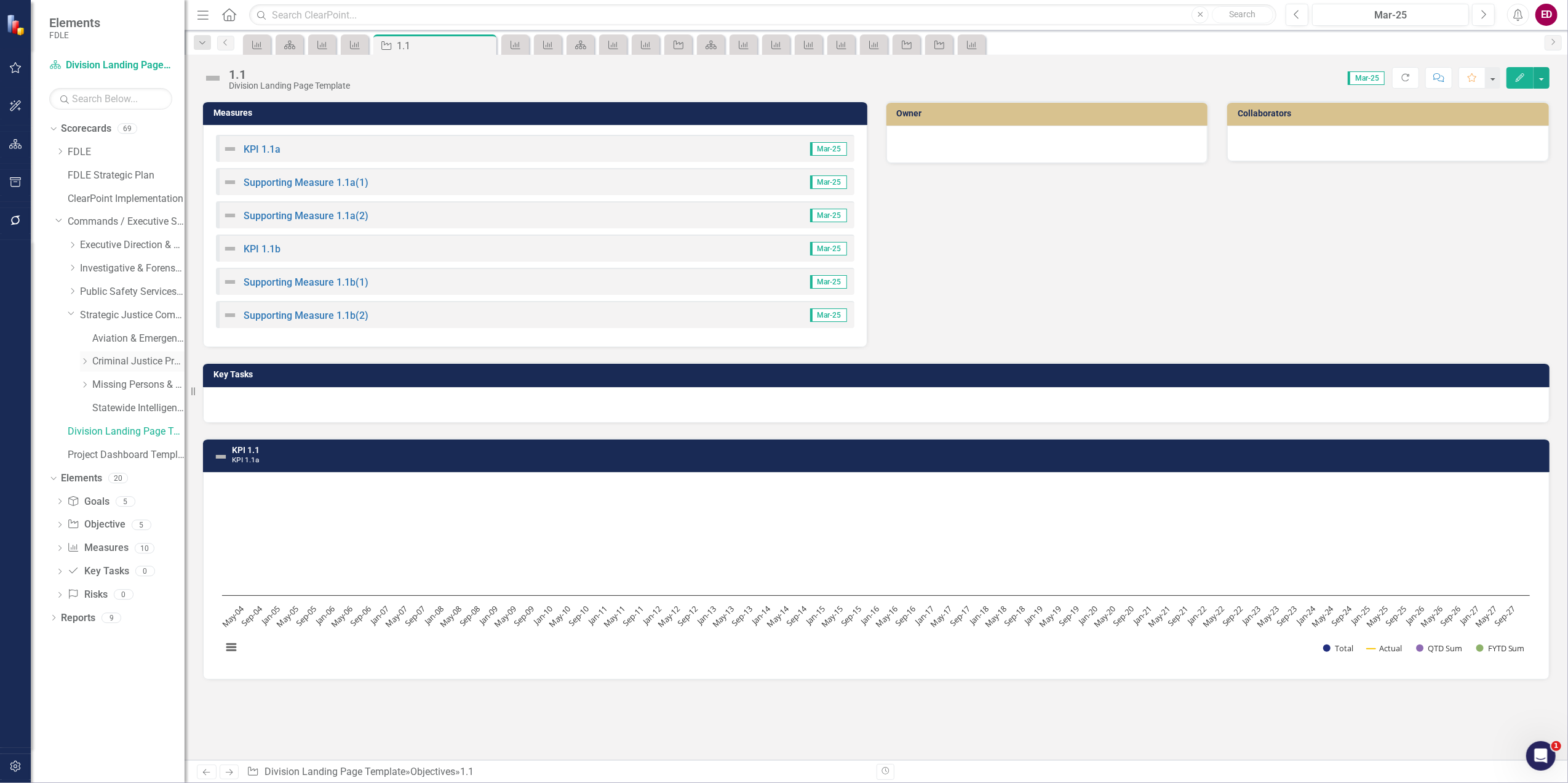
click at [144, 353] on div "Dropdown Criminal Justice Professionalism, Standards & Training Services" at bounding box center [132, 361] width 105 height 21
click at [151, 363] on link "Criminal Justice Professionalism, Standards & Training Services" at bounding box center [138, 362] width 92 height 14
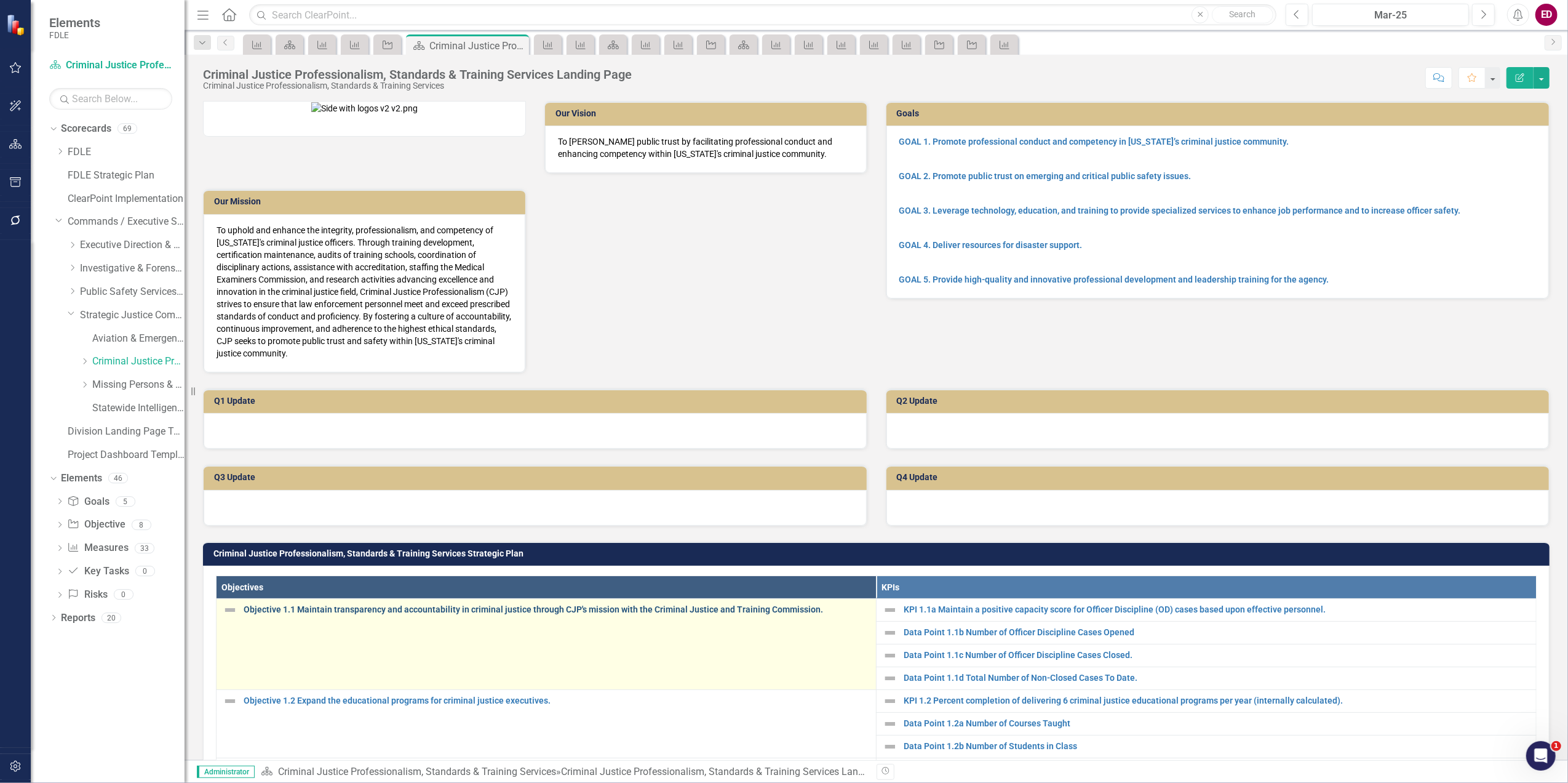
click at [576, 607] on link "Objective 1.1 Maintain transparency and accountability in criminal justice thro…" at bounding box center [556, 609] width 627 height 9
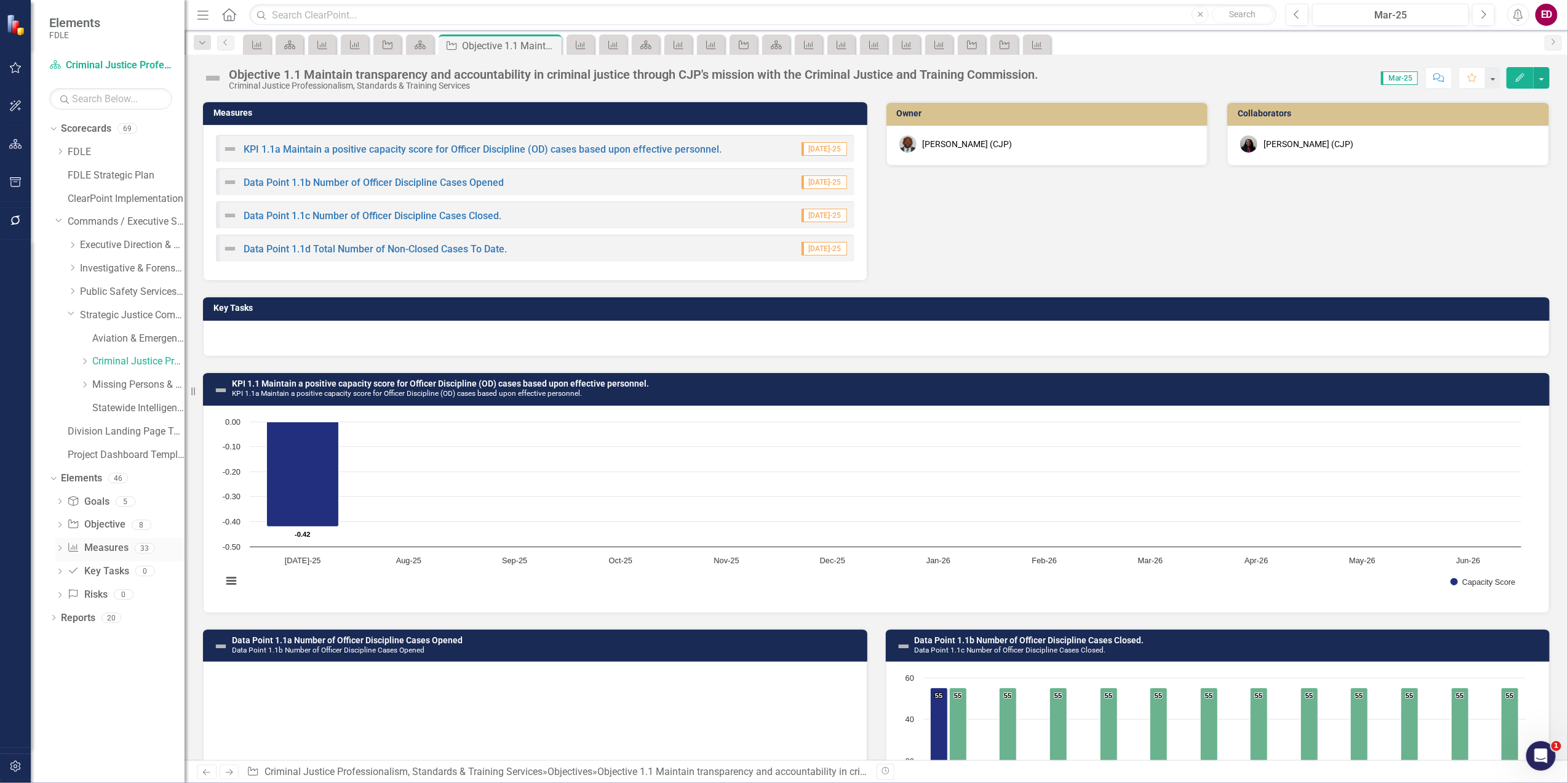
click at [58, 551] on icon "Dropdown" at bounding box center [60, 548] width 9 height 7
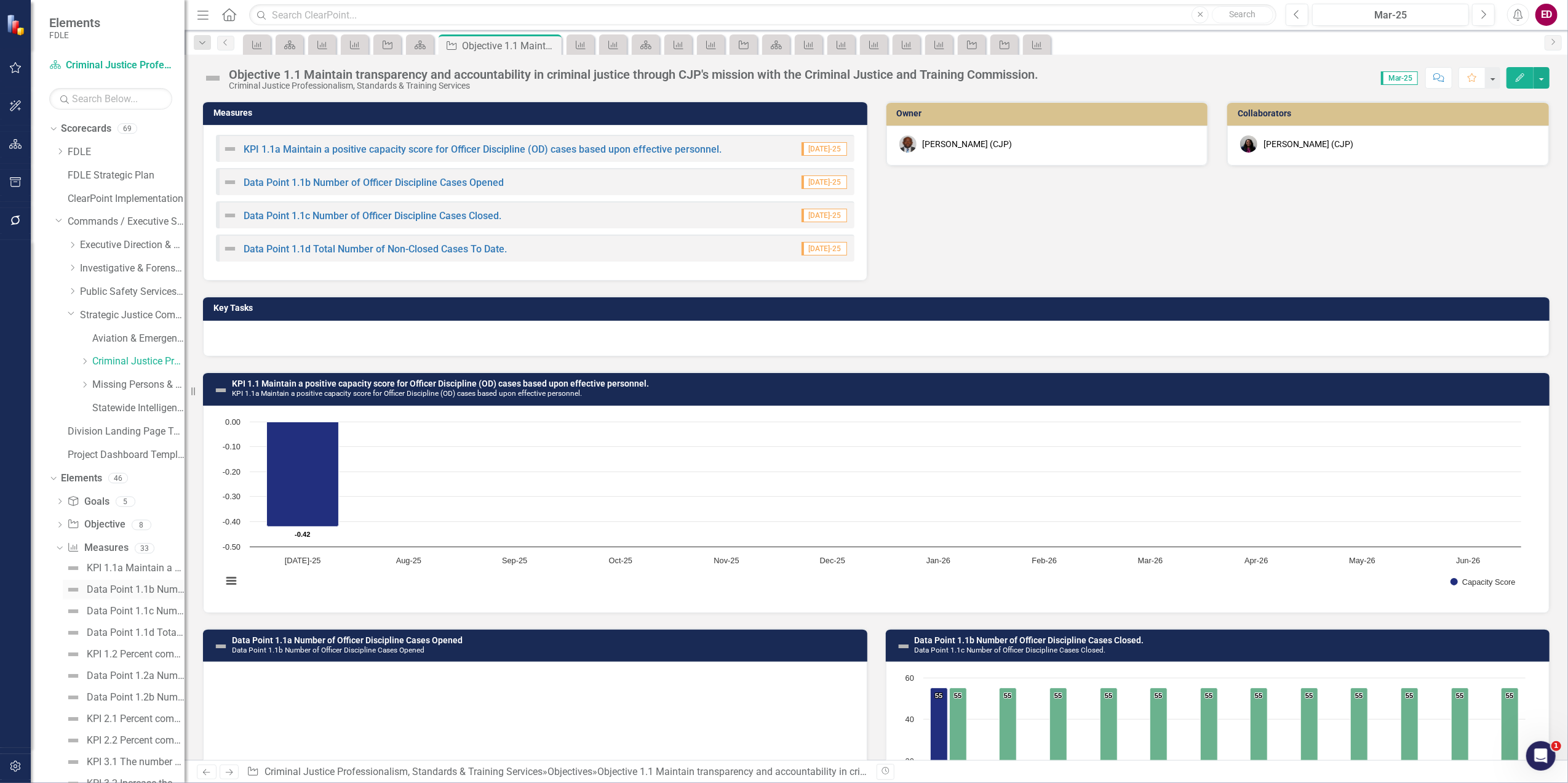
click at [144, 587] on div "Data Point 1.1b Number of Officer Discipline Cases Opened" at bounding box center [136, 588] width 98 height 11
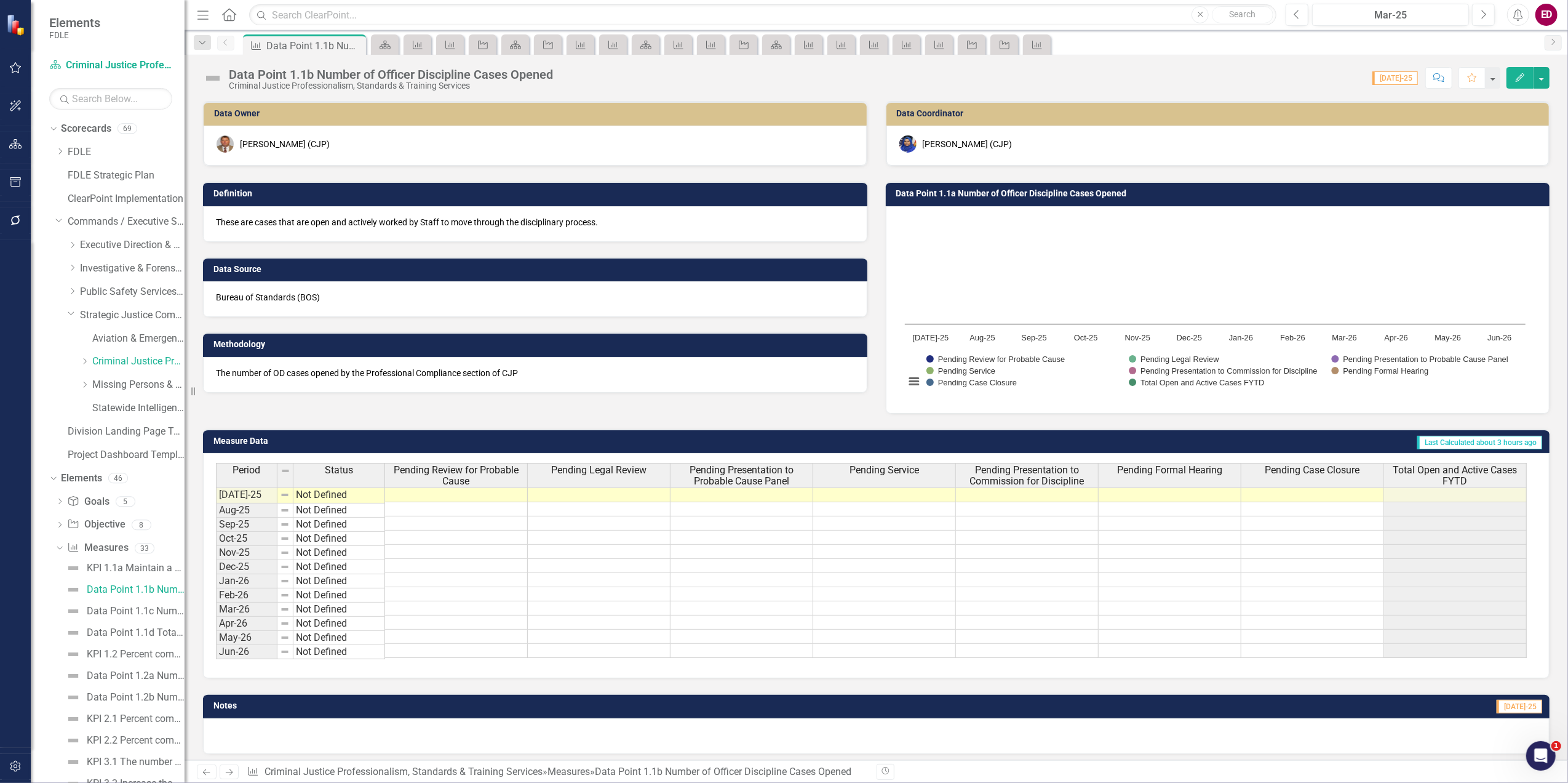
click at [314, 59] on div "Data Point 1.1b Number of Officer Discipline Cases Opened Criminal Justice Prof…" at bounding box center [876, 73] width 1383 height 37
click at [313, 74] on div "Data Point 1.1b Number of Officer Discipline Cases Opened" at bounding box center [391, 74] width 325 height 14
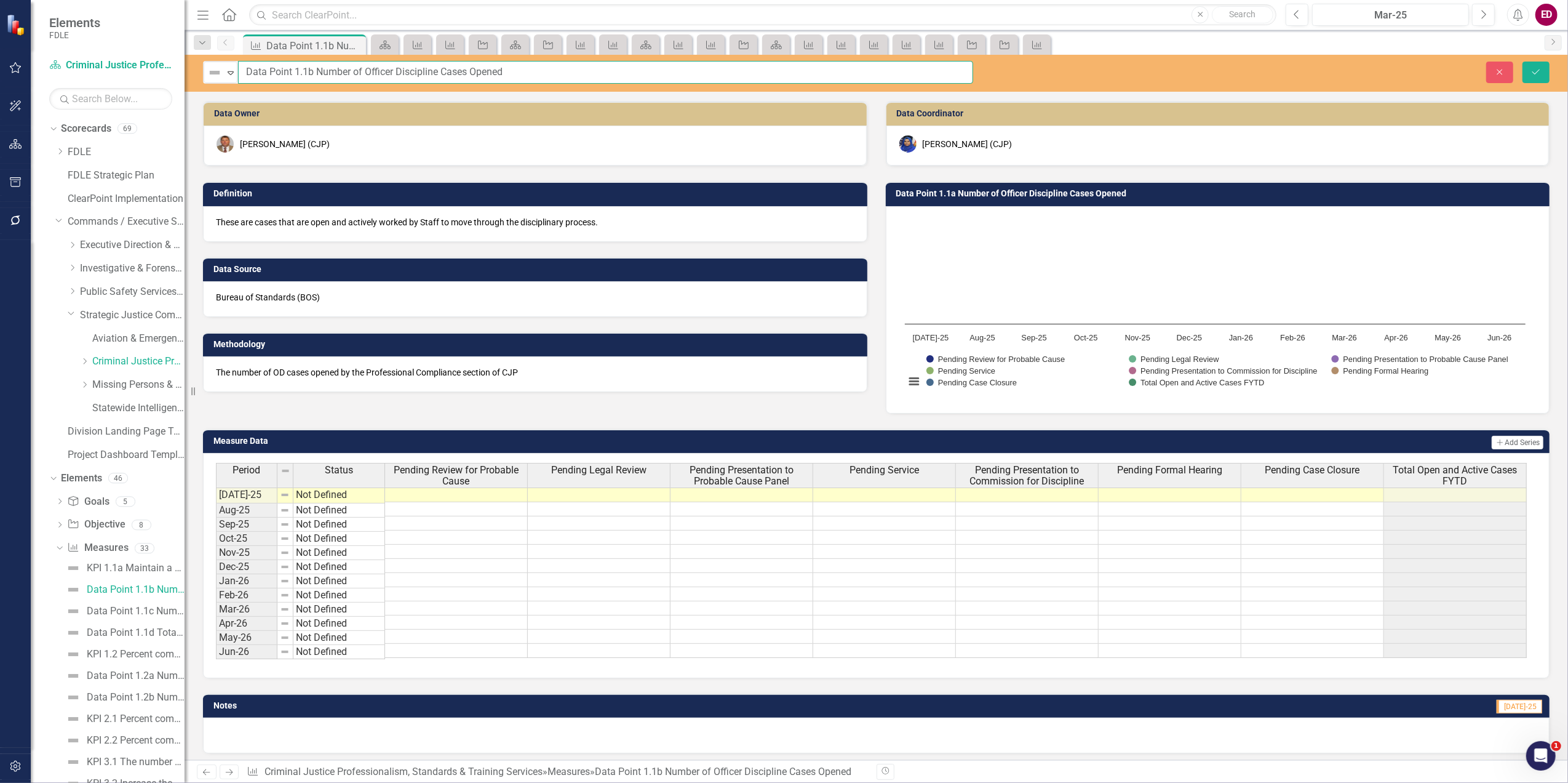
drag, startPoint x: 246, startPoint y: 70, endPoint x: 293, endPoint y: 70, distance: 47.0
click at [293, 70] on input "Data Point 1.1b Number of Officer Discipline Cases Opened" at bounding box center [606, 71] width 735 height 22
type input "Composite 1.1b Number of Officer Discipline Cases Opened"
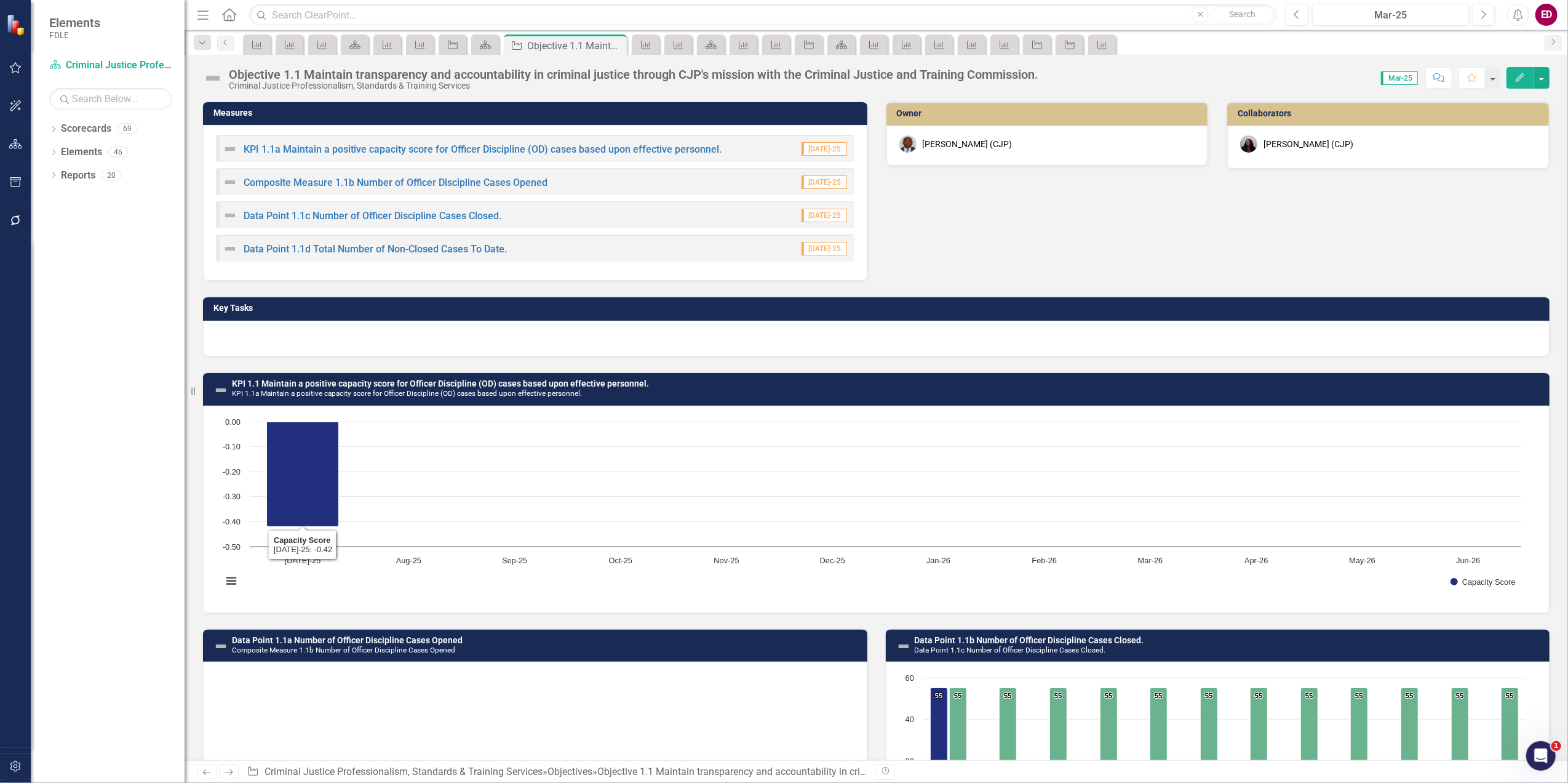
click at [294, 496] on icon "Jul-25, -0.42. Capacity Score." at bounding box center [303, 473] width 72 height 105
click at [55, 151] on icon "Dropdown" at bounding box center [53, 153] width 9 height 7
click at [57, 123] on div "Dropdown Scorecards 69" at bounding box center [116, 130] width 135 height 23
click at [54, 129] on icon "Dropdown" at bounding box center [53, 130] width 9 height 7
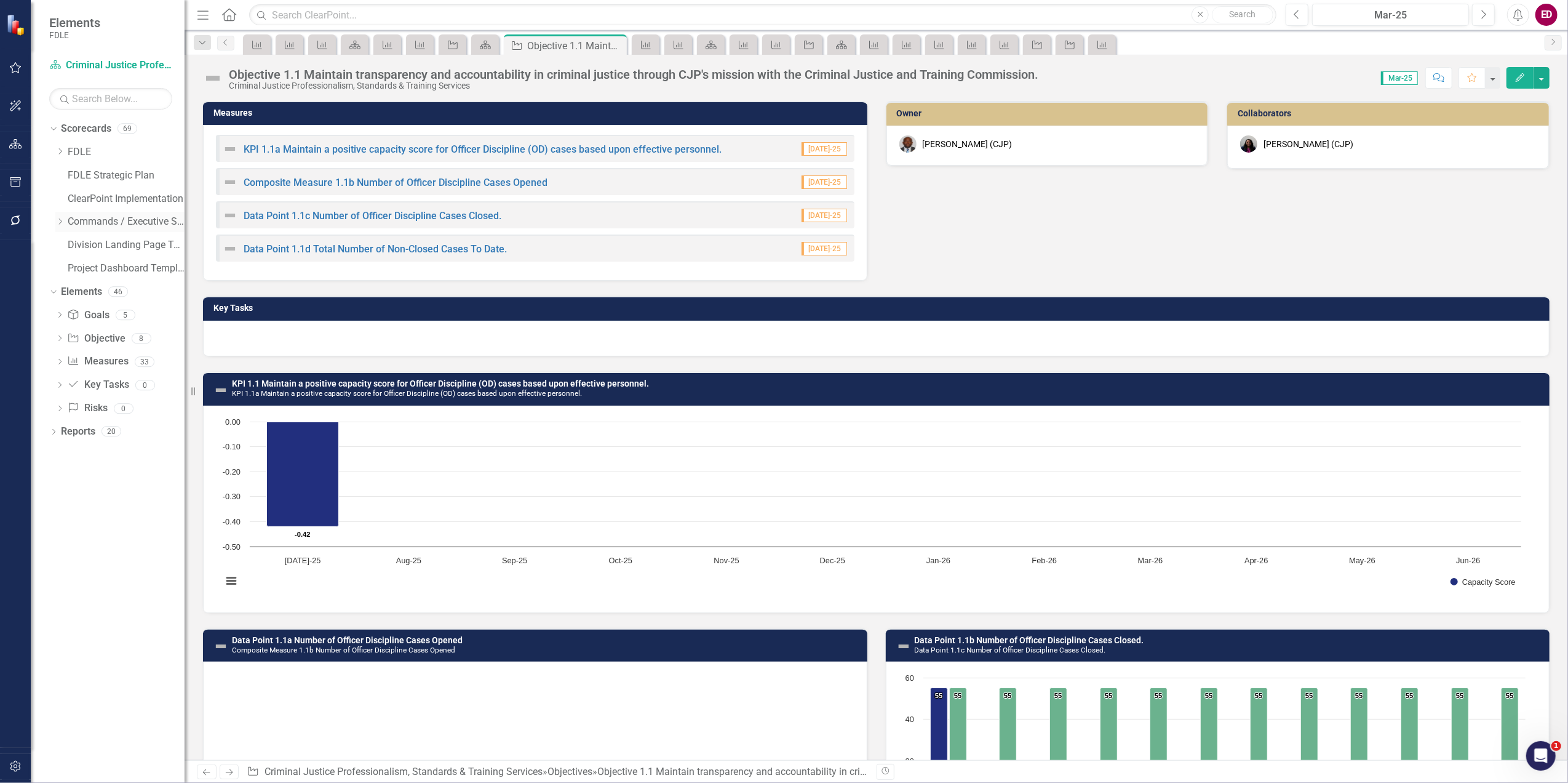
click at [61, 224] on icon "Dropdown" at bounding box center [60, 222] width 9 height 8
click at [72, 321] on div "Dropdown" at bounding box center [71, 315] width 9 height 11
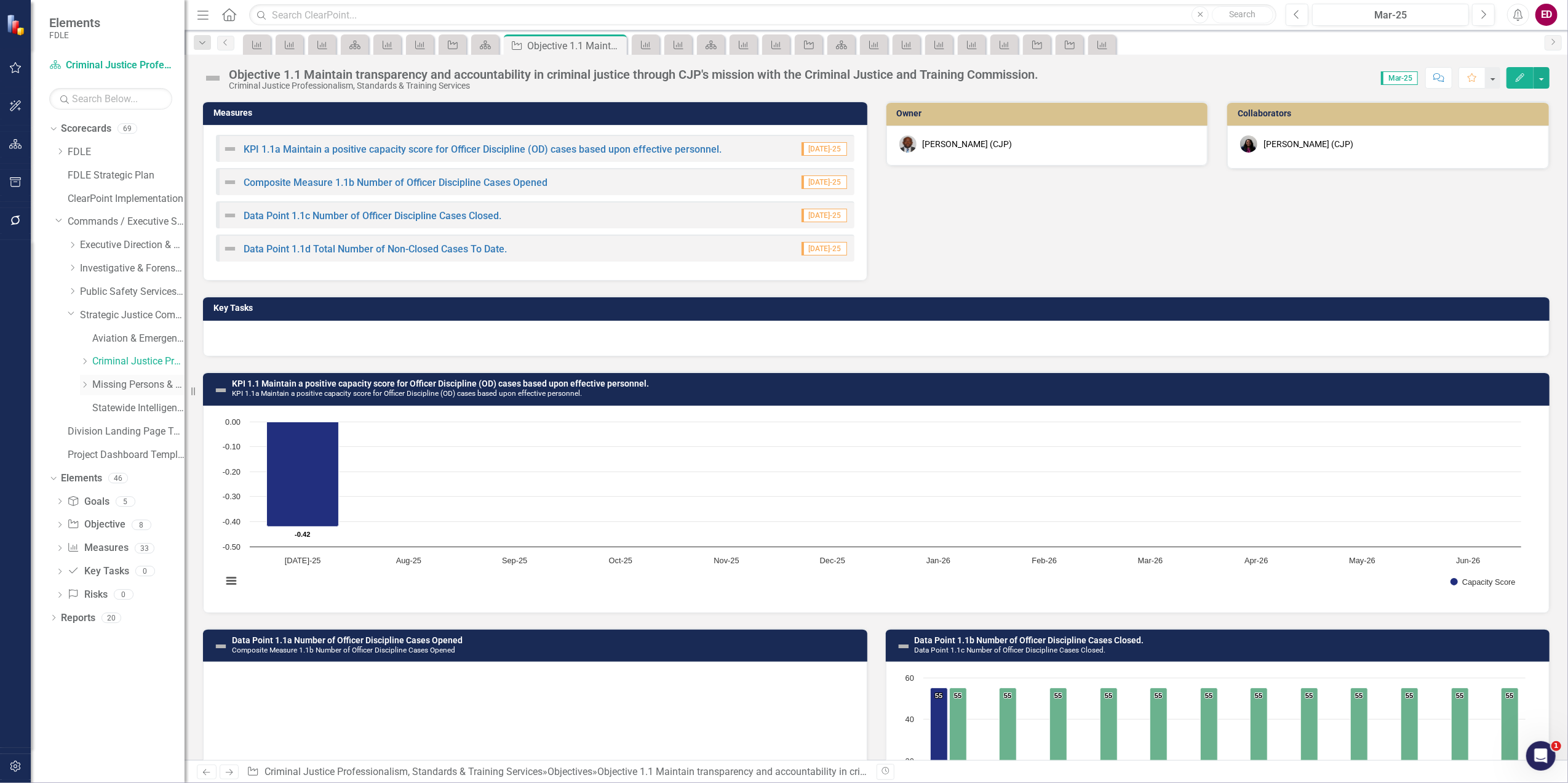
click at [149, 382] on link "Missing Persons & Offender Enforcement" at bounding box center [138, 384] width 92 height 14
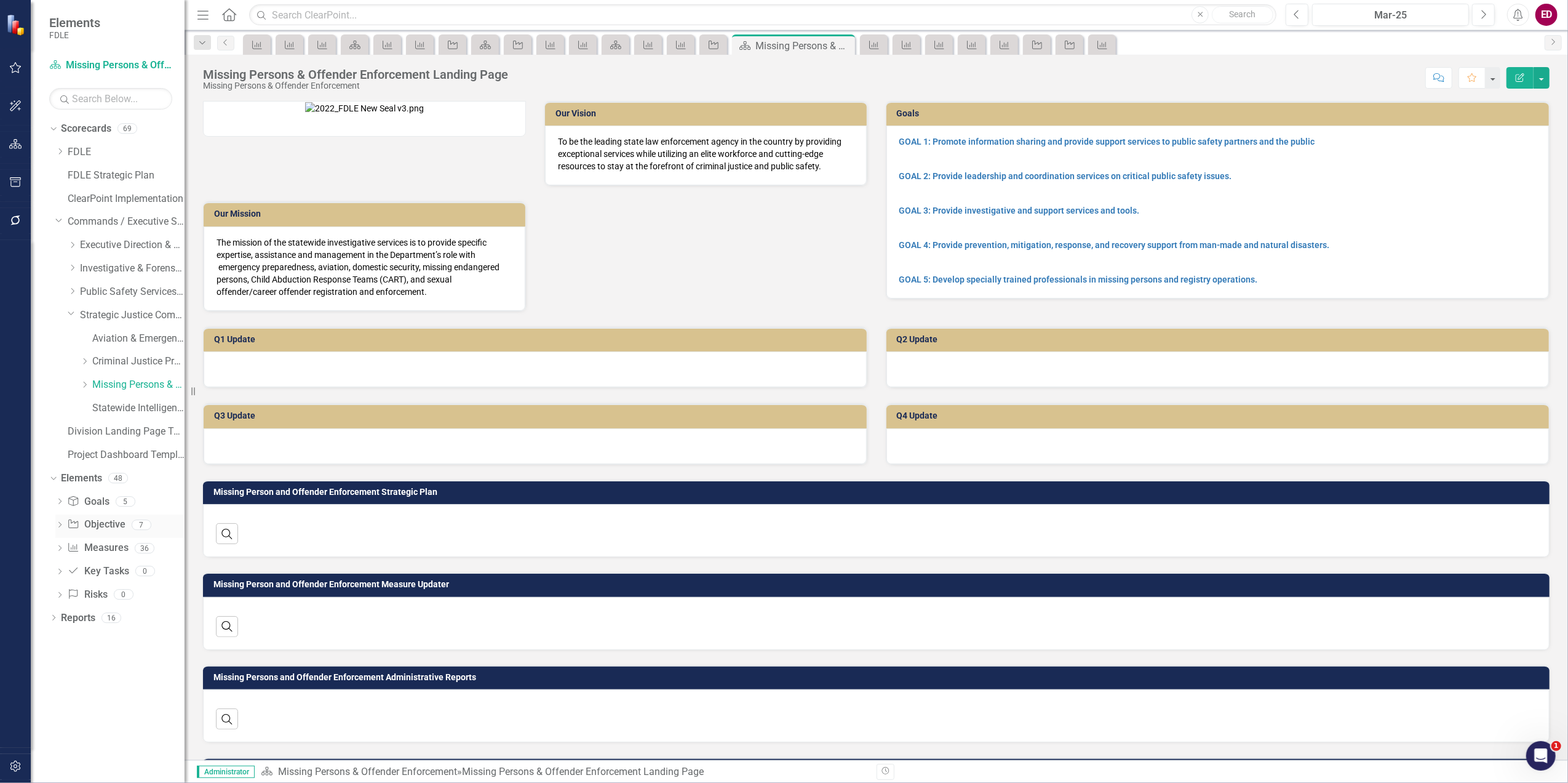
click at [61, 517] on div "Dropdown Objective Objective 7" at bounding box center [120, 526] width 129 height 23
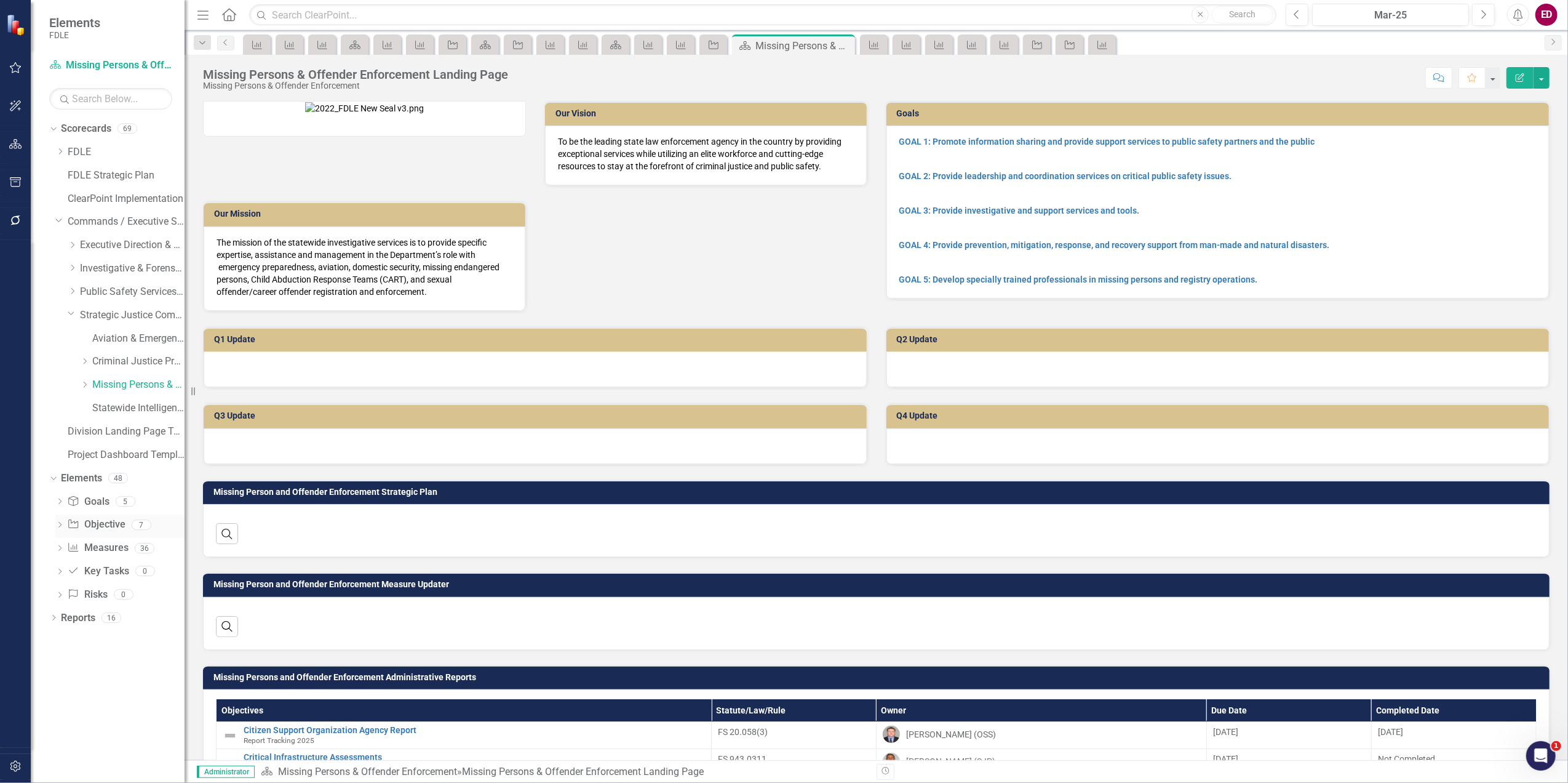
click at [61, 519] on div "Dropdown Objective Objective 7" at bounding box center [120, 526] width 129 height 23
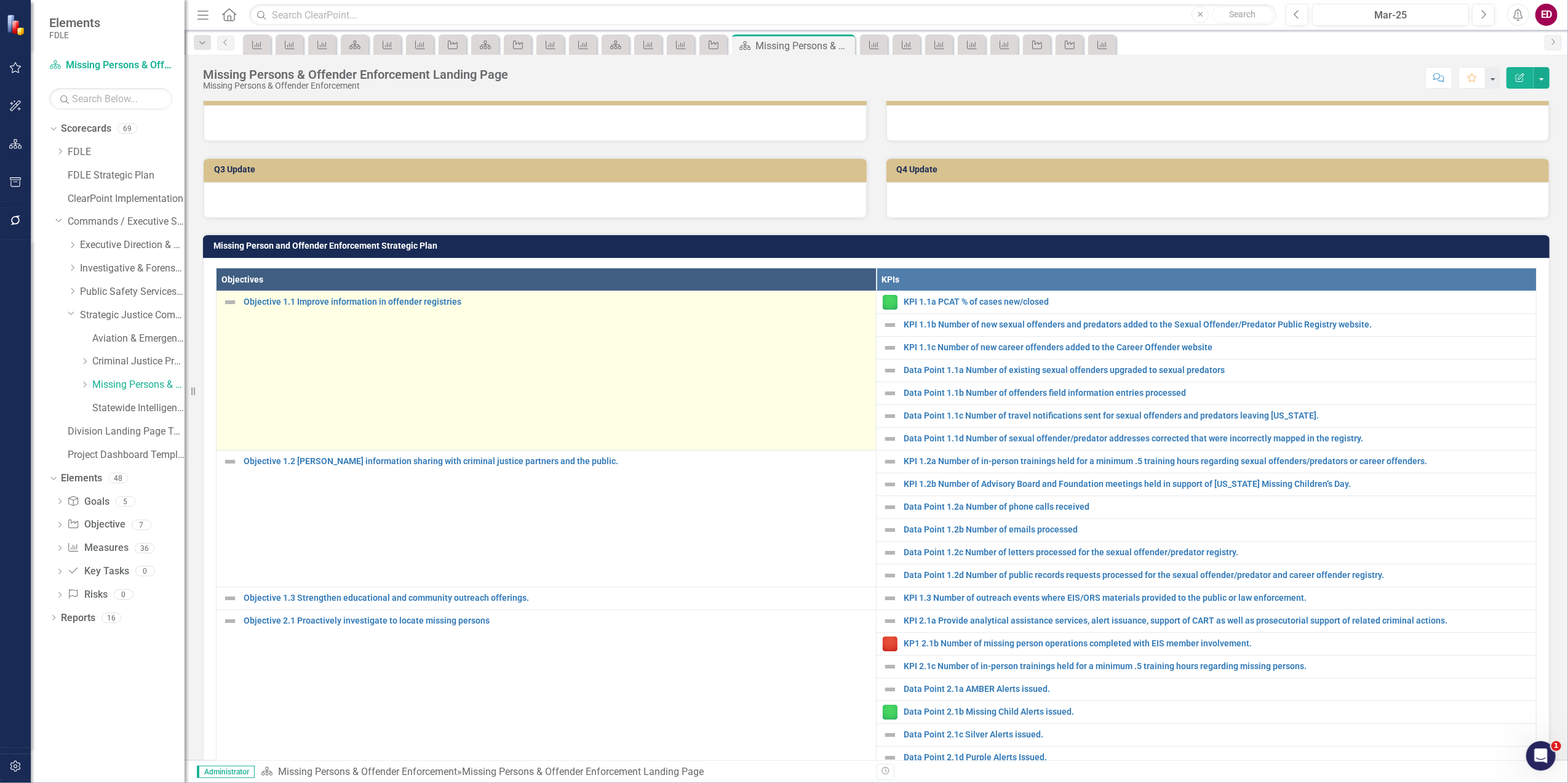
click at [406, 360] on td "Objective 1.1 Improve information in offender registries Link Map View Link Map…" at bounding box center [546, 370] width 660 height 159
click at [407, 306] on link "Objective 1.1 Improve information in offender registries" at bounding box center [556, 301] width 627 height 9
